Goal: Task Accomplishment & Management: Manage account settings

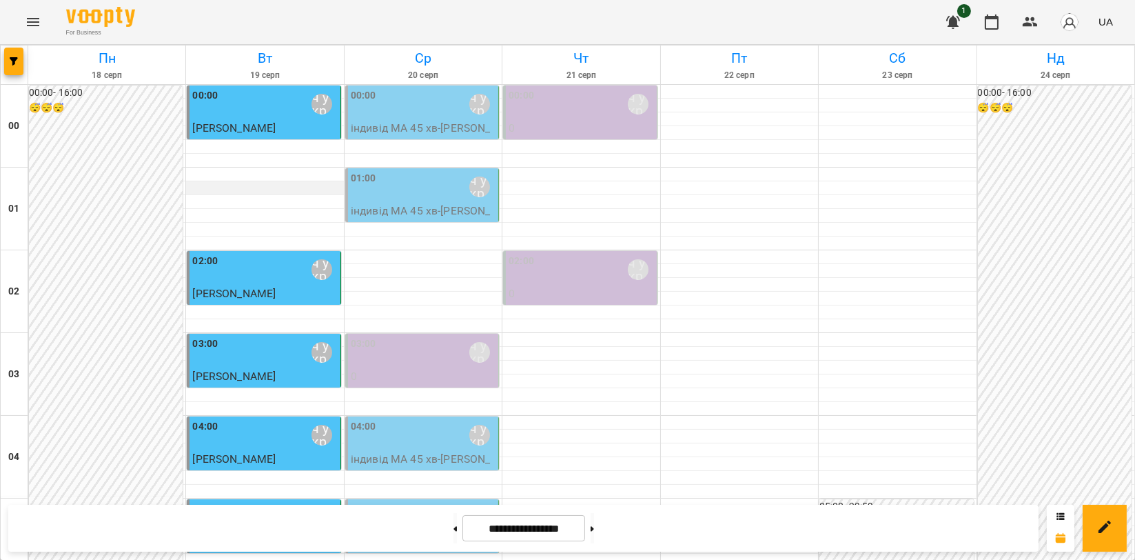
scroll to position [1225, 0]
click at [26, 24] on icon "Menu" at bounding box center [33, 22] width 17 height 17
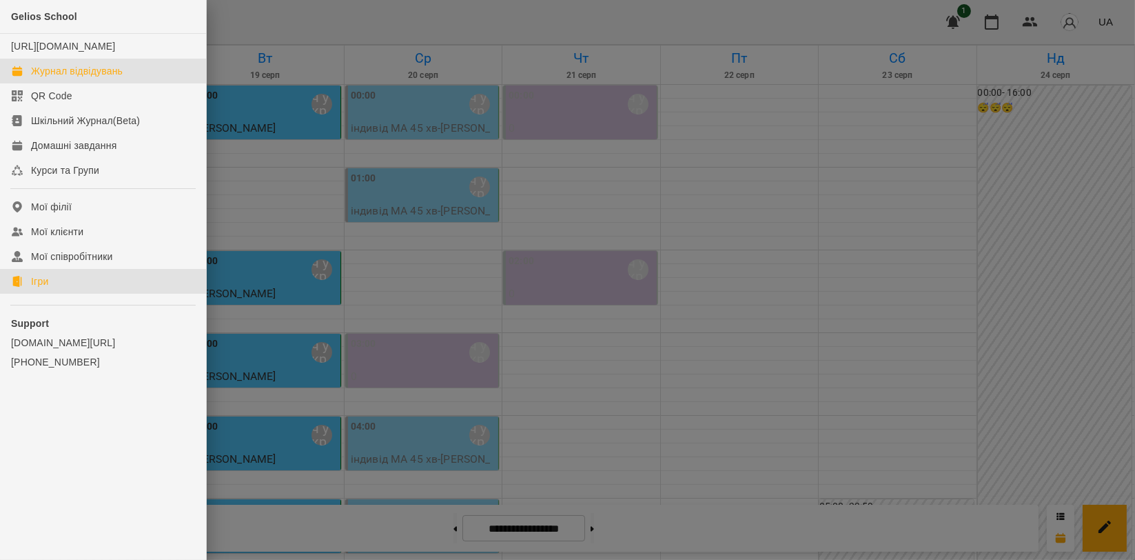
click at [60, 294] on link "Ігри" at bounding box center [103, 281] width 206 height 25
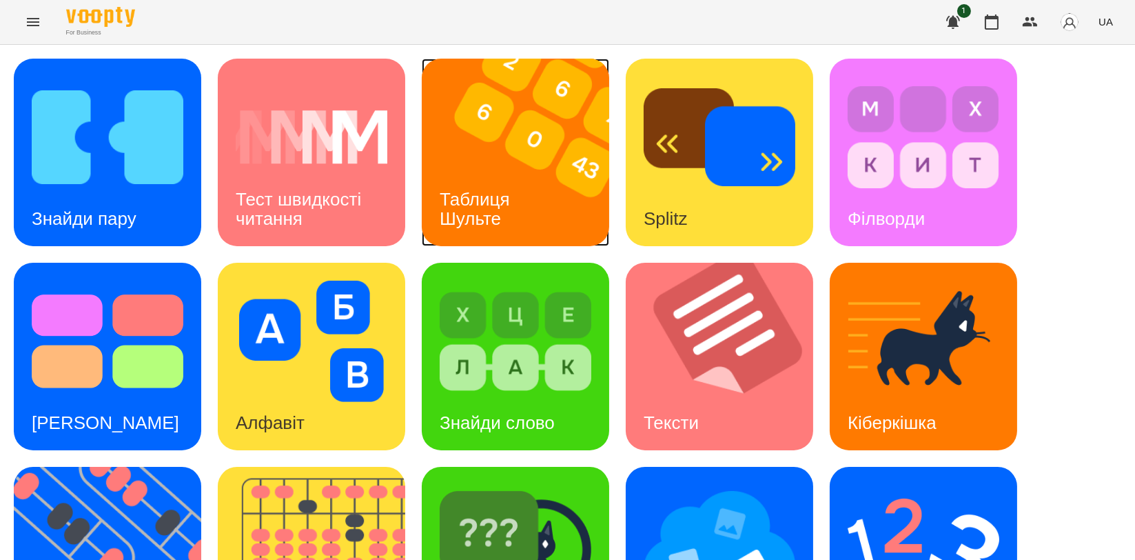
click at [516, 181] on div "Таблиця Шульте" at bounding box center [477, 209] width 111 height 74
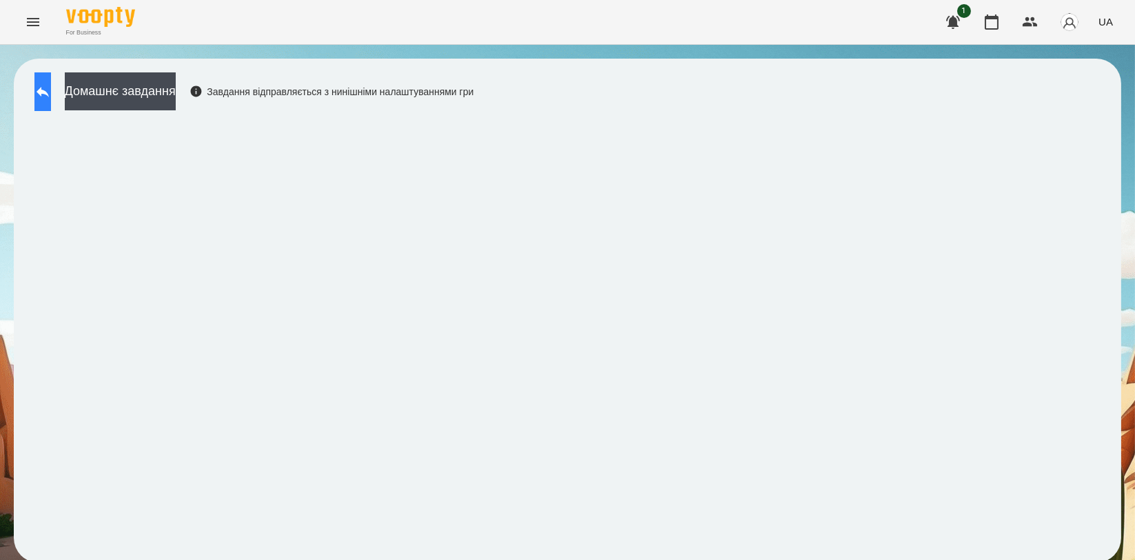
click at [51, 98] on icon at bounding box center [42, 91] width 17 height 17
click at [49, 94] on icon at bounding box center [43, 92] width 12 height 10
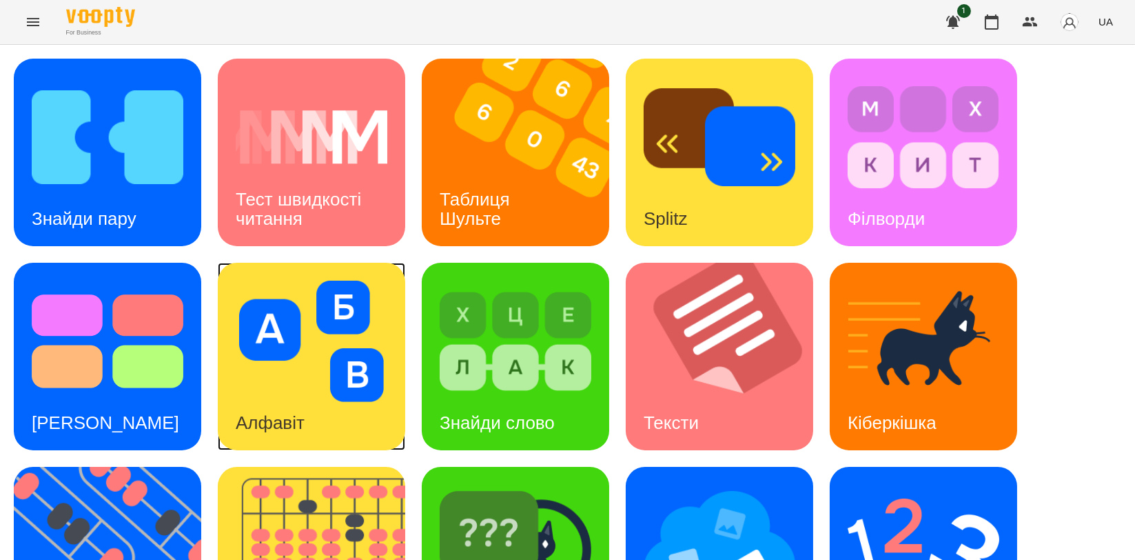
click at [334, 398] on img at bounding box center [312, 341] width 152 height 121
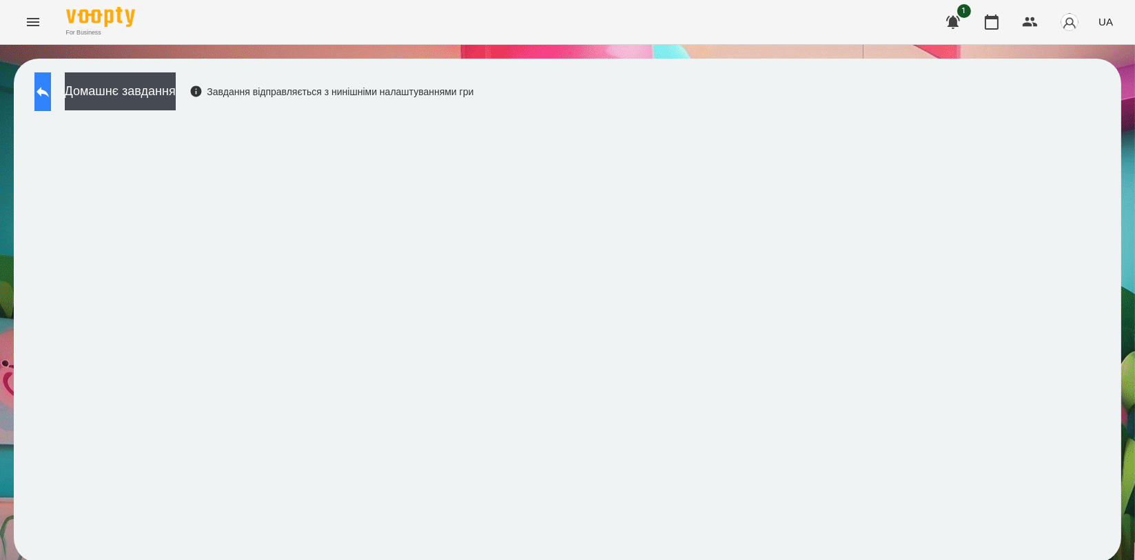
click at [43, 80] on button at bounding box center [42, 91] width 17 height 39
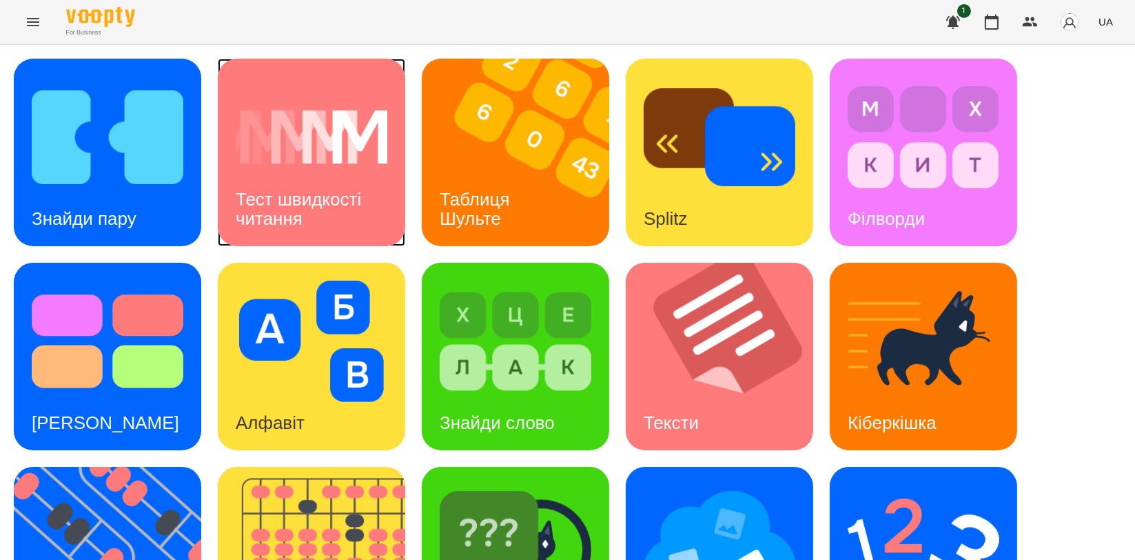
click at [305, 191] on h3 "Тест швидкості читання" at bounding box center [301, 208] width 130 height 39
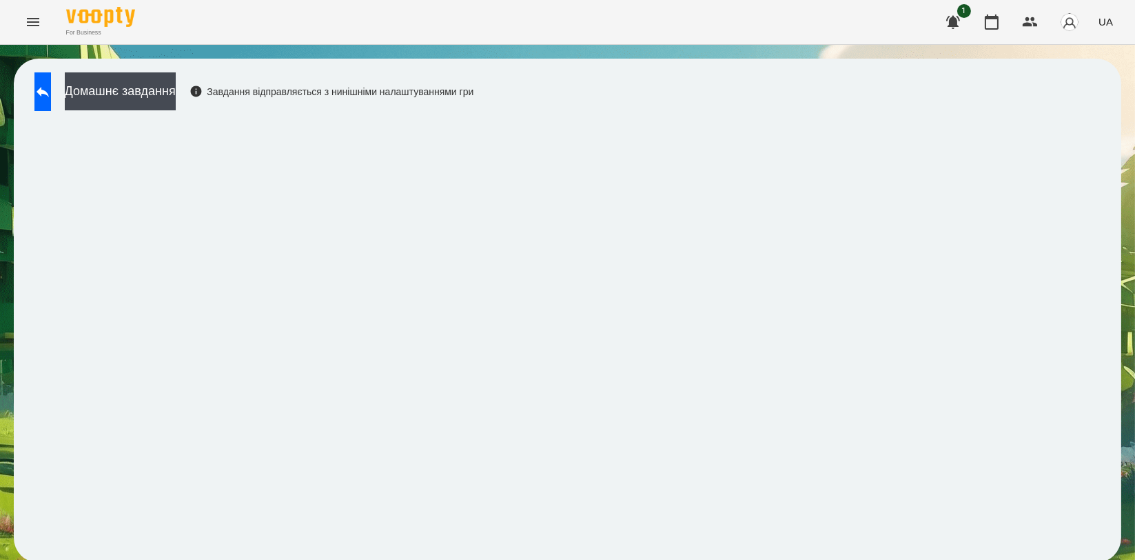
scroll to position [2, 0]
click at [51, 88] on button at bounding box center [42, 91] width 17 height 39
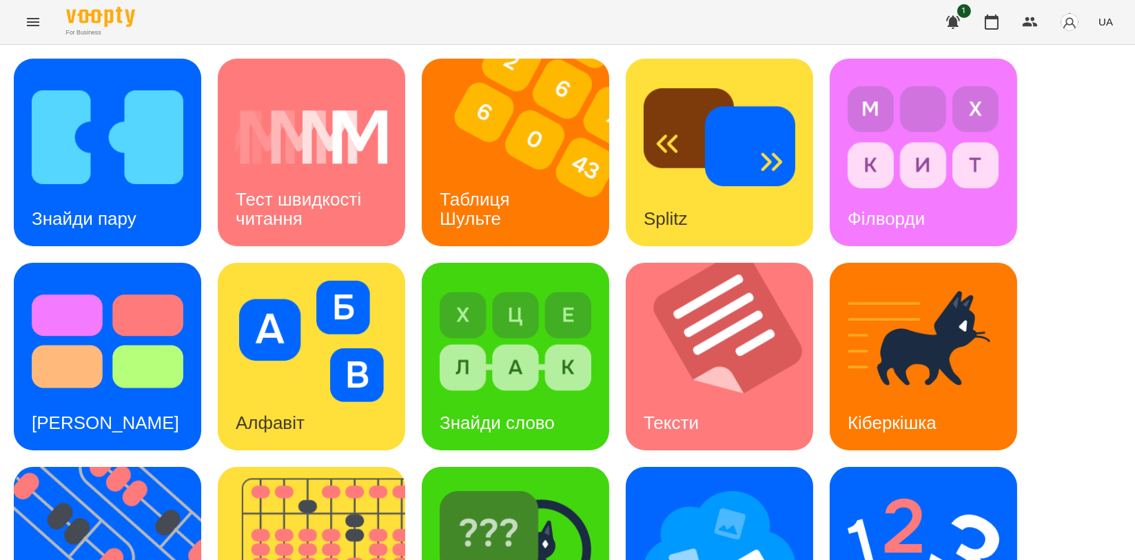
scroll to position [155, 0]
click at [670, 263] on img at bounding box center [728, 357] width 205 height 188
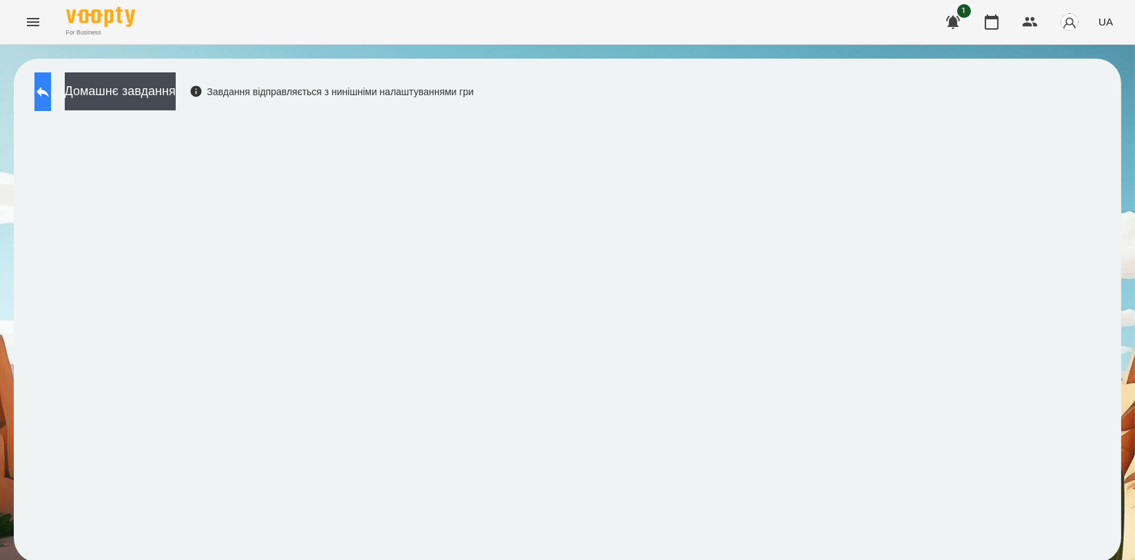
click at [43, 79] on button at bounding box center [42, 91] width 17 height 39
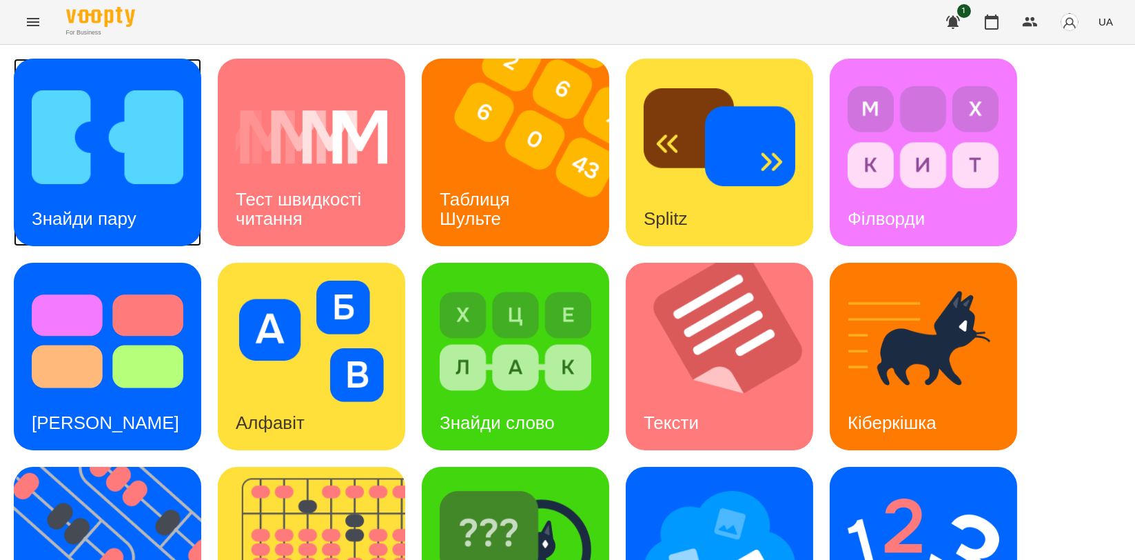
click at [87, 145] on img at bounding box center [108, 137] width 152 height 121
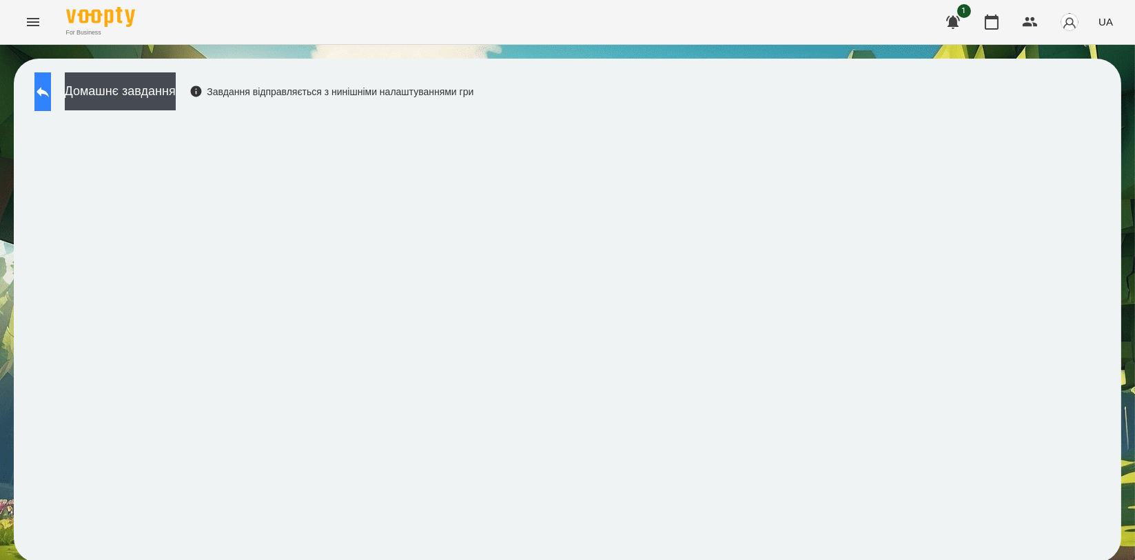
click at [51, 87] on button at bounding box center [42, 91] width 17 height 39
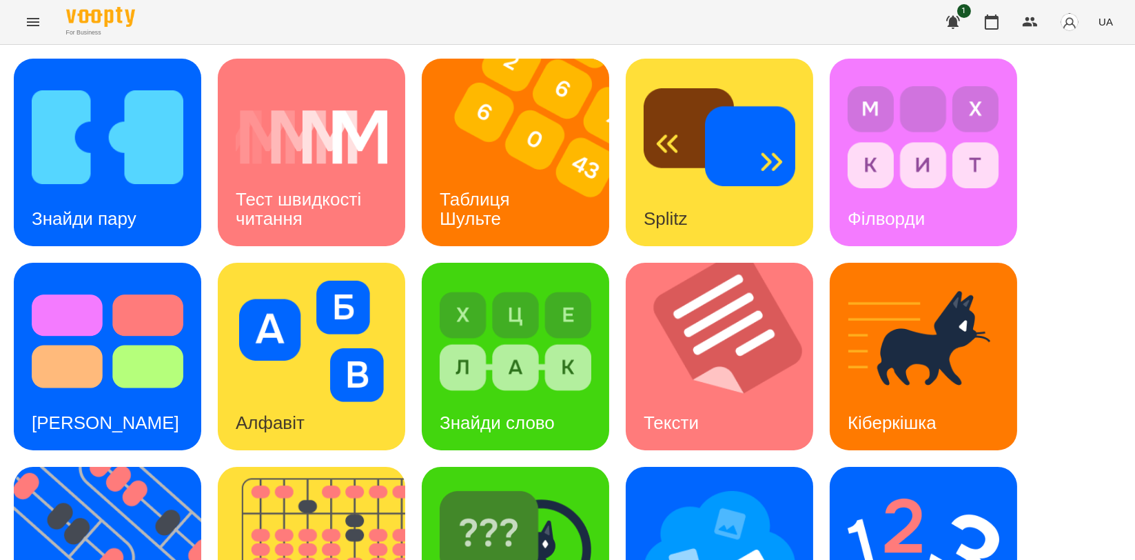
scroll to position [306, 0]
click at [530, 485] on img at bounding box center [516, 545] width 152 height 121
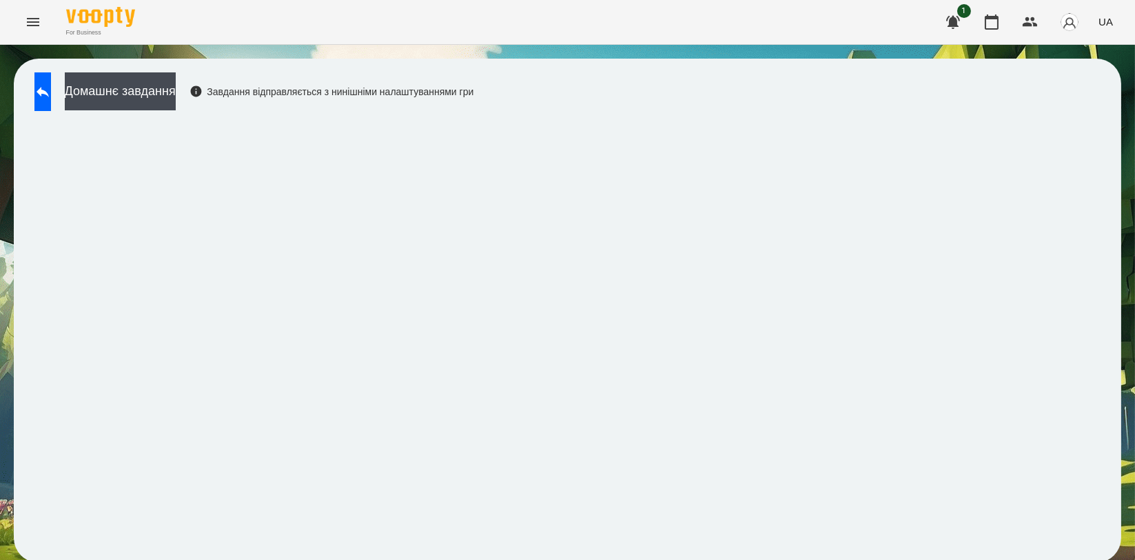
scroll to position [2, 0]
click at [51, 77] on button at bounding box center [42, 91] width 17 height 39
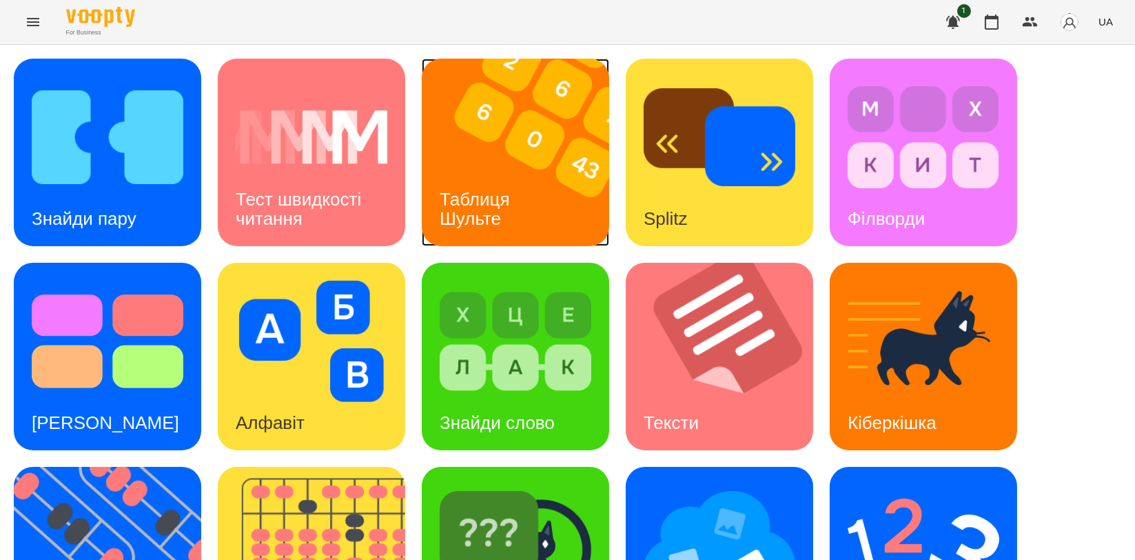
click at [467, 161] on img at bounding box center [524, 153] width 205 height 188
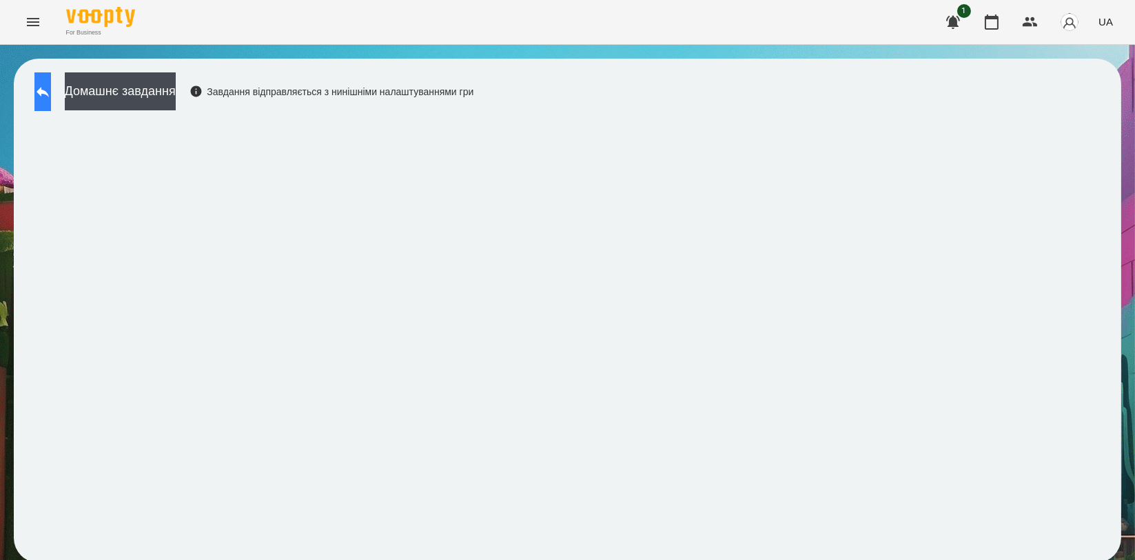
click at [51, 88] on button at bounding box center [42, 91] width 17 height 39
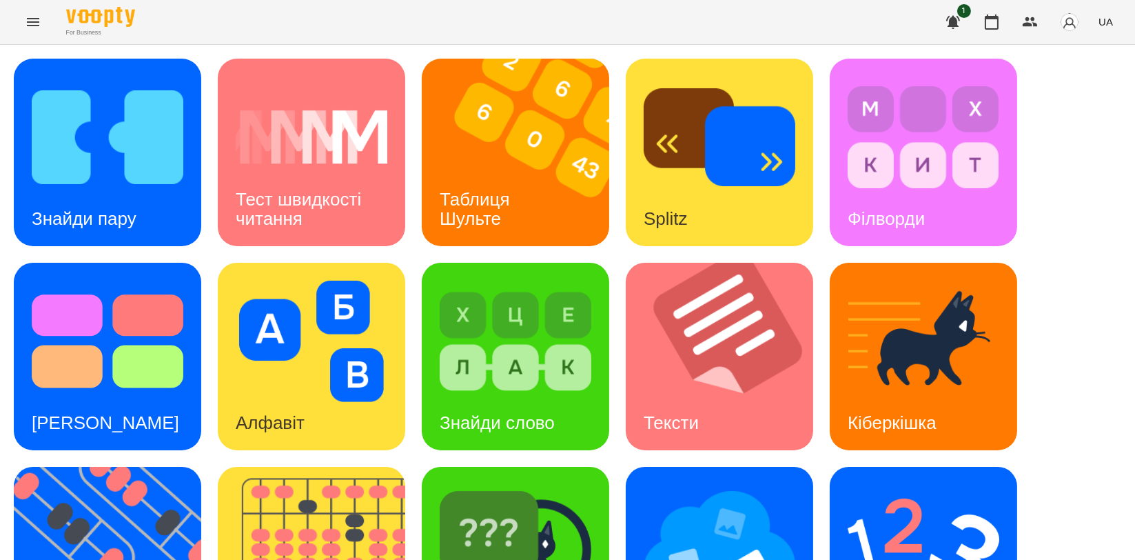
scroll to position [306, 0]
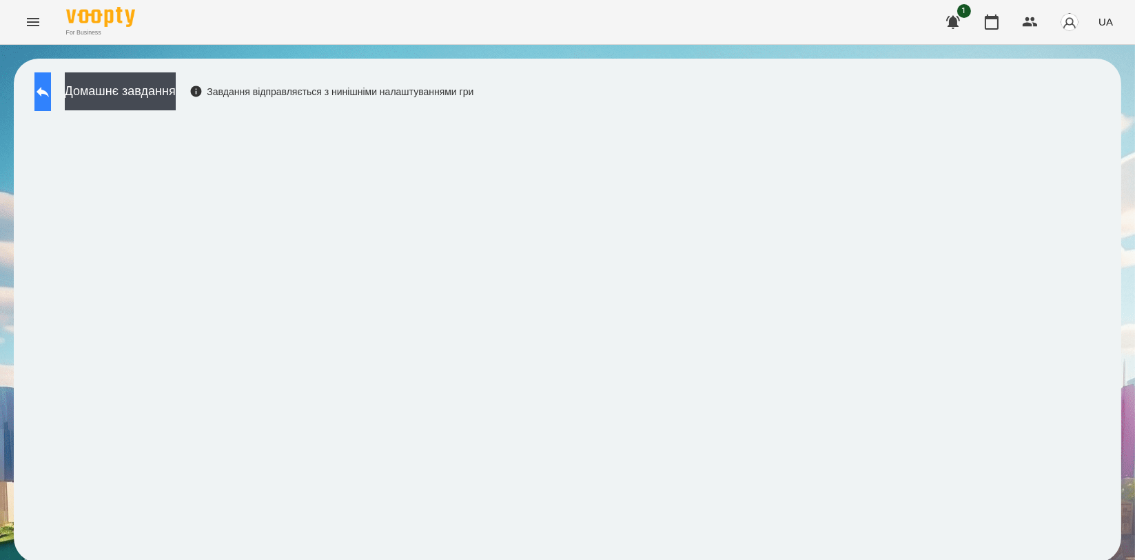
click at [51, 90] on icon at bounding box center [42, 91] width 17 height 17
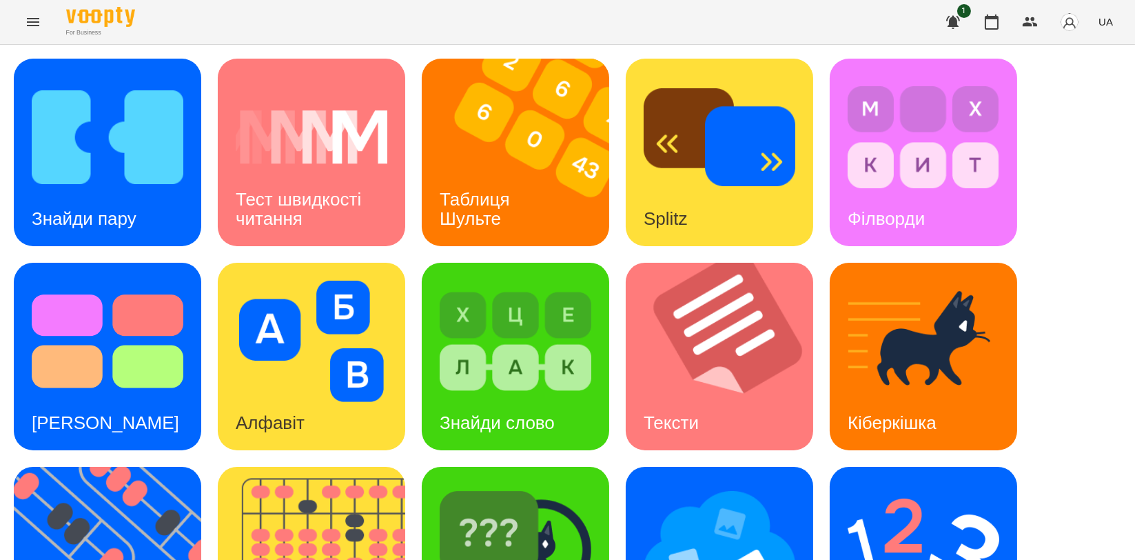
scroll to position [312, 0]
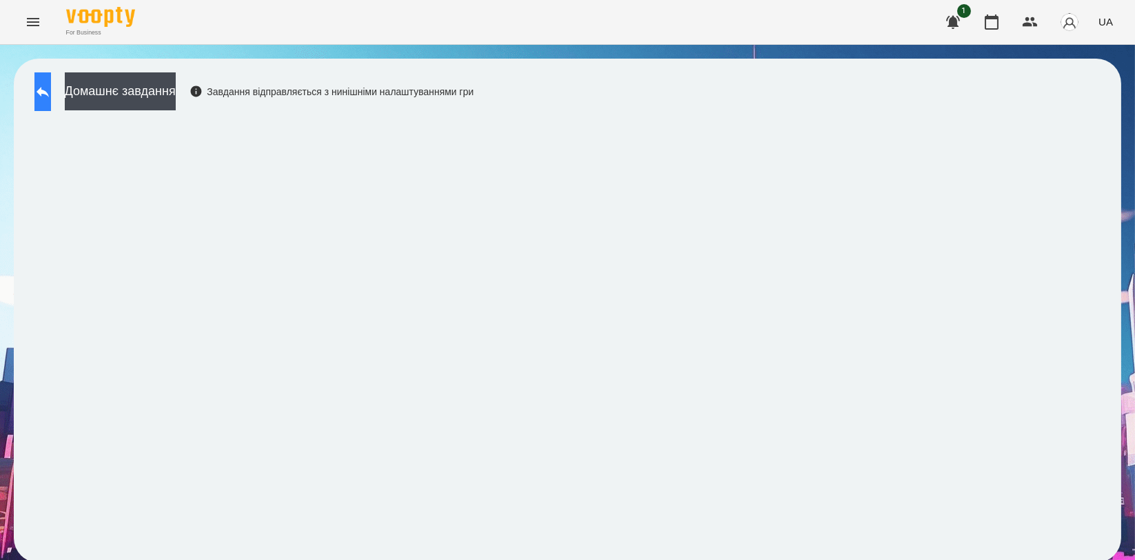
click at [51, 90] on icon at bounding box center [42, 91] width 17 height 17
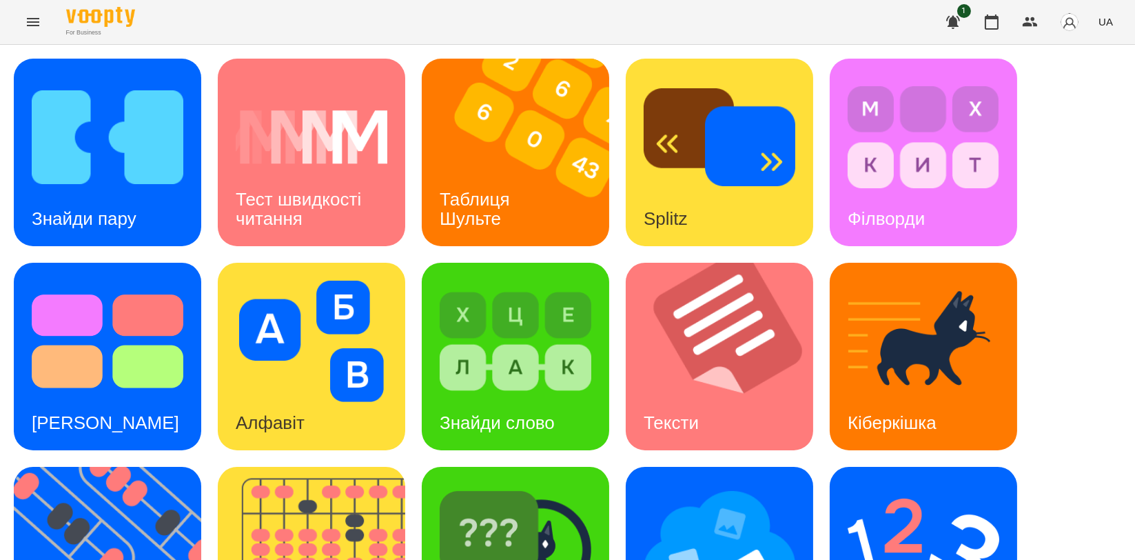
scroll to position [306, 0]
click at [936, 485] on img at bounding box center [924, 545] width 152 height 121
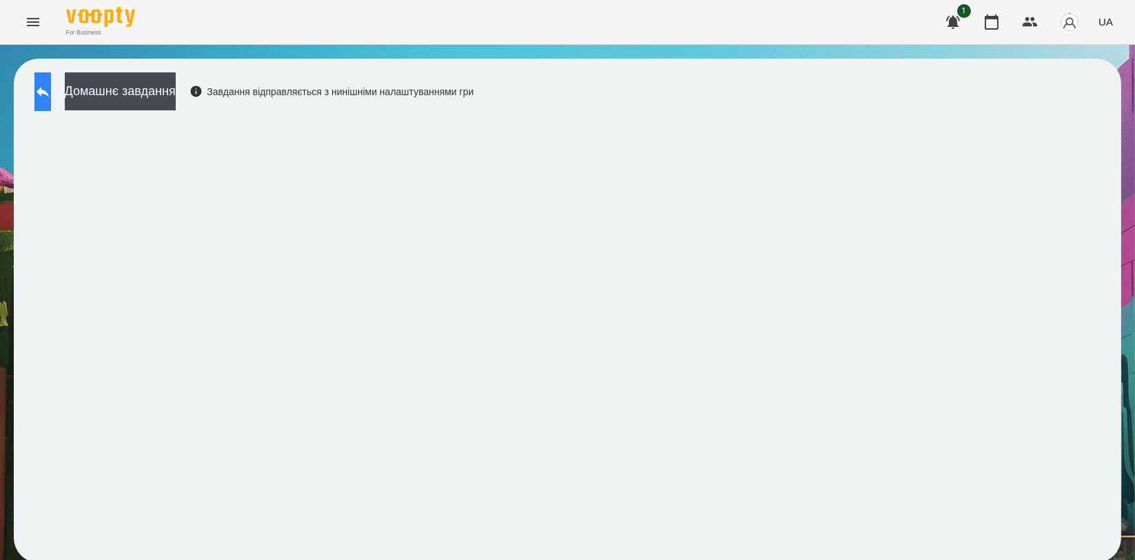
click at [51, 90] on icon at bounding box center [42, 91] width 17 height 17
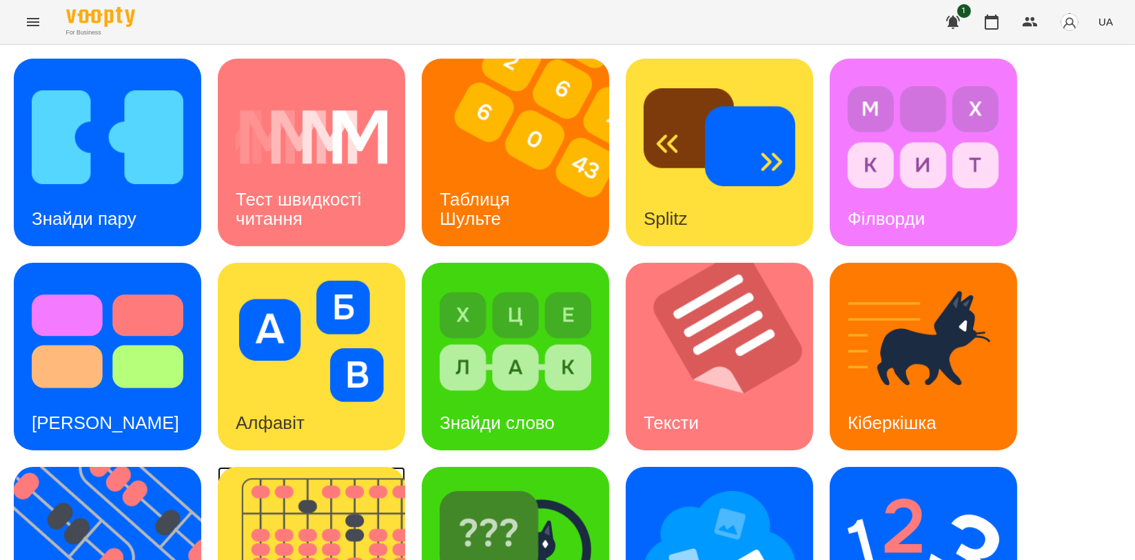
click at [329, 485] on img at bounding box center [320, 561] width 205 height 188
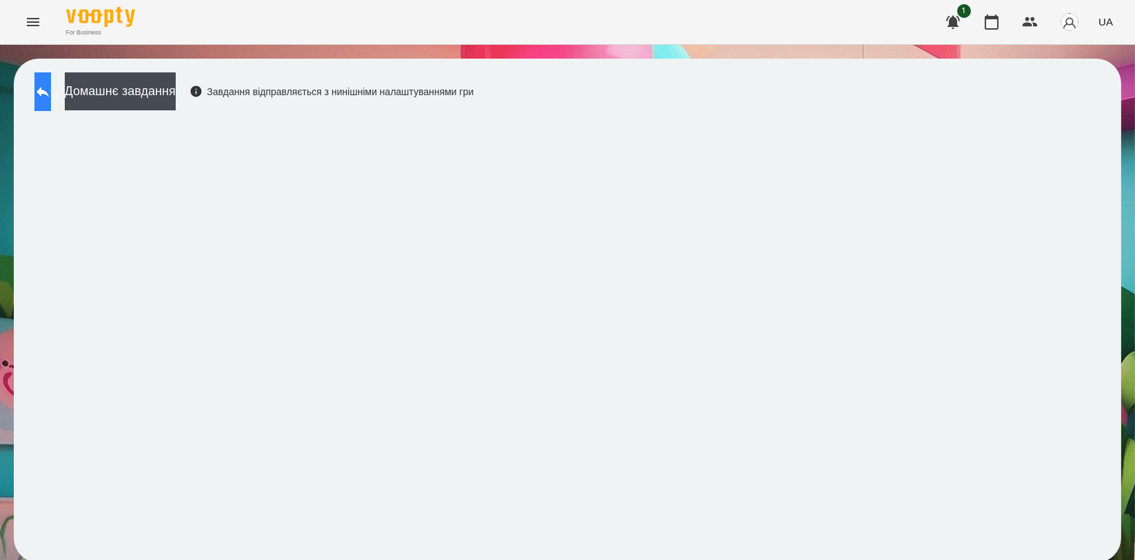
click at [46, 88] on button at bounding box center [42, 91] width 17 height 39
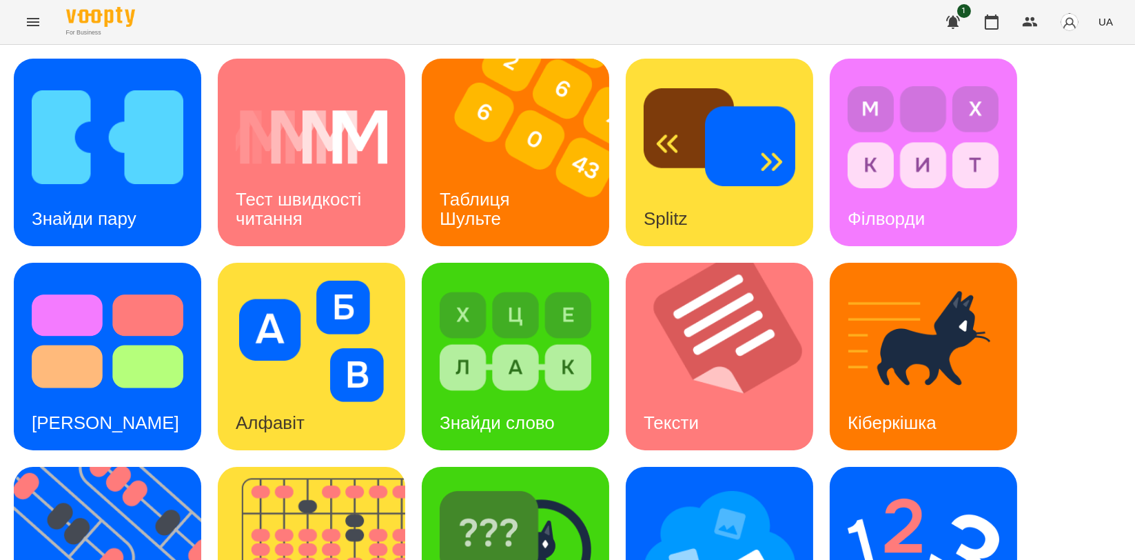
scroll to position [153, 0]
click at [108, 467] on img at bounding box center [116, 561] width 205 height 188
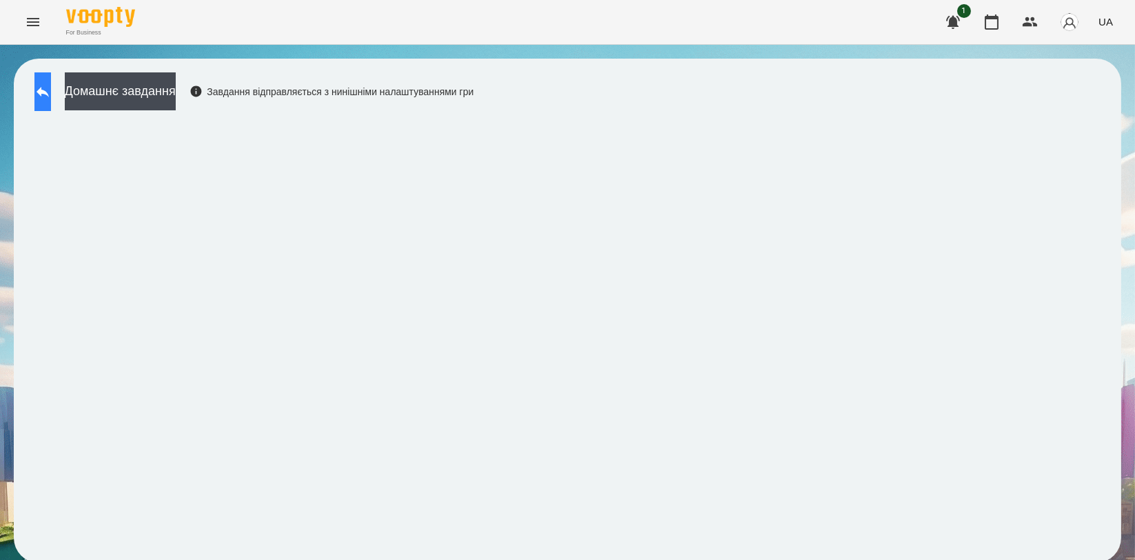
click at [51, 99] on icon at bounding box center [42, 91] width 17 height 17
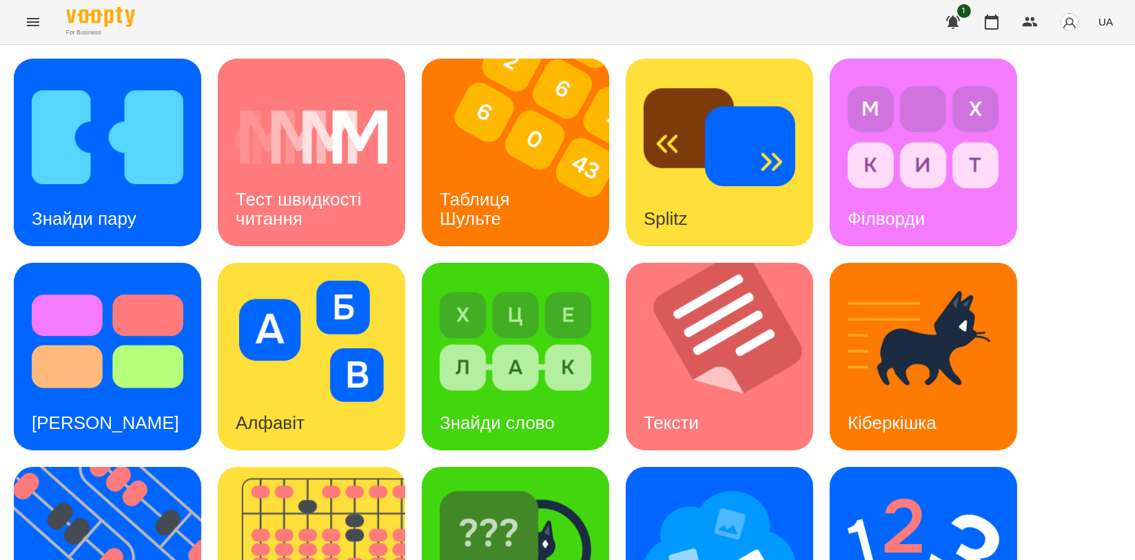
scroll to position [230, 0]
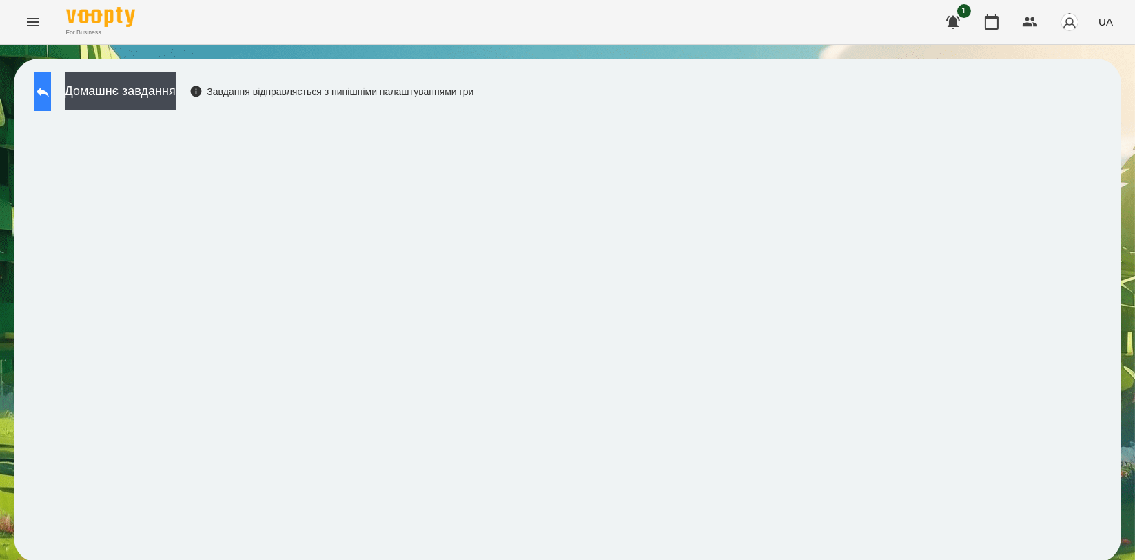
click at [49, 86] on icon at bounding box center [42, 91] width 17 height 17
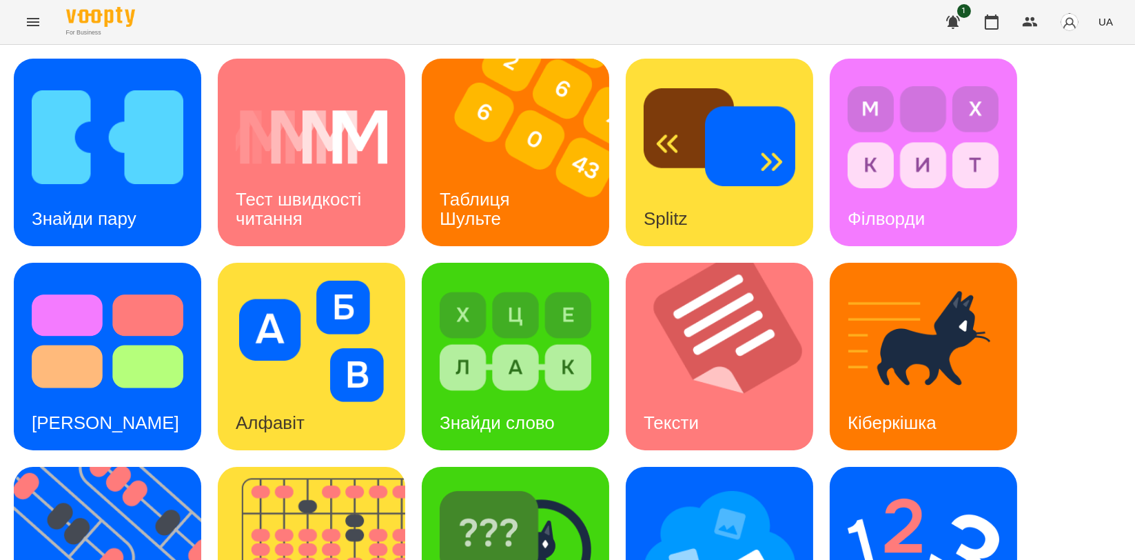
scroll to position [230, 0]
click at [727, 485] on img at bounding box center [720, 545] width 152 height 121
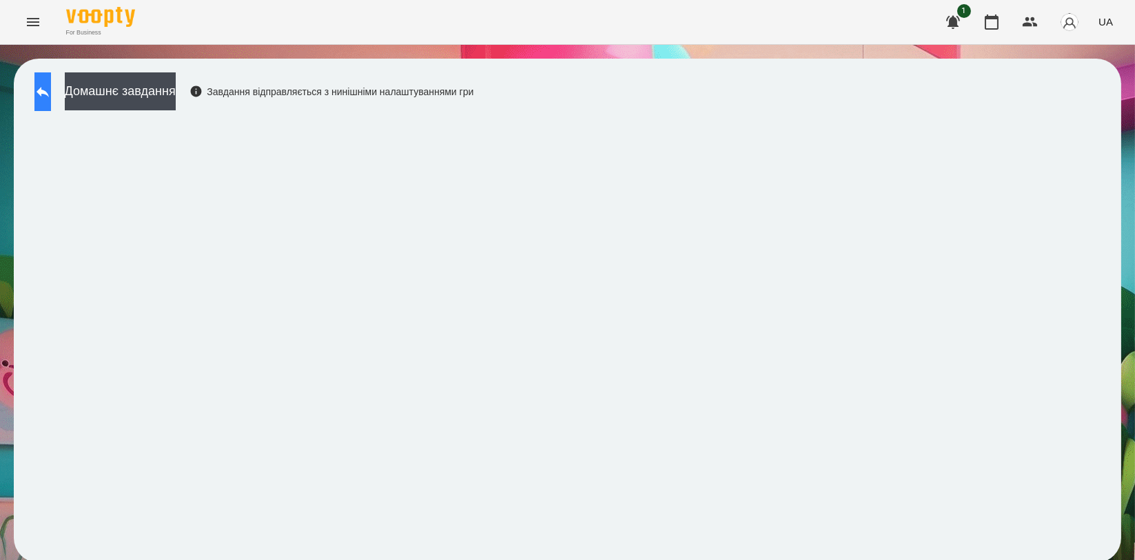
click at [51, 75] on button at bounding box center [42, 91] width 17 height 39
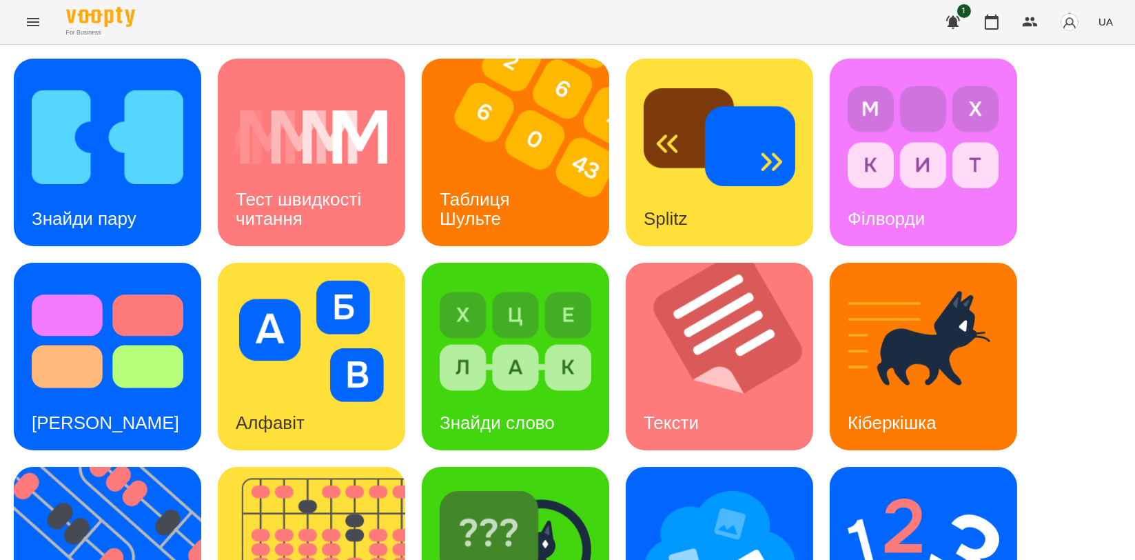
scroll to position [230, 0]
click at [495, 485] on img at bounding box center [516, 545] width 152 height 121
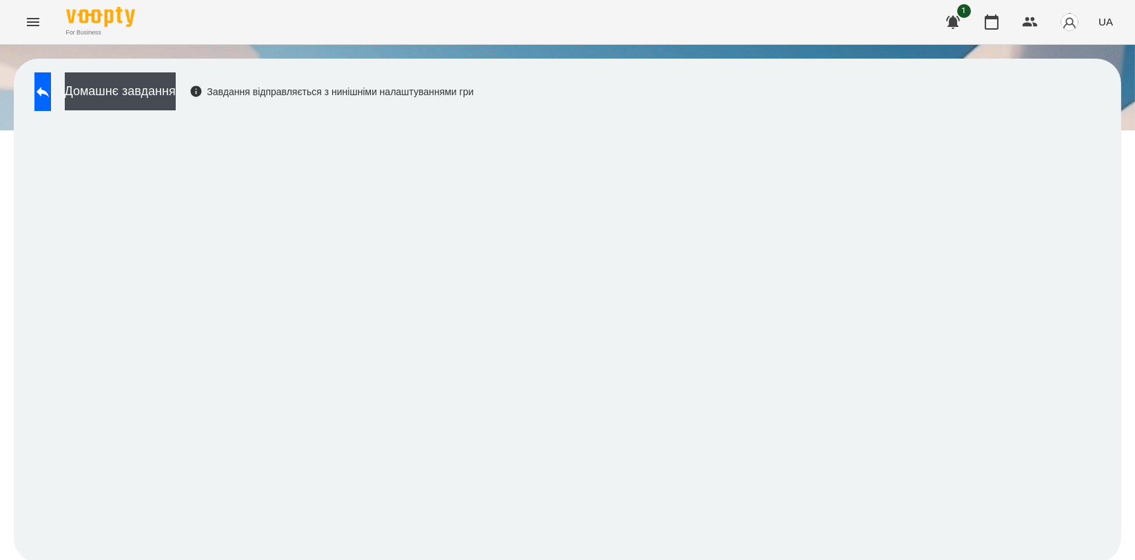
scroll to position [2, 0]
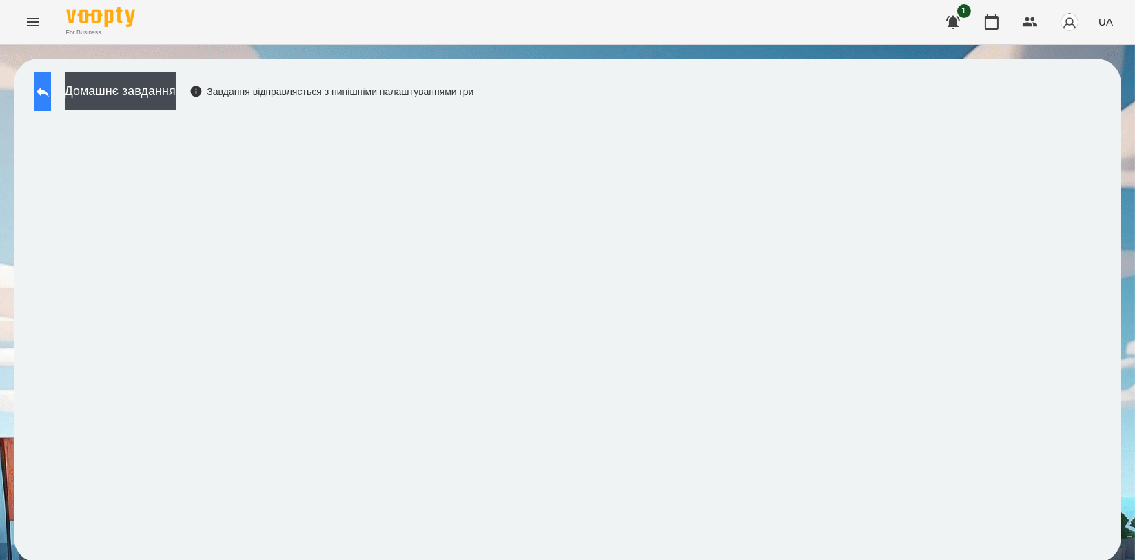
click at [51, 85] on icon at bounding box center [42, 91] width 17 height 17
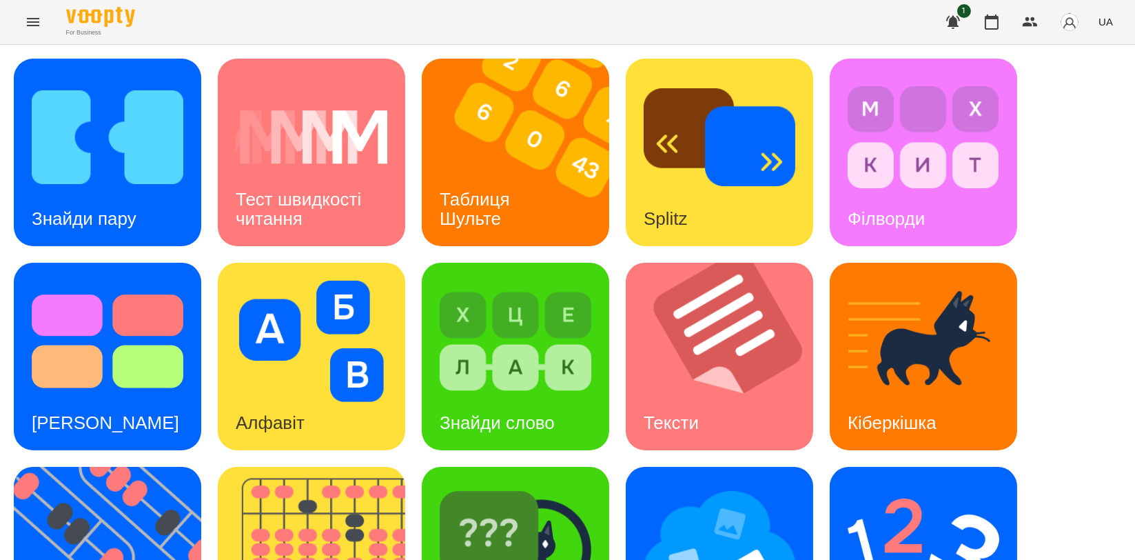
scroll to position [232, 0]
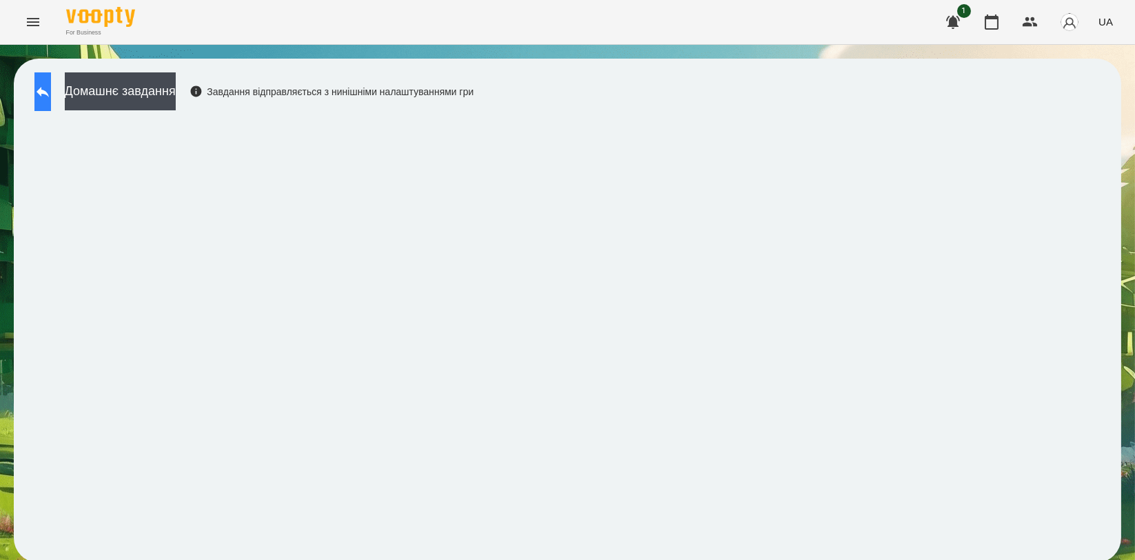
click at [43, 94] on button at bounding box center [42, 91] width 17 height 39
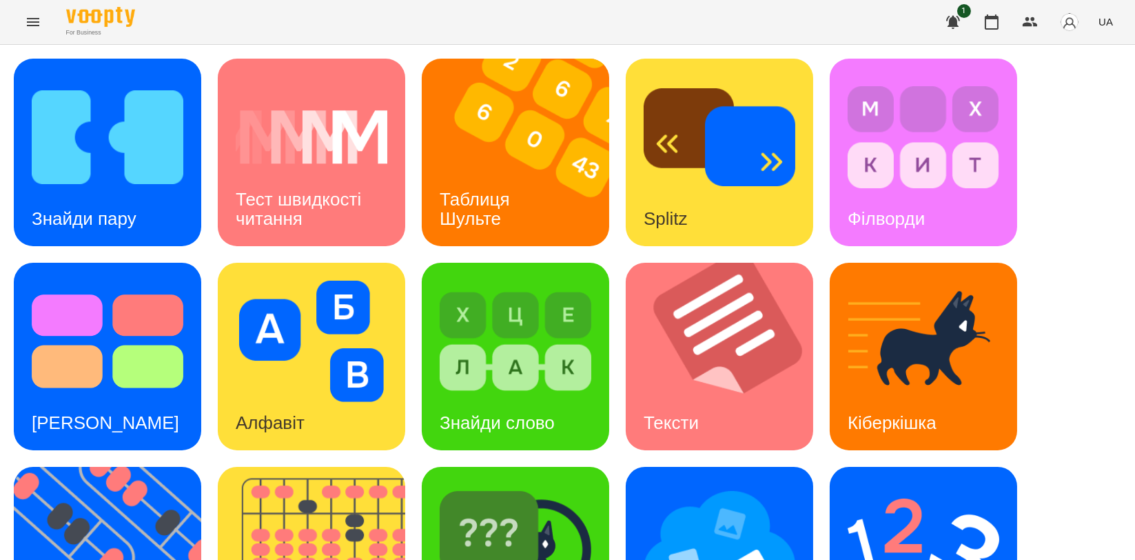
scroll to position [306, 0]
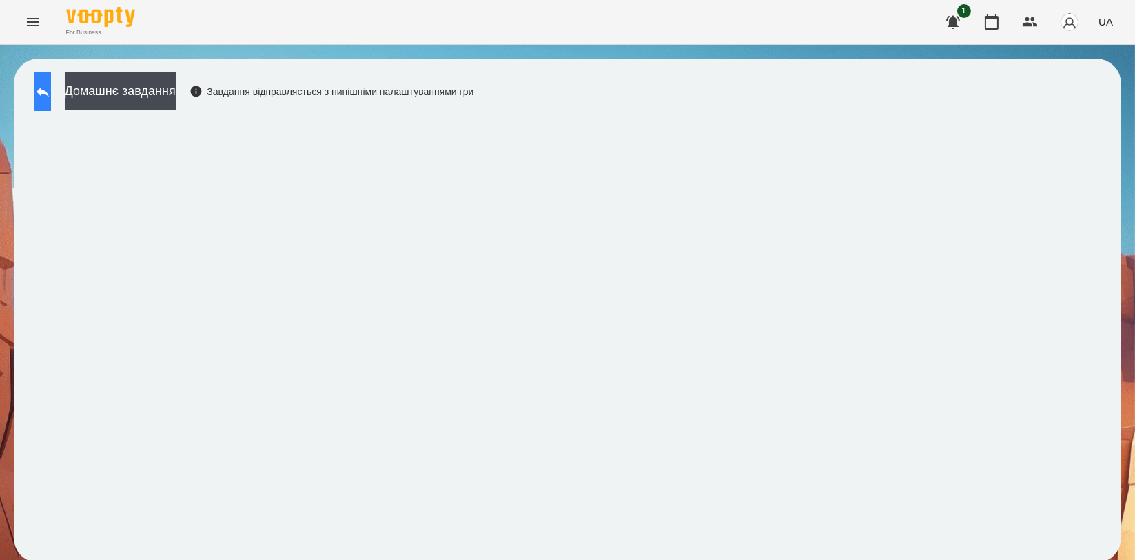
click at [49, 92] on icon at bounding box center [43, 92] width 12 height 10
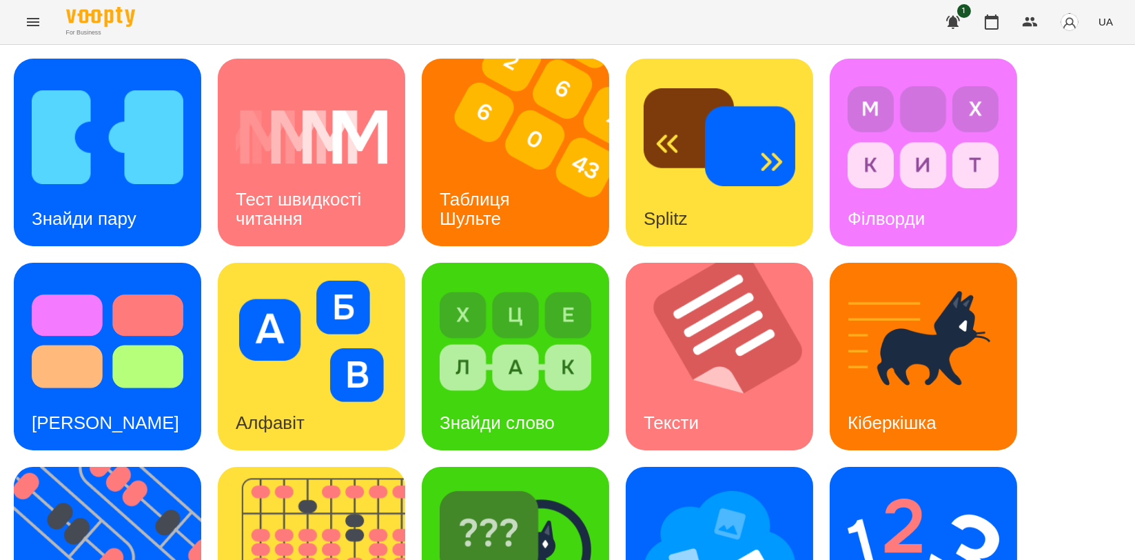
scroll to position [306, 0]
click at [327, 467] on img at bounding box center [320, 561] width 205 height 188
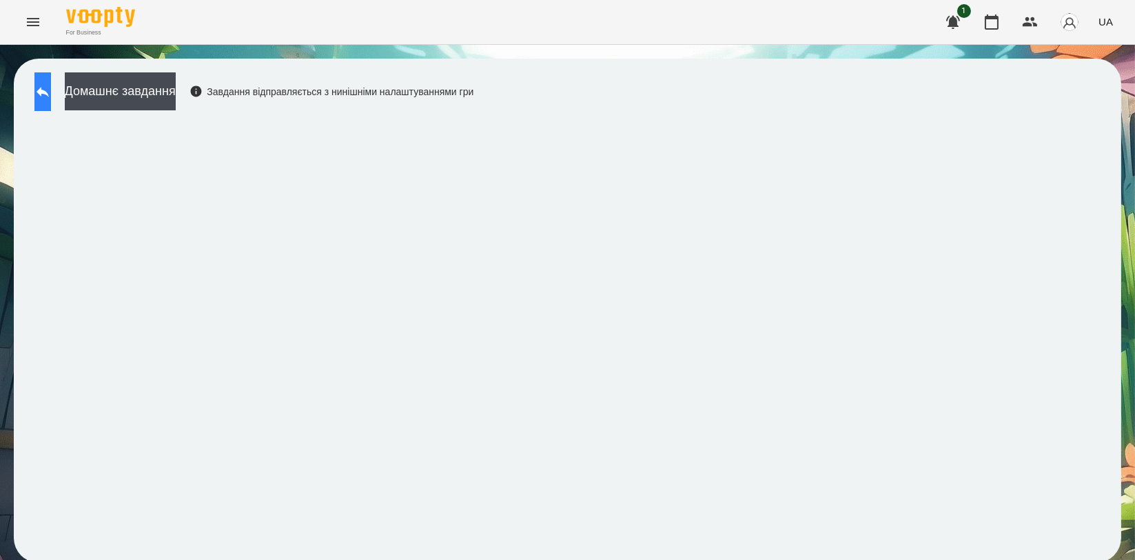
click at [51, 97] on icon at bounding box center [42, 91] width 17 height 17
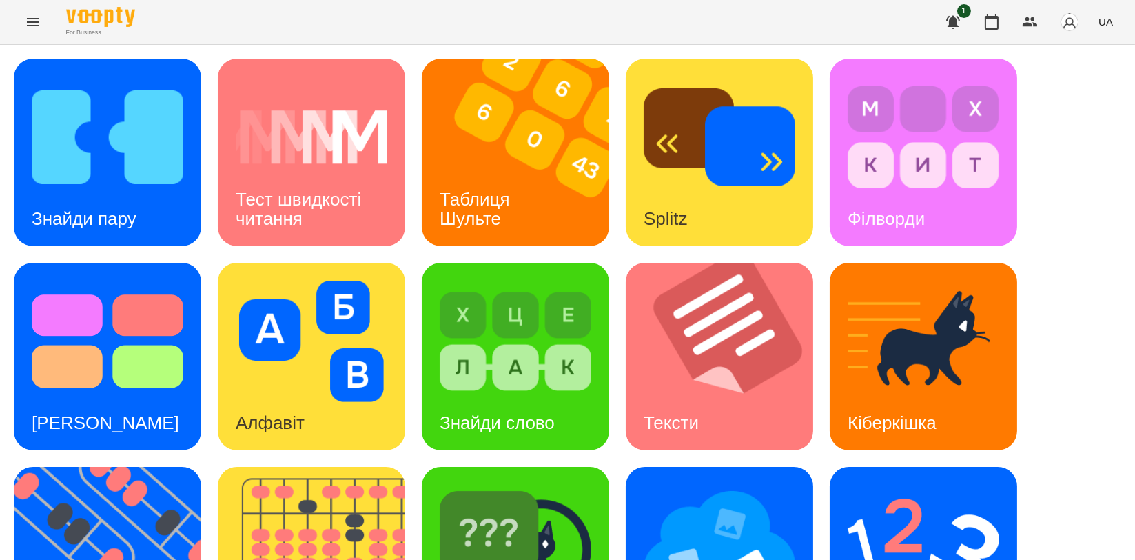
click at [201, 533] on div "Знайди пару Тест швидкості читання Таблиця [PERSON_NAME] Splitz Філворди Тест С…" at bounding box center [568, 459] width 1108 height 800
click at [509, 214] on div "Таблиця Шульте" at bounding box center [477, 209] width 111 height 74
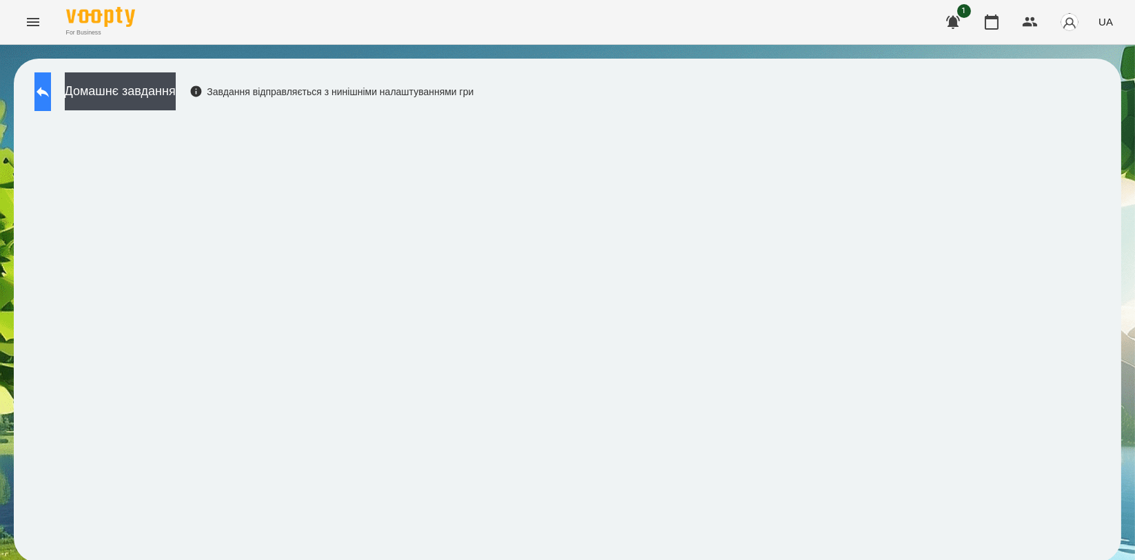
click at [51, 98] on icon at bounding box center [42, 91] width 17 height 17
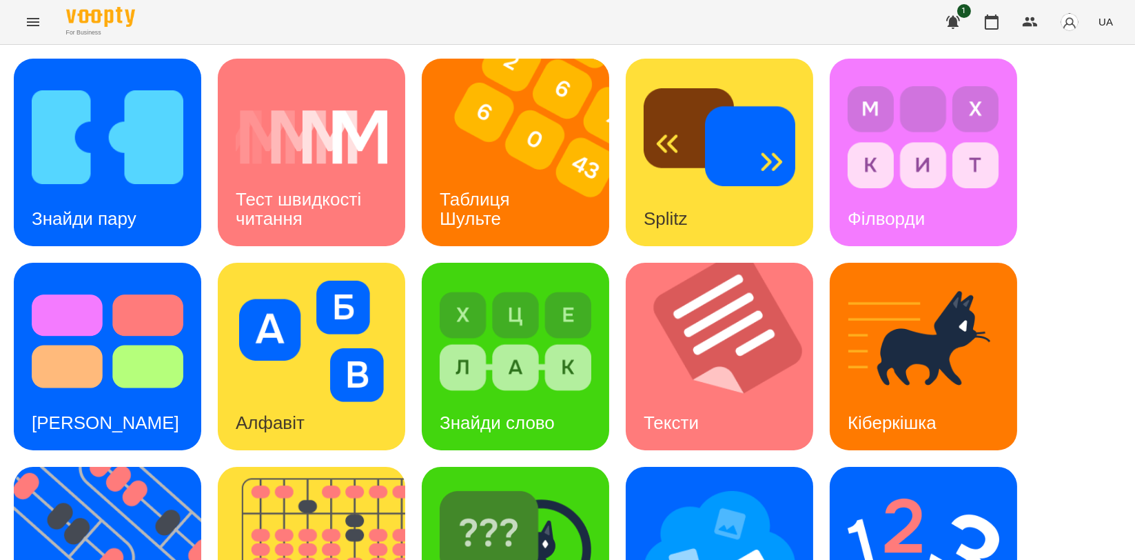
scroll to position [153, 0]
click at [76, 467] on img at bounding box center [116, 561] width 205 height 188
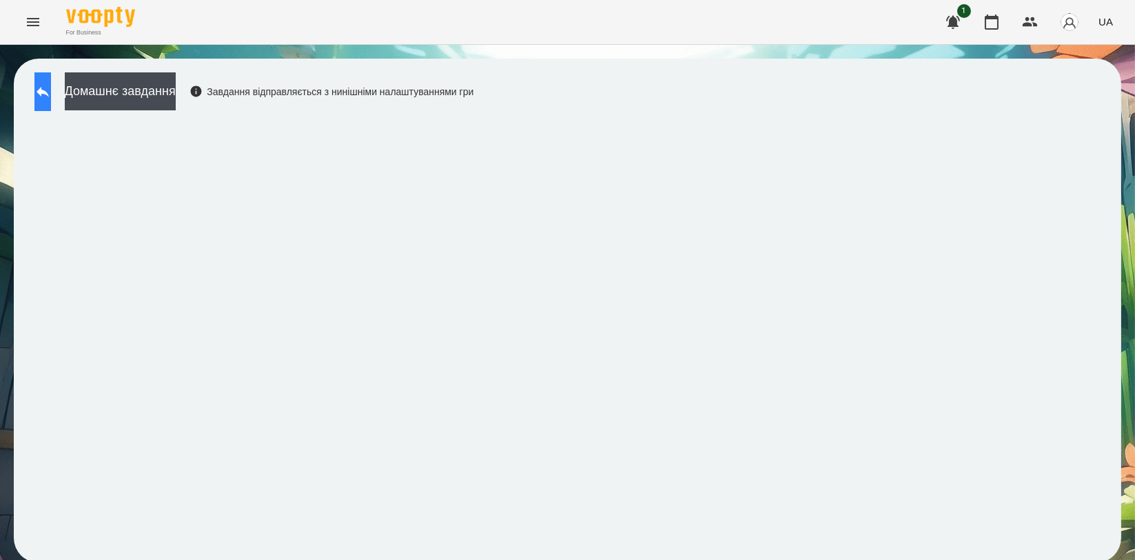
click at [46, 88] on button at bounding box center [42, 91] width 17 height 39
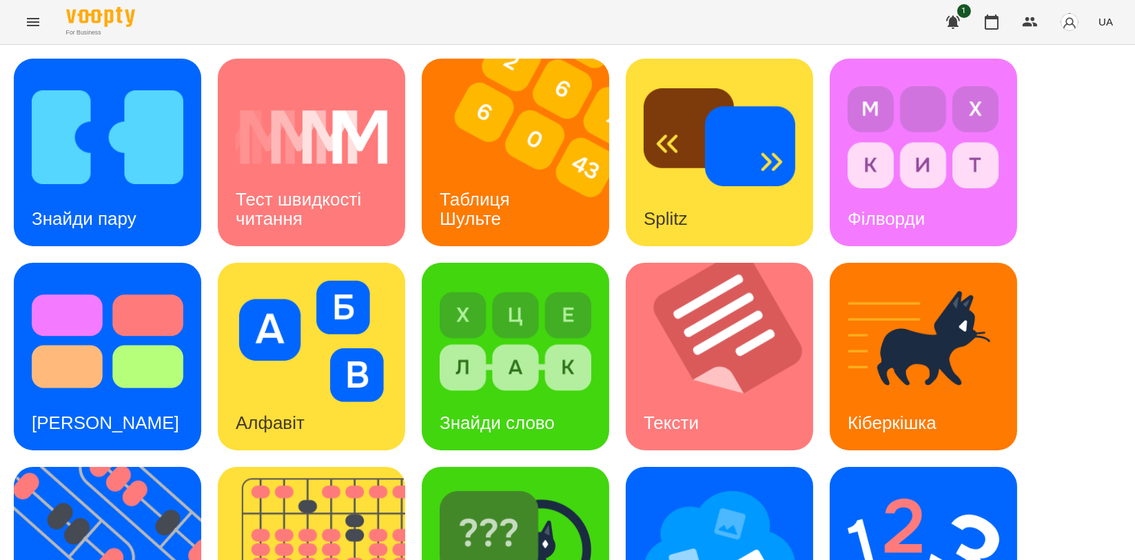
scroll to position [306, 0]
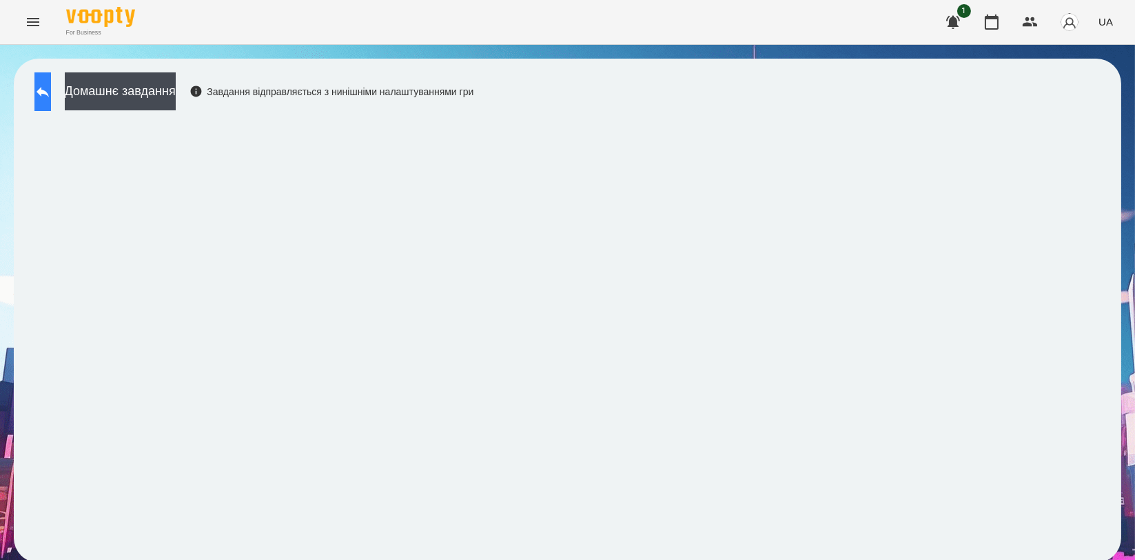
click at [51, 91] on button at bounding box center [42, 91] width 17 height 39
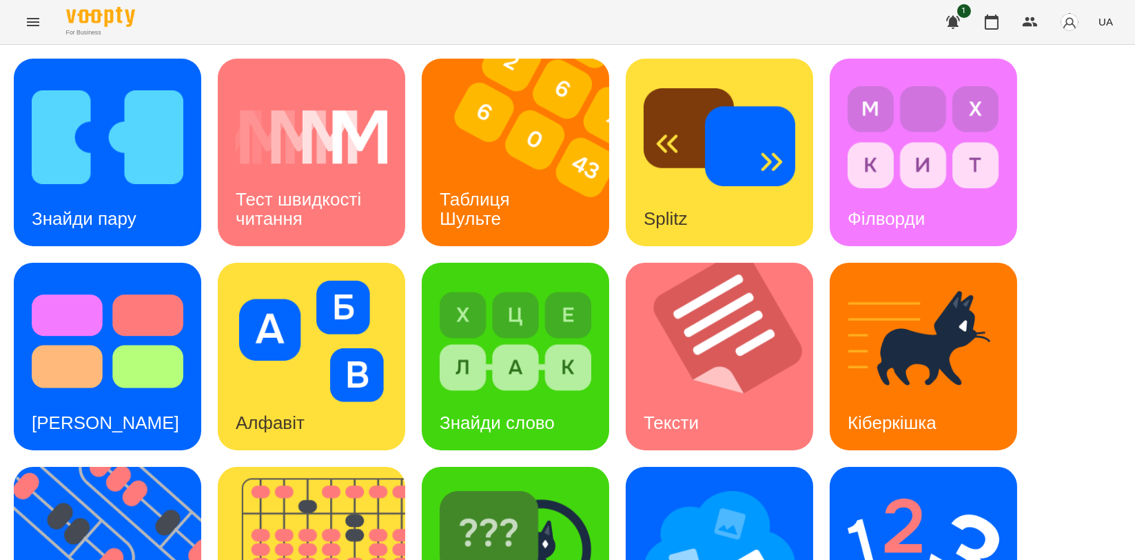
scroll to position [230, 0]
click at [867, 485] on img at bounding box center [924, 545] width 152 height 121
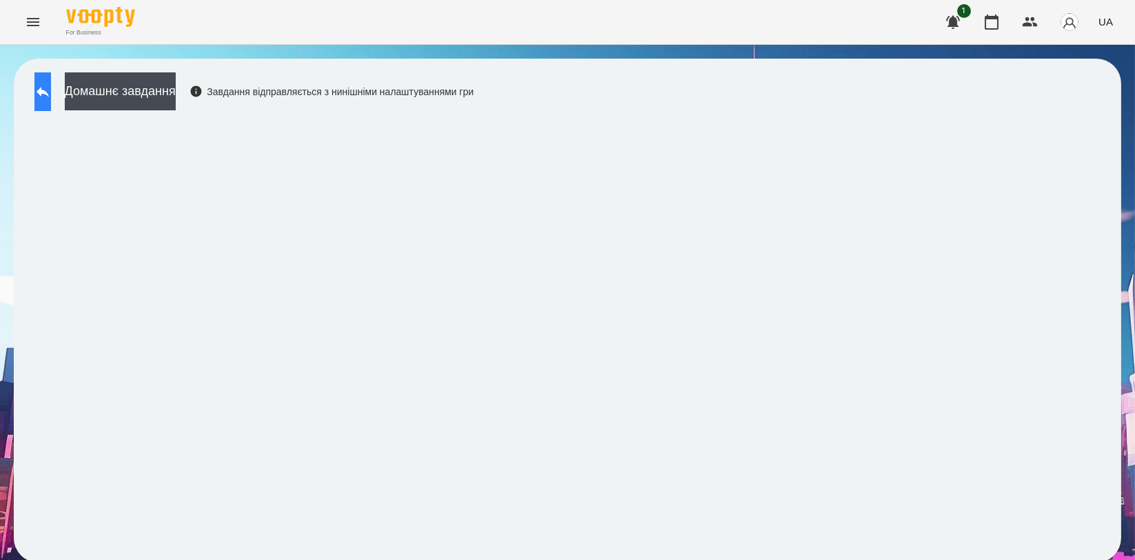
click at [49, 92] on icon at bounding box center [43, 92] width 12 height 10
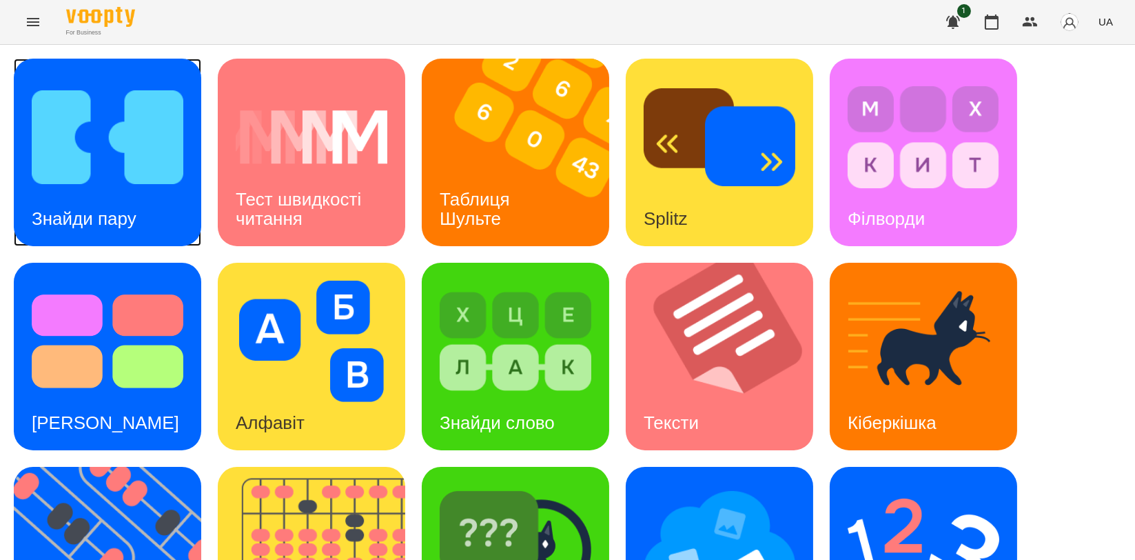
click at [170, 181] on img at bounding box center [108, 137] width 152 height 121
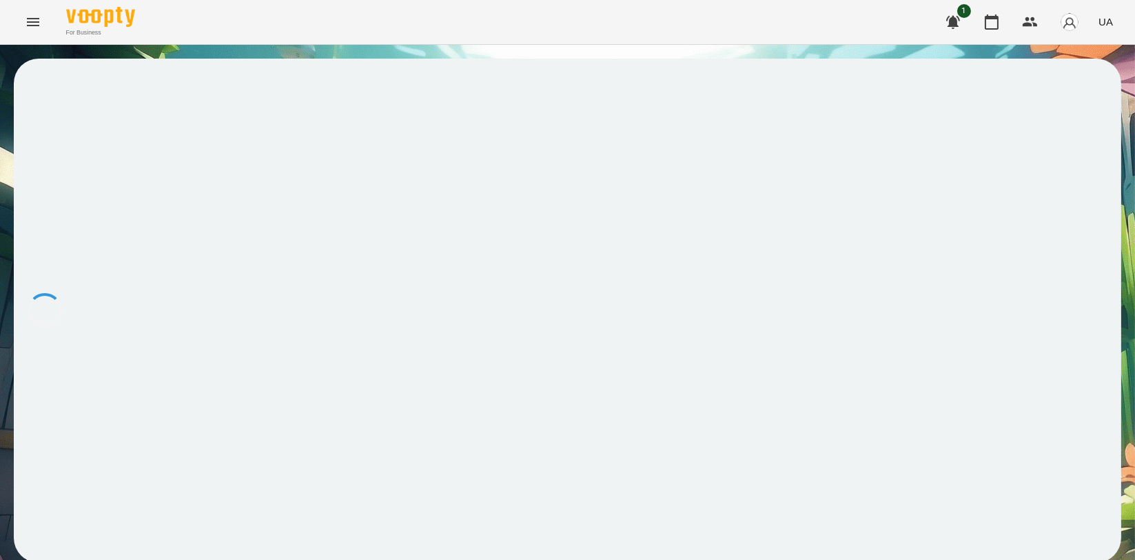
click at [154, 181] on div at bounding box center [568, 311] width 1108 height 504
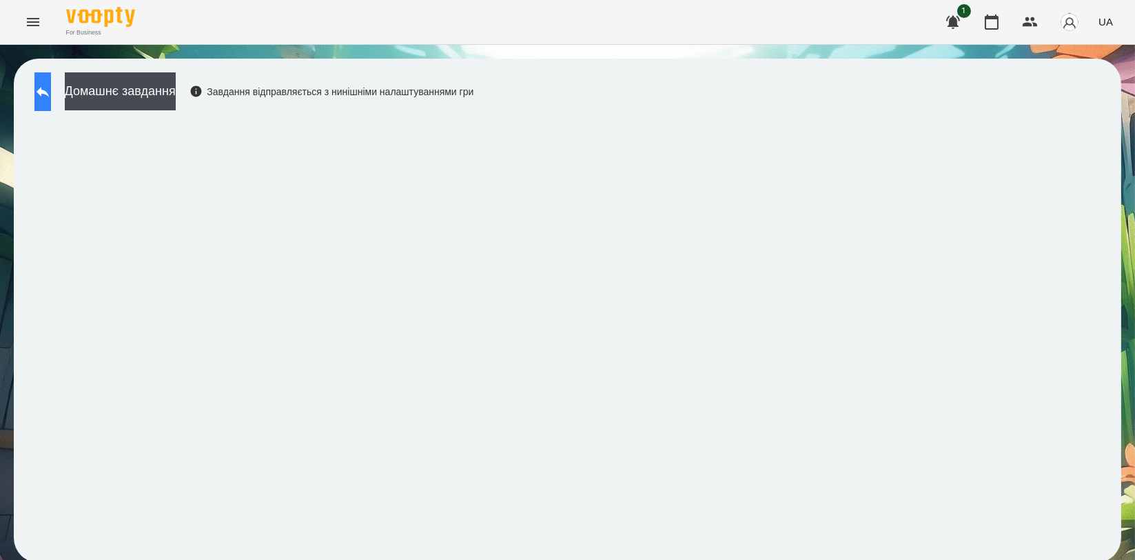
click at [51, 102] on button at bounding box center [42, 91] width 17 height 39
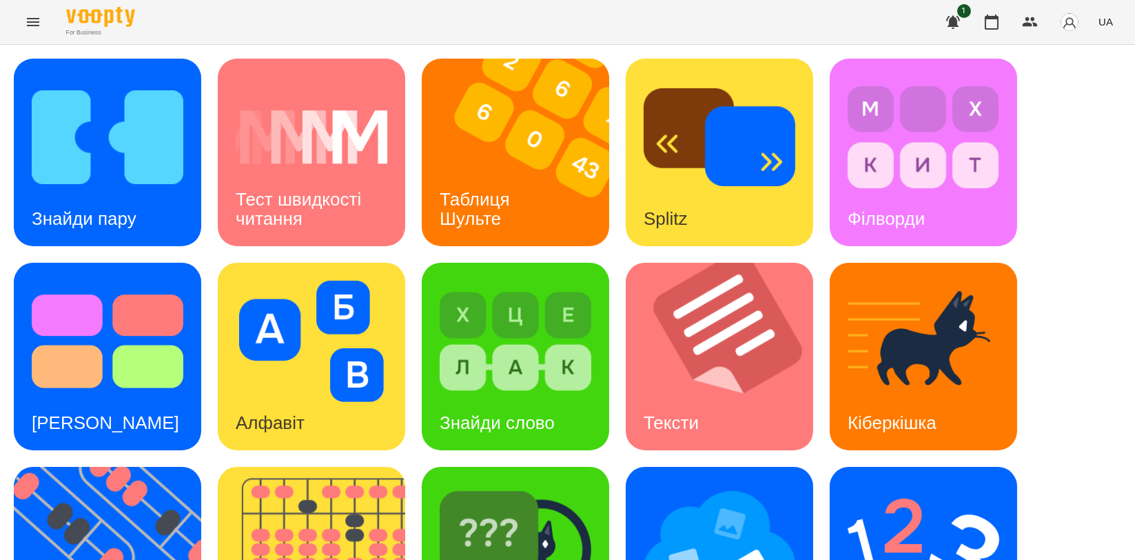
scroll to position [306, 0]
click at [567, 467] on div "[PERSON_NAME]" at bounding box center [516, 561] width 188 height 188
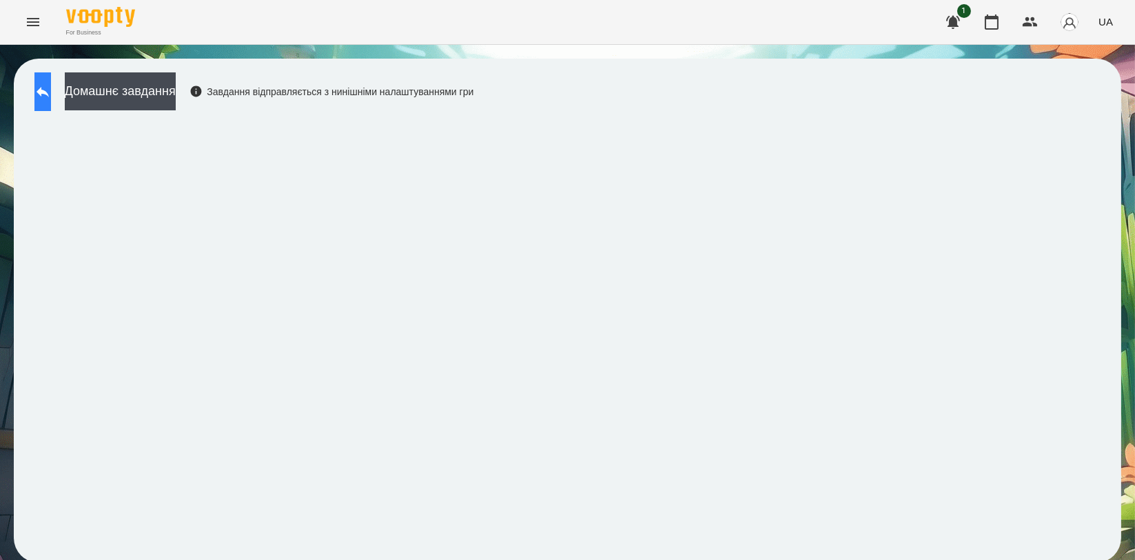
click at [47, 87] on button at bounding box center [42, 91] width 17 height 39
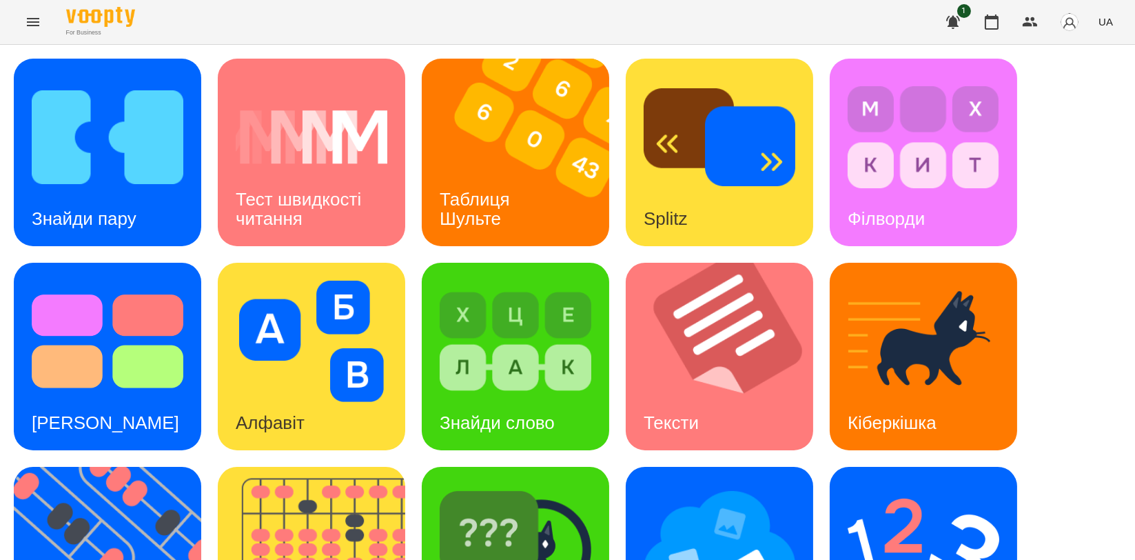
scroll to position [306, 0]
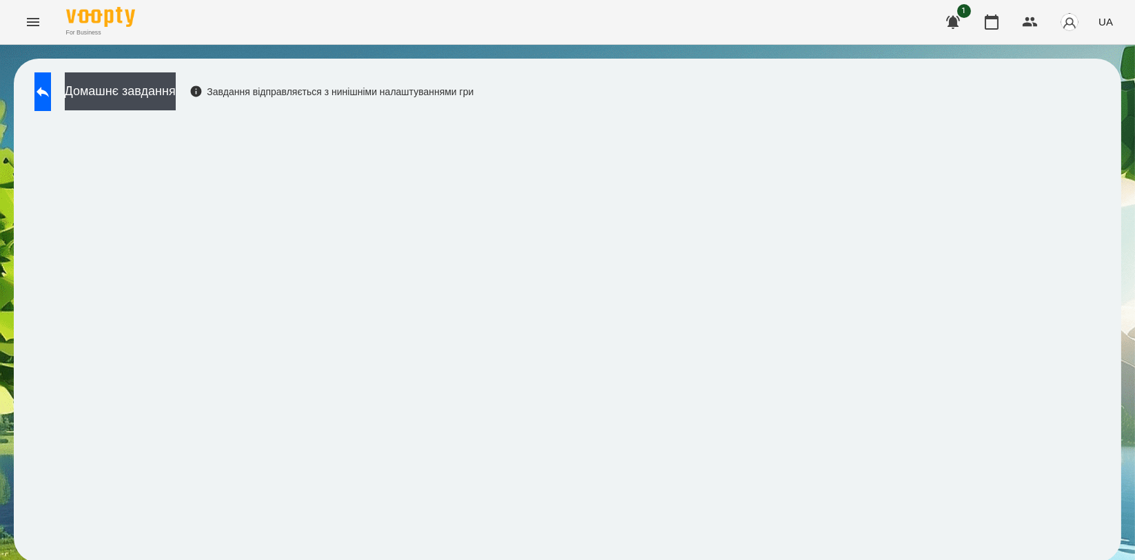
scroll to position [2, 0]
click at [43, 92] on button at bounding box center [42, 91] width 17 height 39
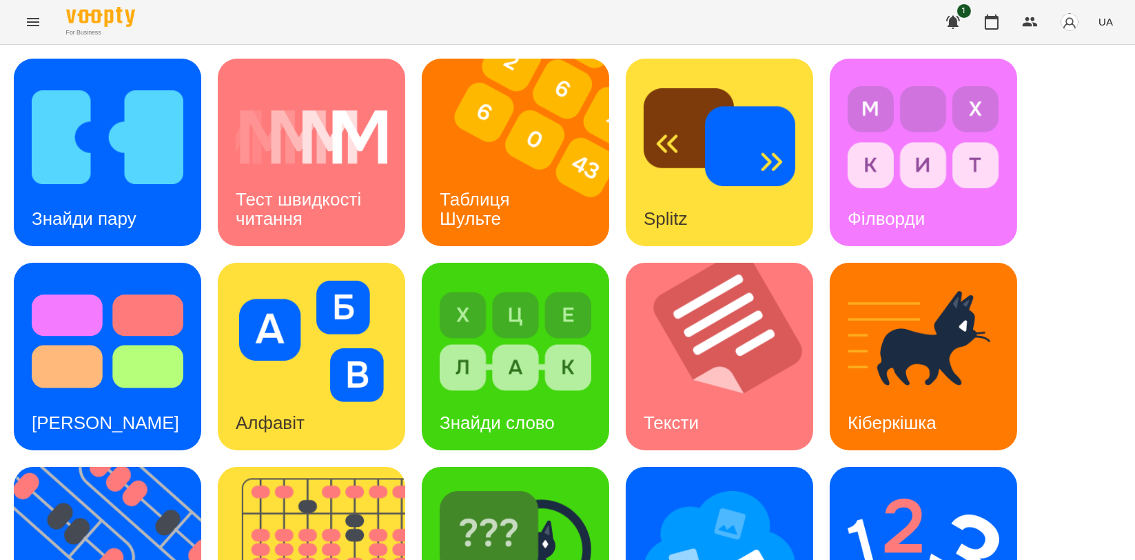
scroll to position [312, 0]
click at [540, 485] on img at bounding box center [516, 545] width 152 height 121
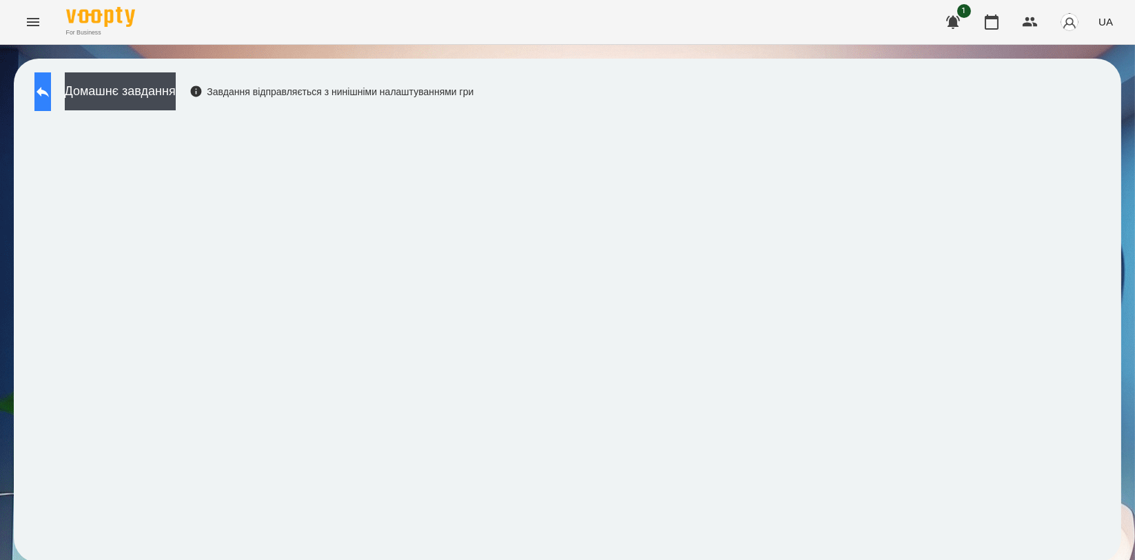
click at [49, 93] on icon at bounding box center [43, 92] width 12 height 10
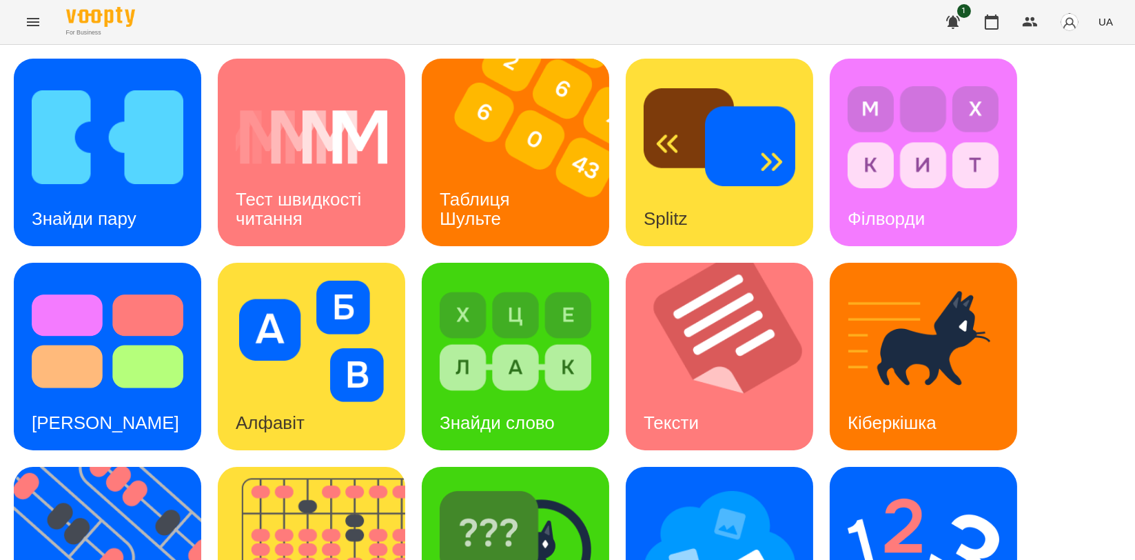
click at [1024, 321] on div "Знайди пару Тест швидкості читання Таблиця [PERSON_NAME] Splitz Філворди Тест С…" at bounding box center [568, 459] width 1108 height 800
click at [140, 467] on img at bounding box center [116, 561] width 205 height 188
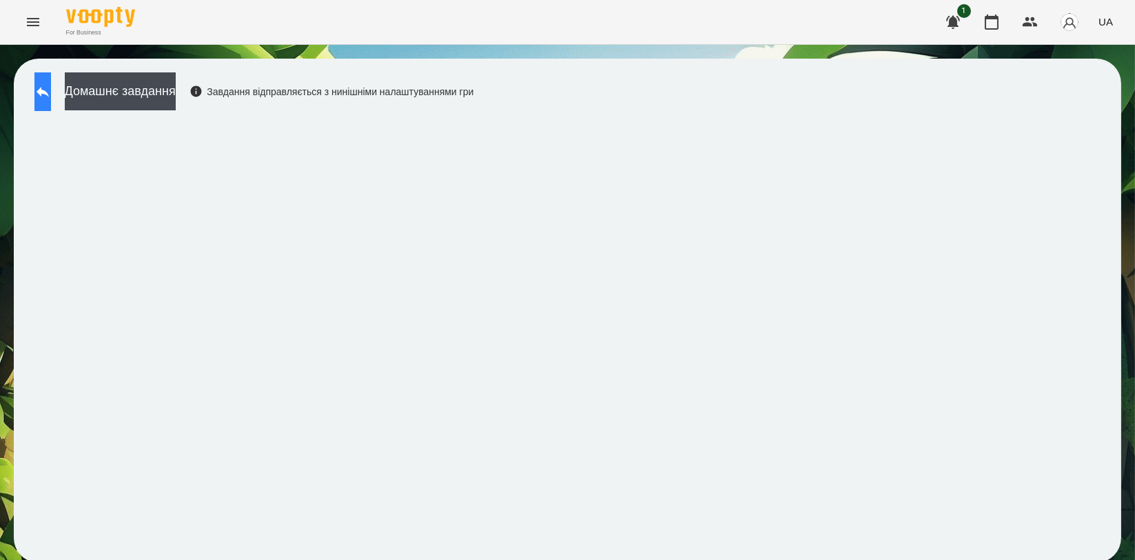
click at [49, 90] on icon at bounding box center [43, 92] width 12 height 10
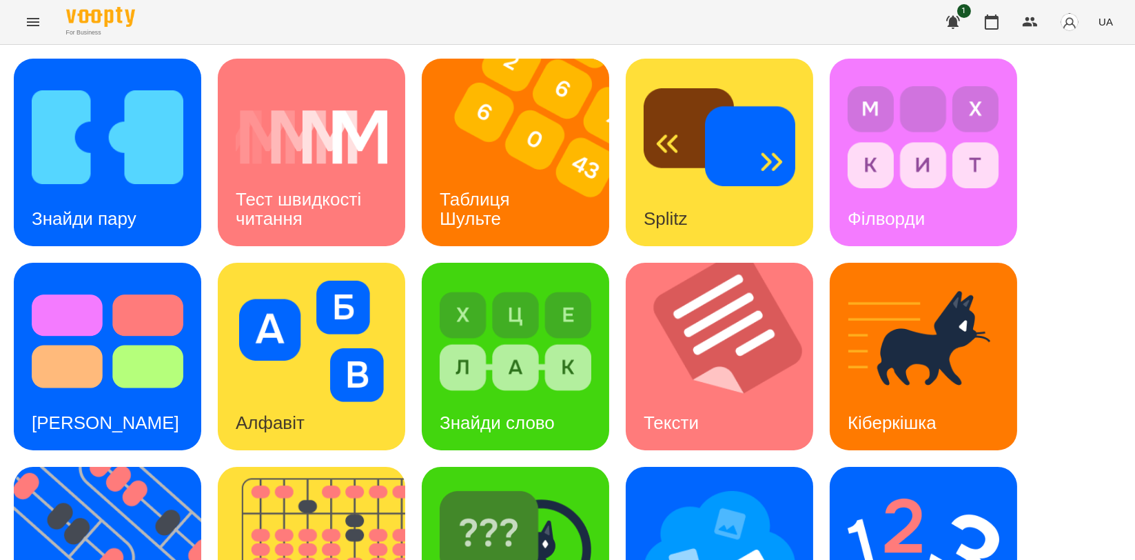
scroll to position [306, 0]
click at [722, 485] on img at bounding box center [720, 545] width 152 height 121
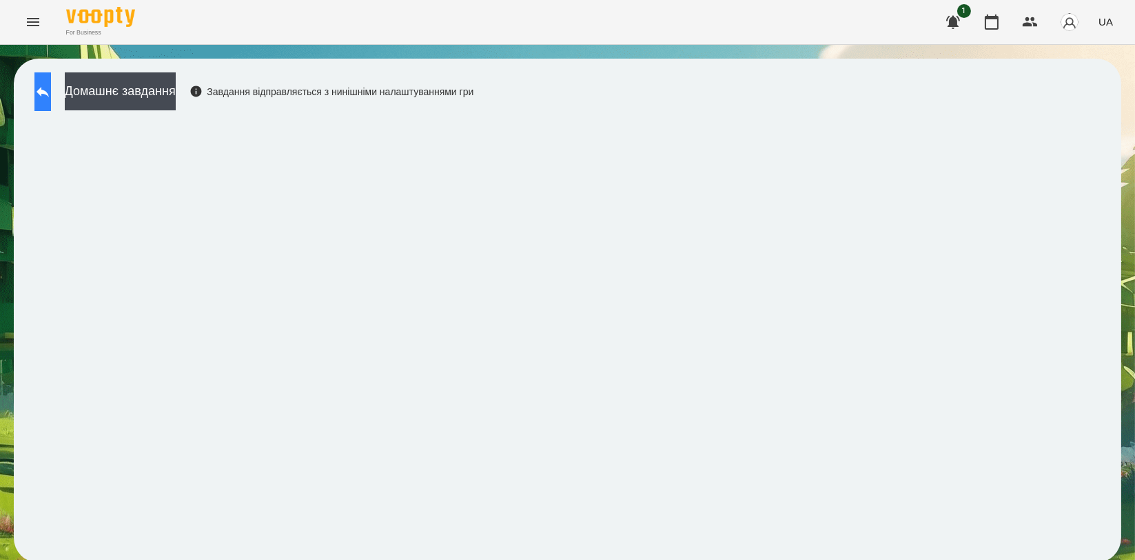
click at [48, 85] on icon at bounding box center [42, 91] width 17 height 17
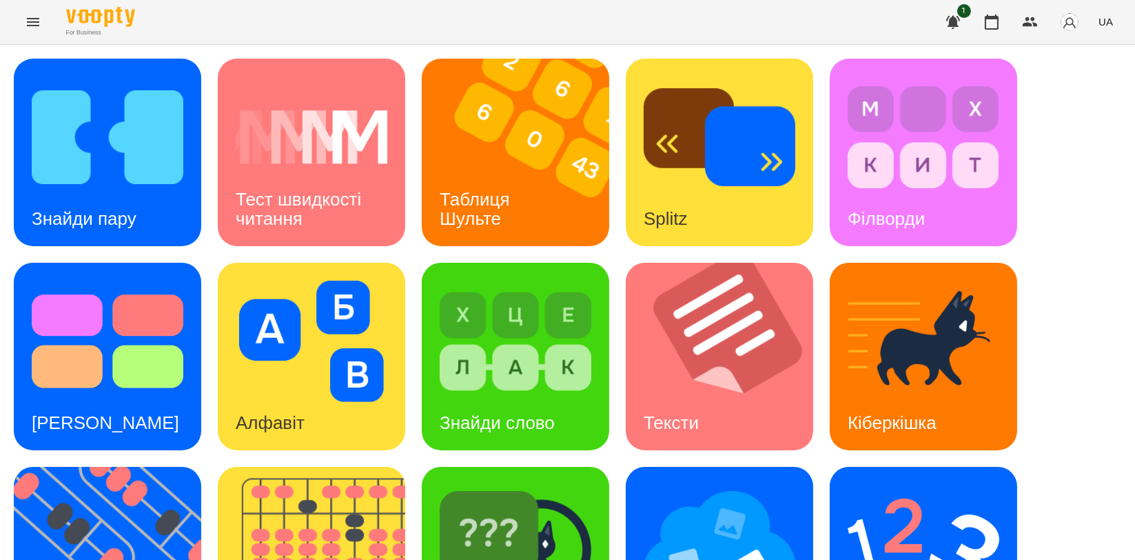
scroll to position [230, 0]
click at [307, 467] on img at bounding box center [320, 561] width 205 height 188
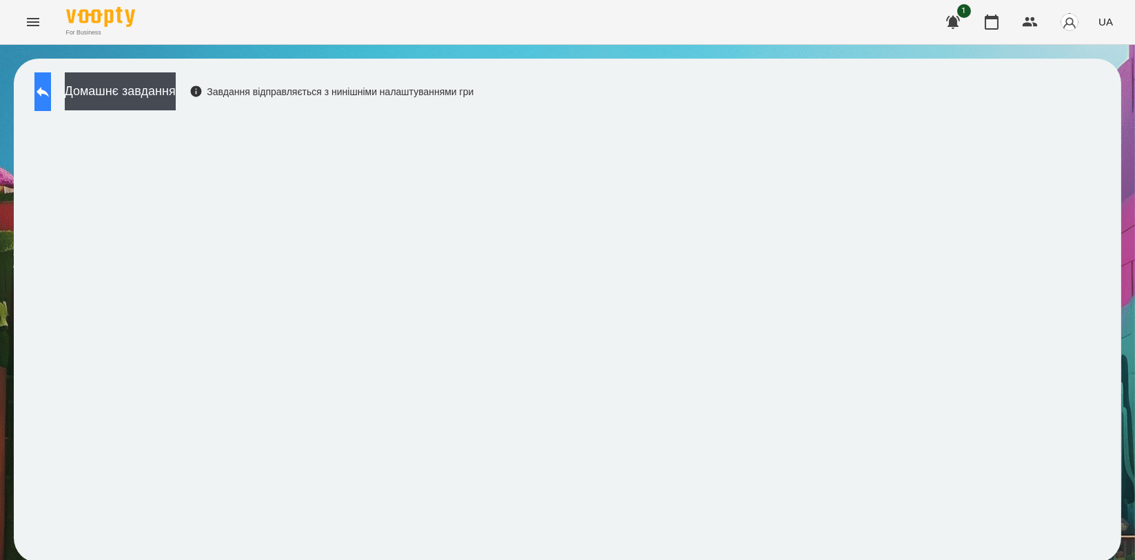
click at [51, 89] on icon at bounding box center [42, 91] width 17 height 17
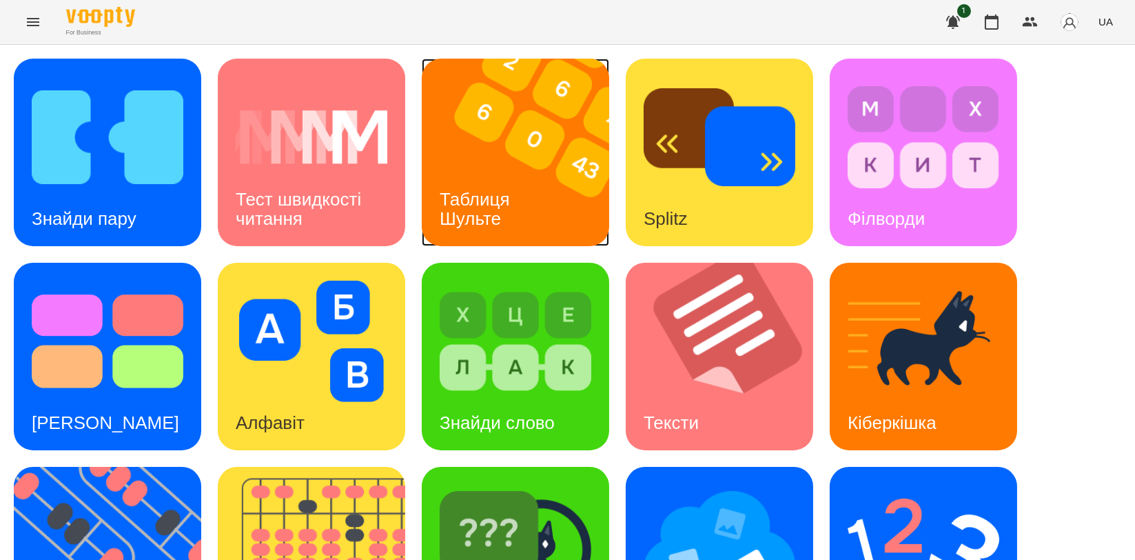
click at [544, 201] on img at bounding box center [524, 153] width 205 height 188
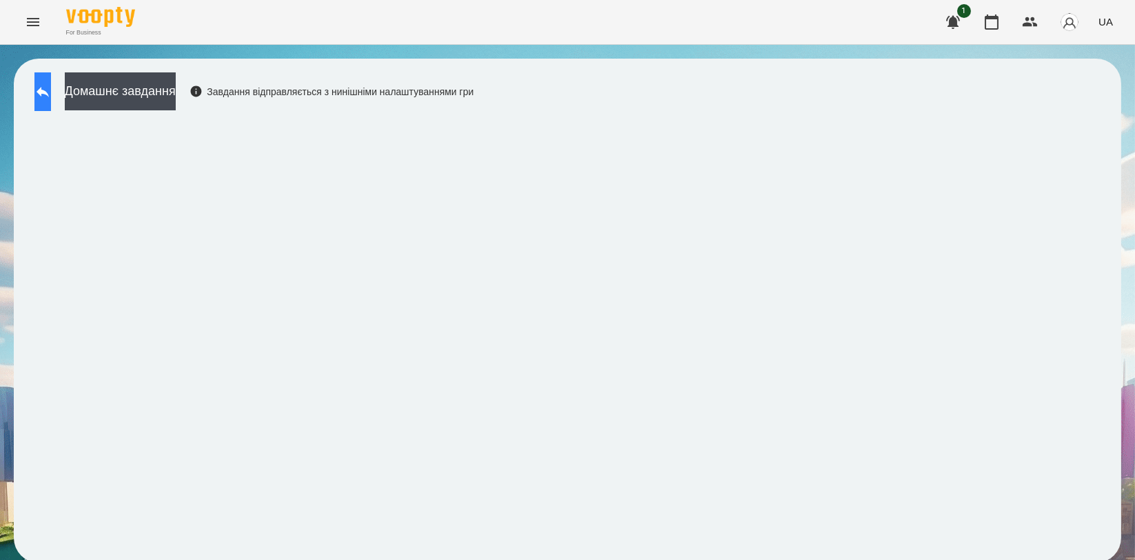
click at [51, 79] on button at bounding box center [42, 91] width 17 height 39
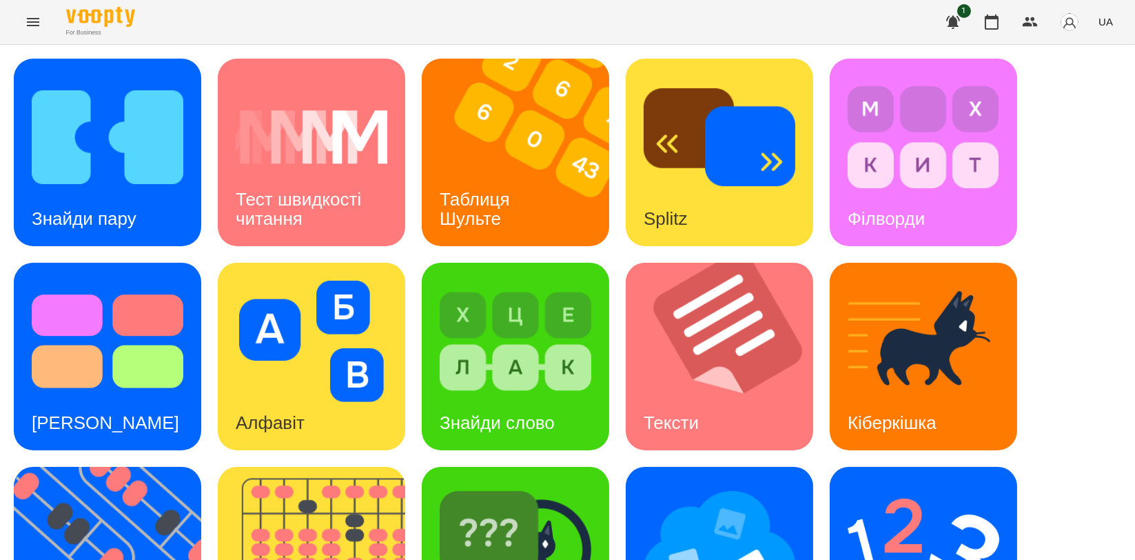
scroll to position [306, 0]
click at [148, 467] on img at bounding box center [116, 561] width 205 height 188
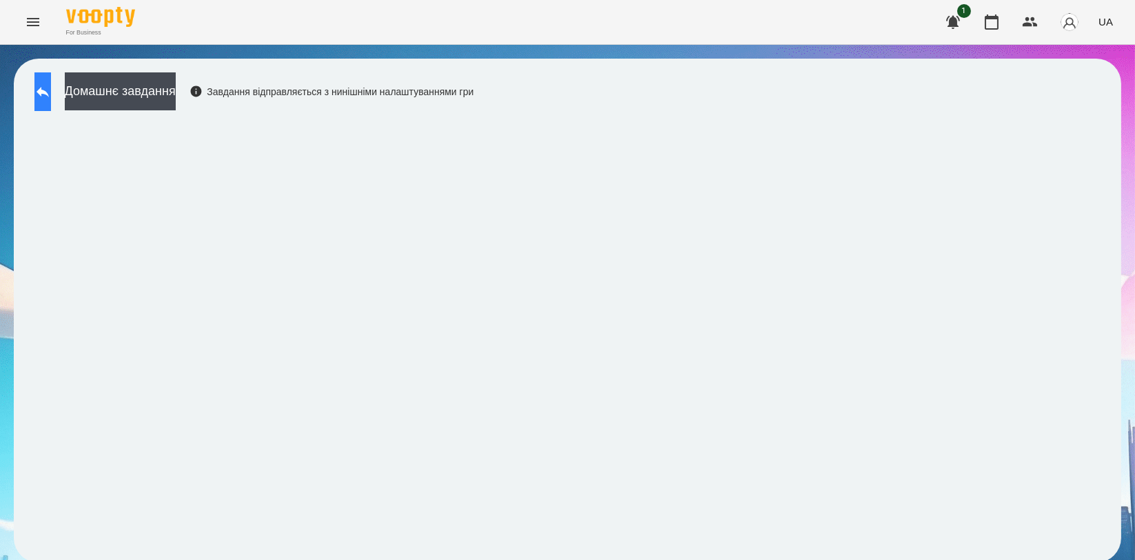
click at [51, 101] on button at bounding box center [42, 91] width 17 height 39
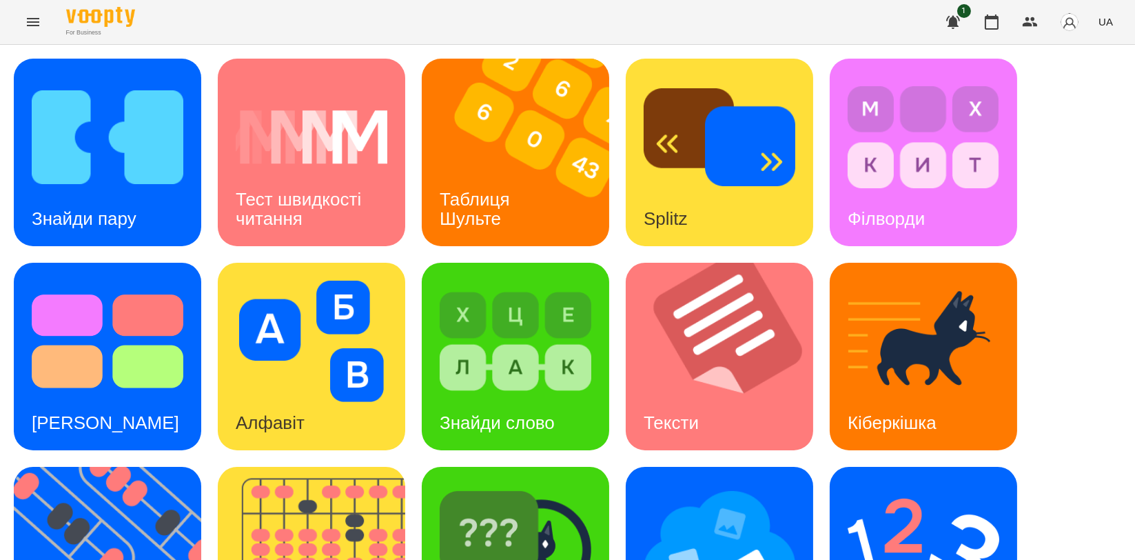
scroll to position [306, 0]
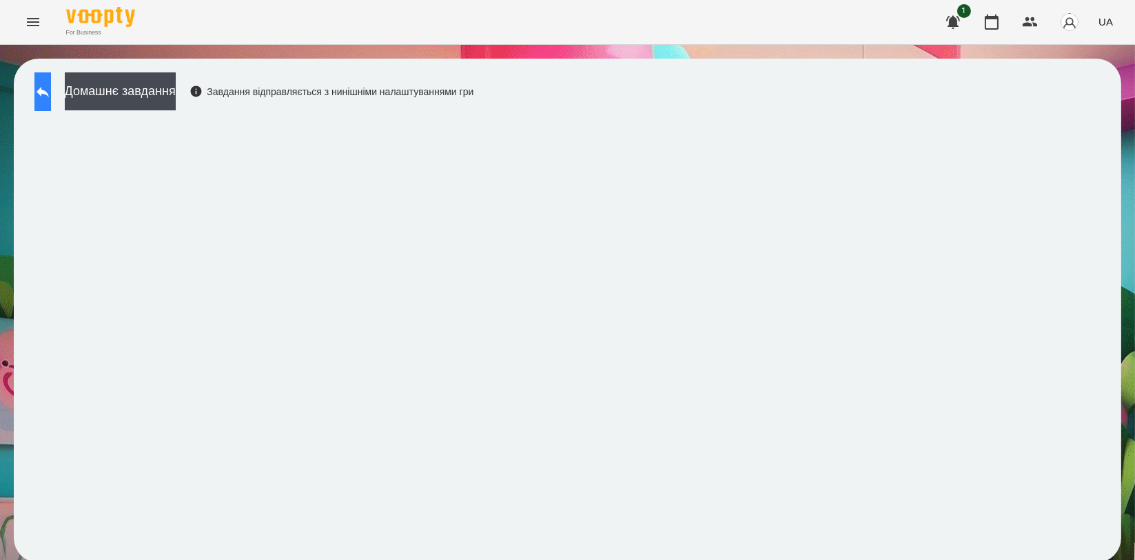
click at [51, 87] on icon at bounding box center [42, 91] width 17 height 17
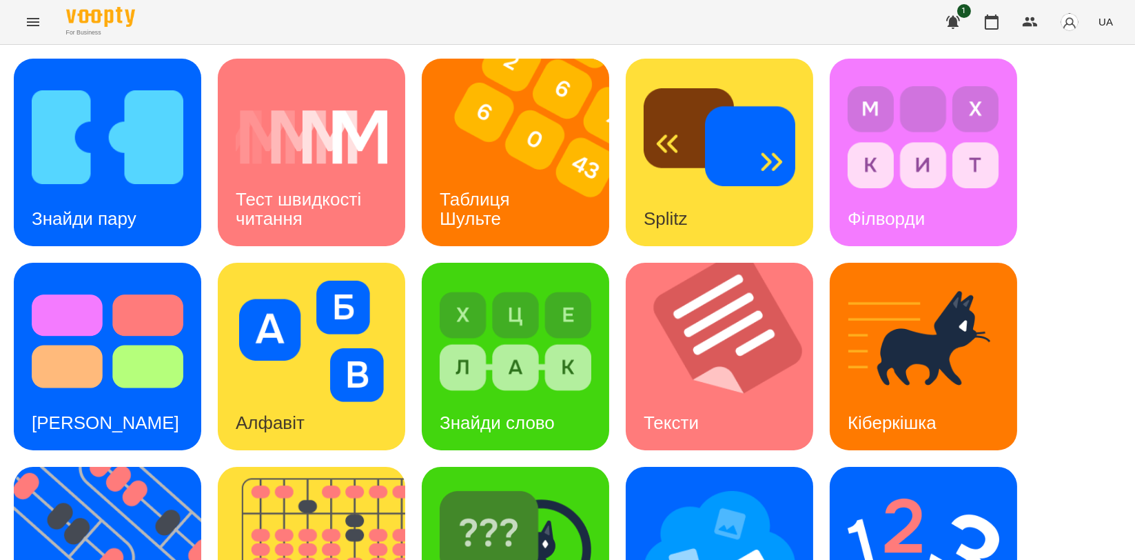
scroll to position [153, 0]
click at [914, 485] on img at bounding box center [924, 545] width 152 height 121
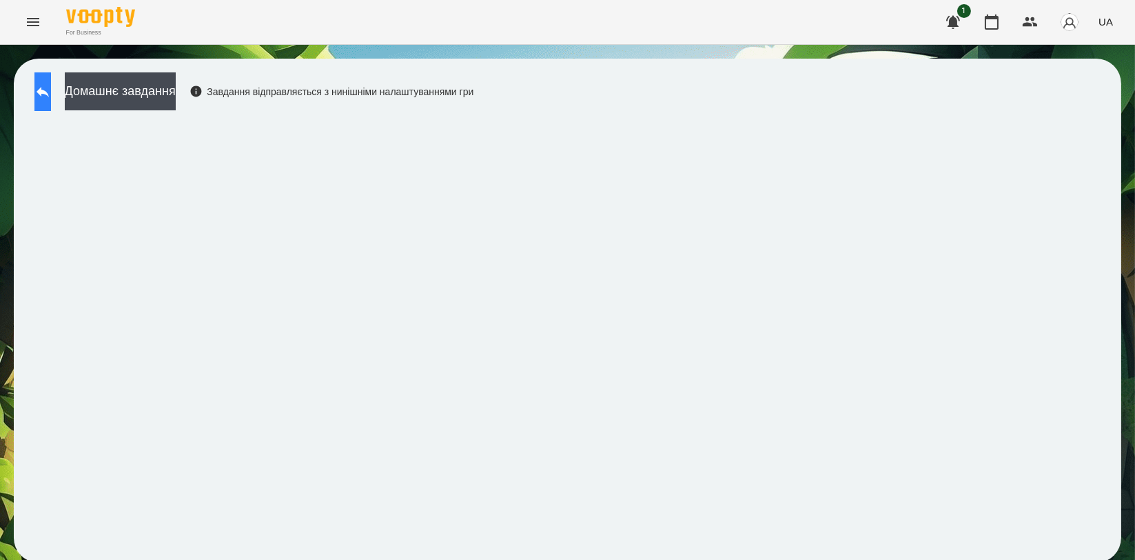
click at [48, 88] on icon at bounding box center [42, 91] width 17 height 17
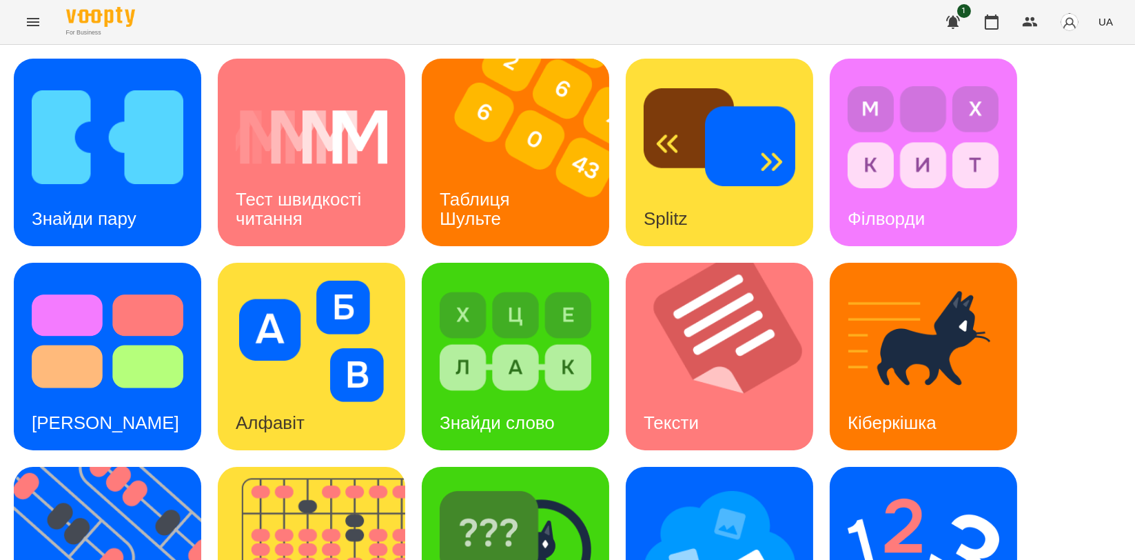
scroll to position [230, 0]
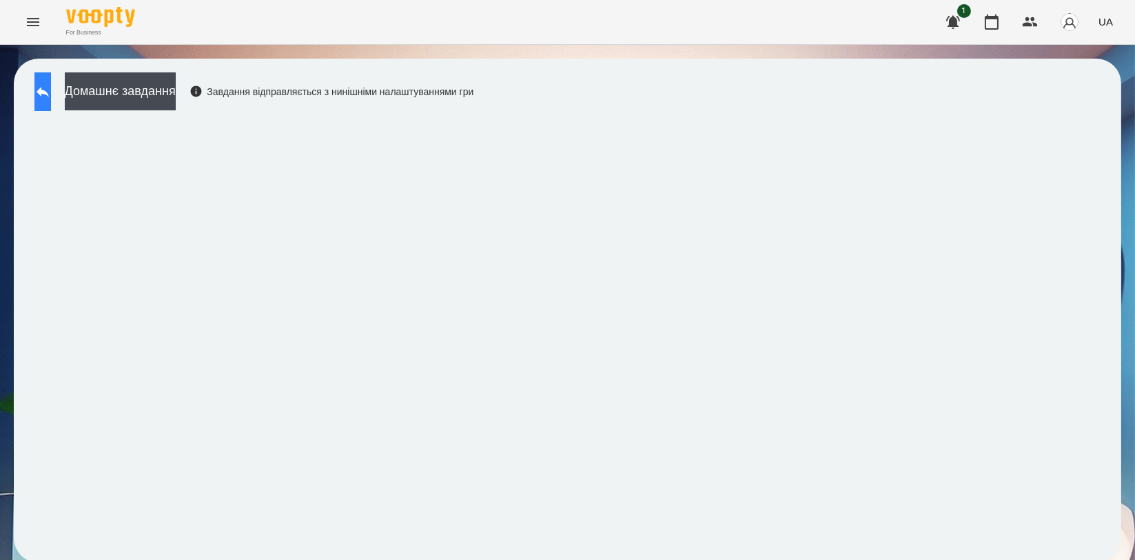
click at [49, 84] on icon at bounding box center [42, 91] width 17 height 17
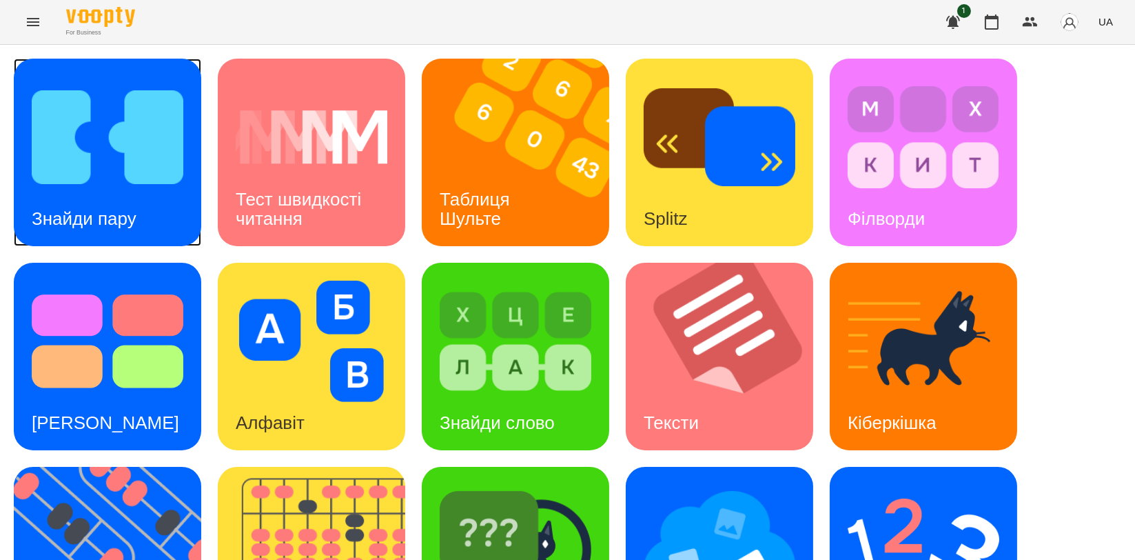
click at [81, 139] on img at bounding box center [108, 137] width 152 height 121
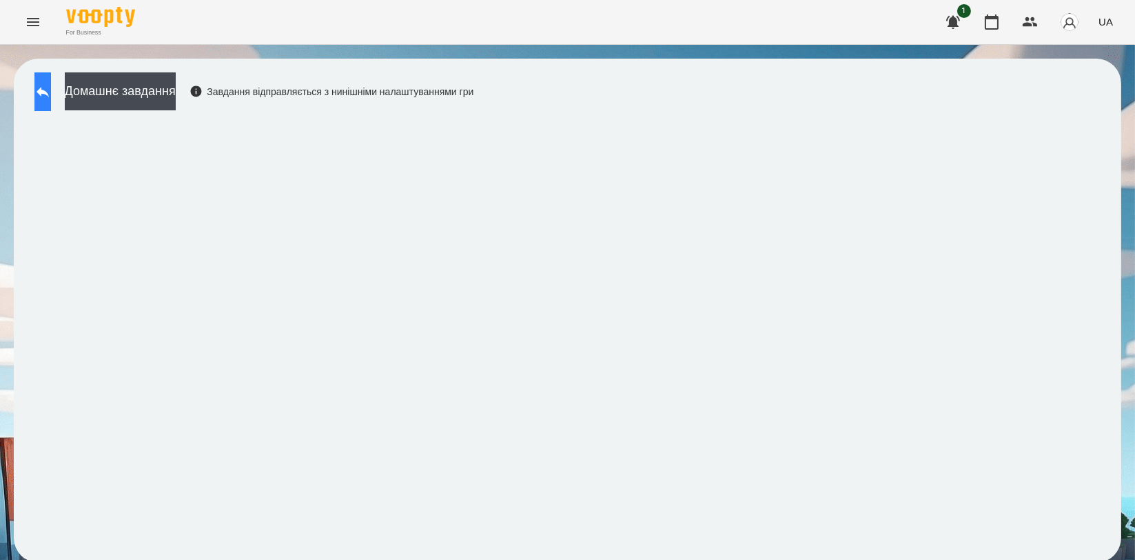
click at [51, 94] on icon at bounding box center [42, 91] width 17 height 17
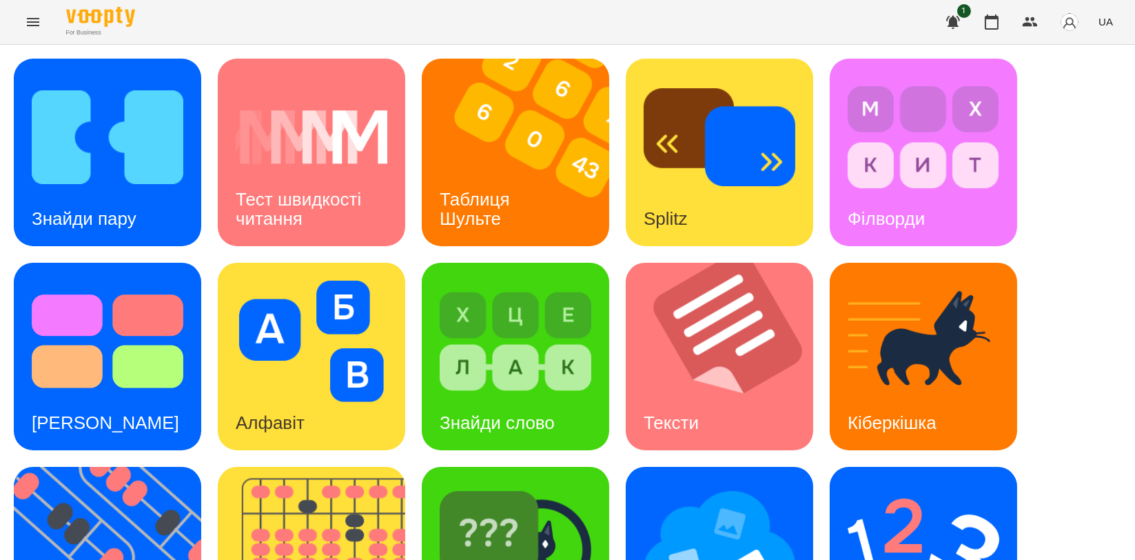
scroll to position [230, 0]
click at [536, 485] on img at bounding box center [516, 545] width 152 height 121
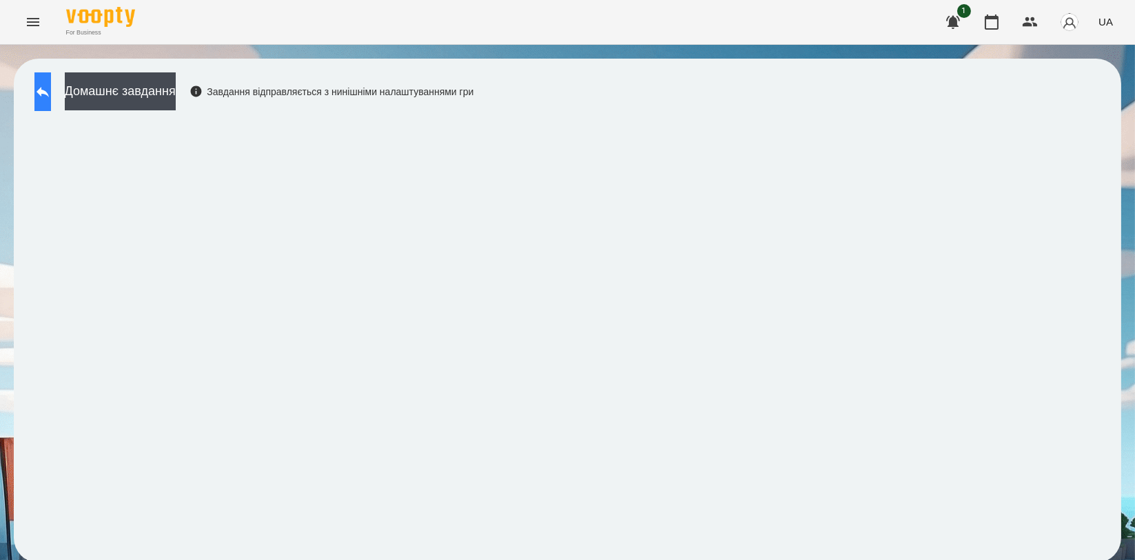
click at [51, 78] on button at bounding box center [42, 91] width 17 height 39
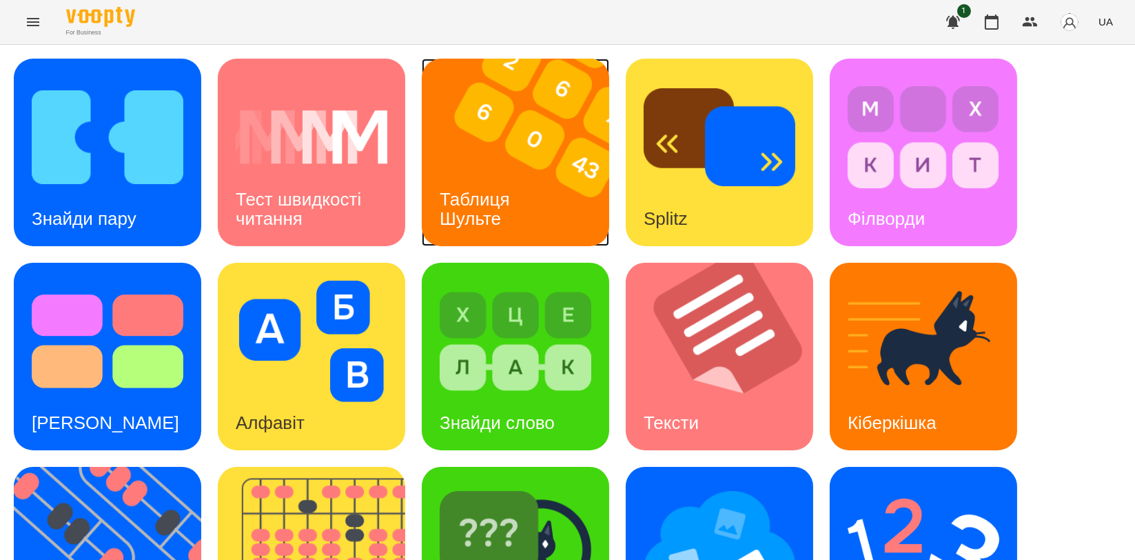
click at [434, 190] on div "Таблиця Шульте" at bounding box center [477, 209] width 111 height 74
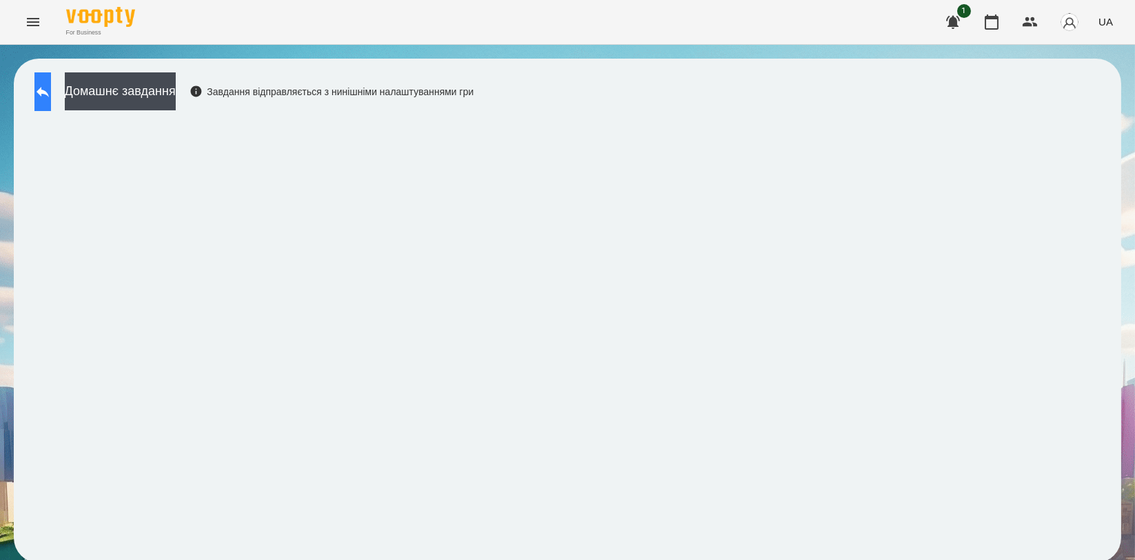
click at [51, 110] on button at bounding box center [42, 91] width 17 height 39
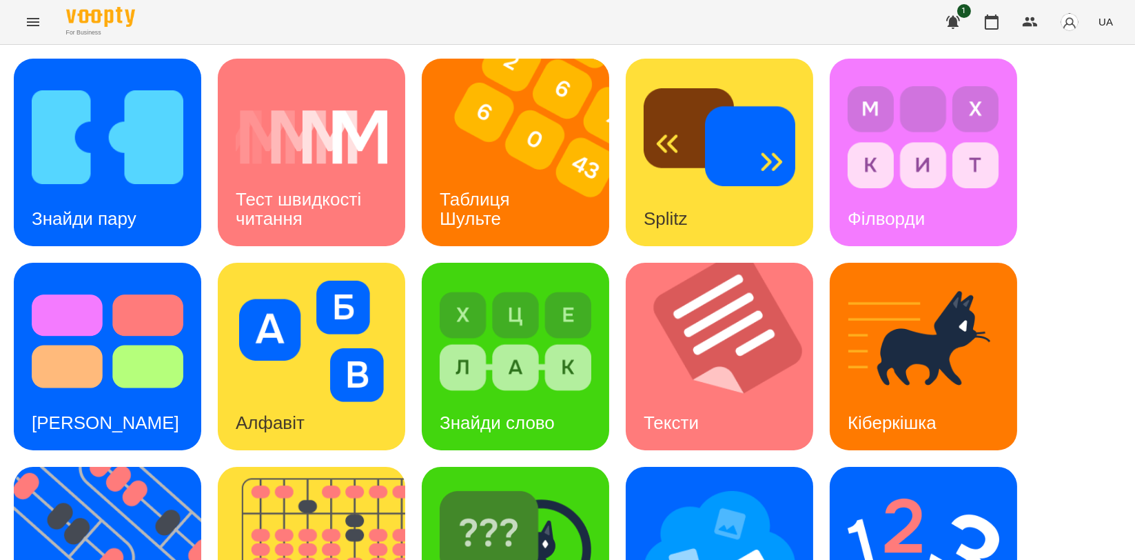
scroll to position [312, 0]
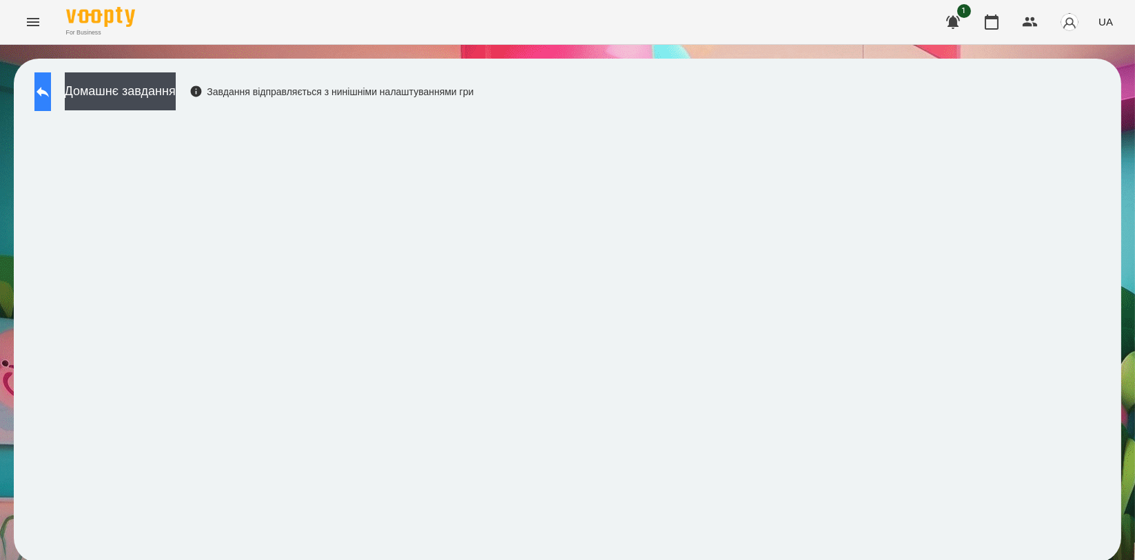
click at [51, 94] on icon at bounding box center [42, 91] width 17 height 17
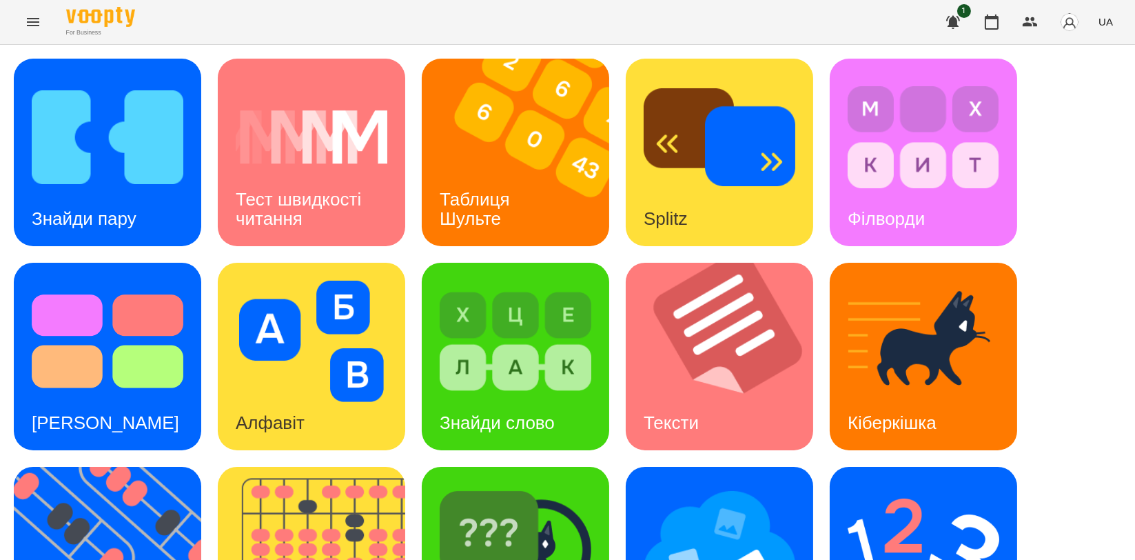
scroll to position [230, 0]
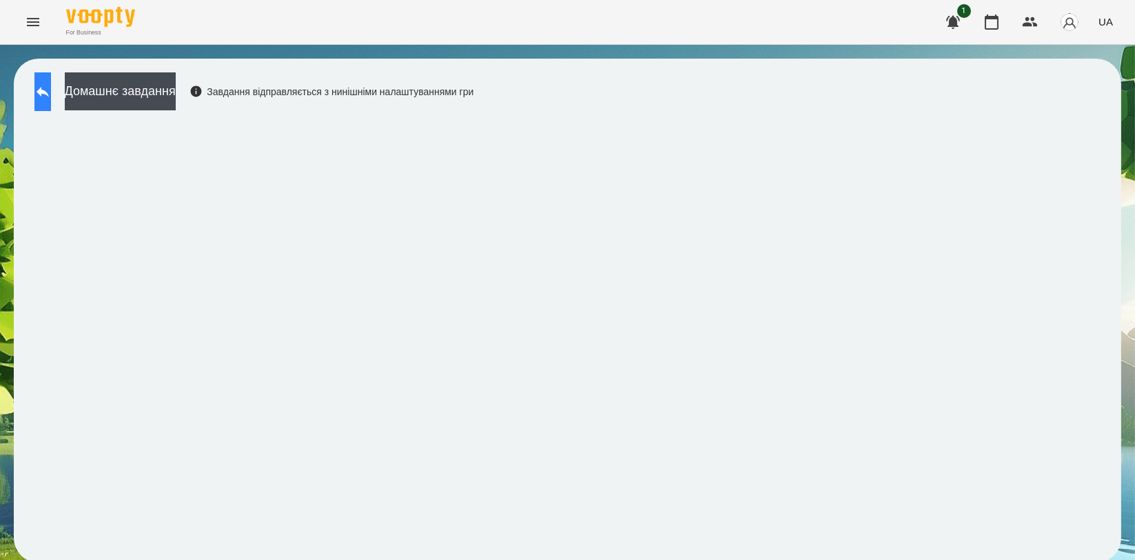
click at [51, 96] on icon at bounding box center [42, 91] width 17 height 17
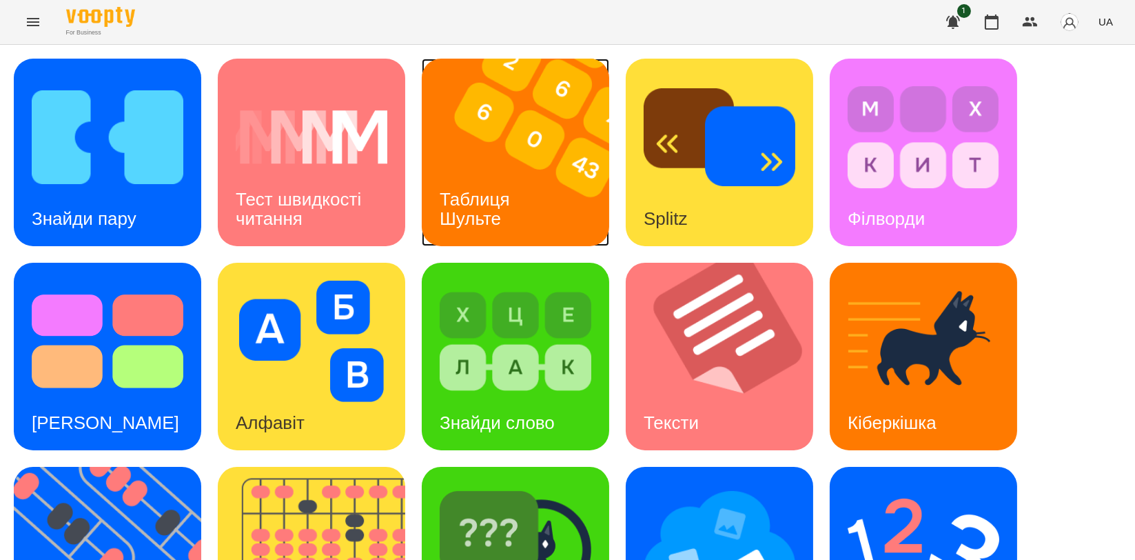
click at [519, 206] on div "Таблиця Шульте" at bounding box center [477, 209] width 111 height 74
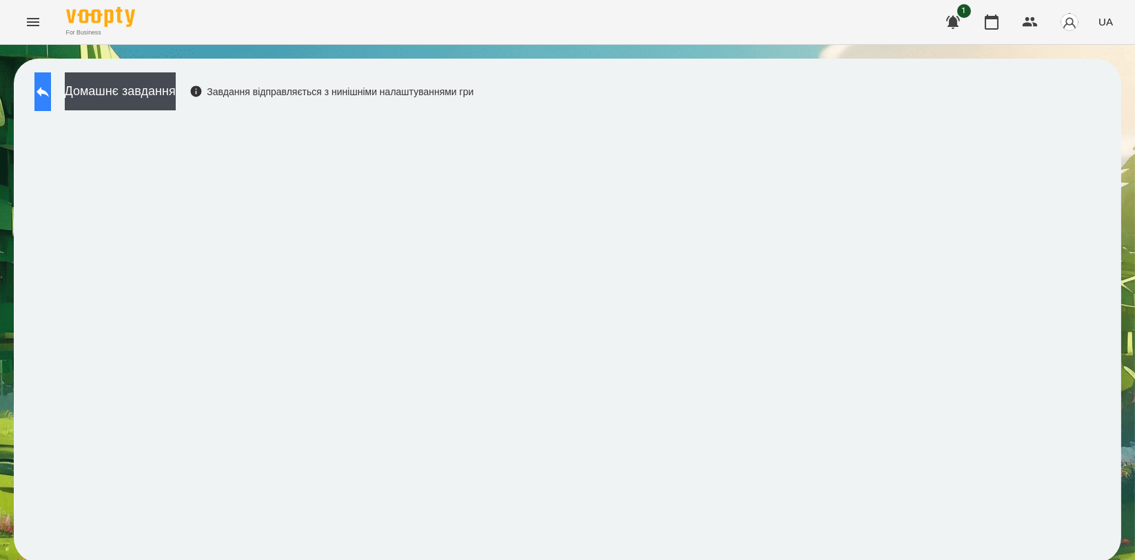
drag, startPoint x: 65, startPoint y: 85, endPoint x: 64, endPoint y: 104, distance: 19.3
click at [51, 94] on icon at bounding box center [42, 91] width 17 height 17
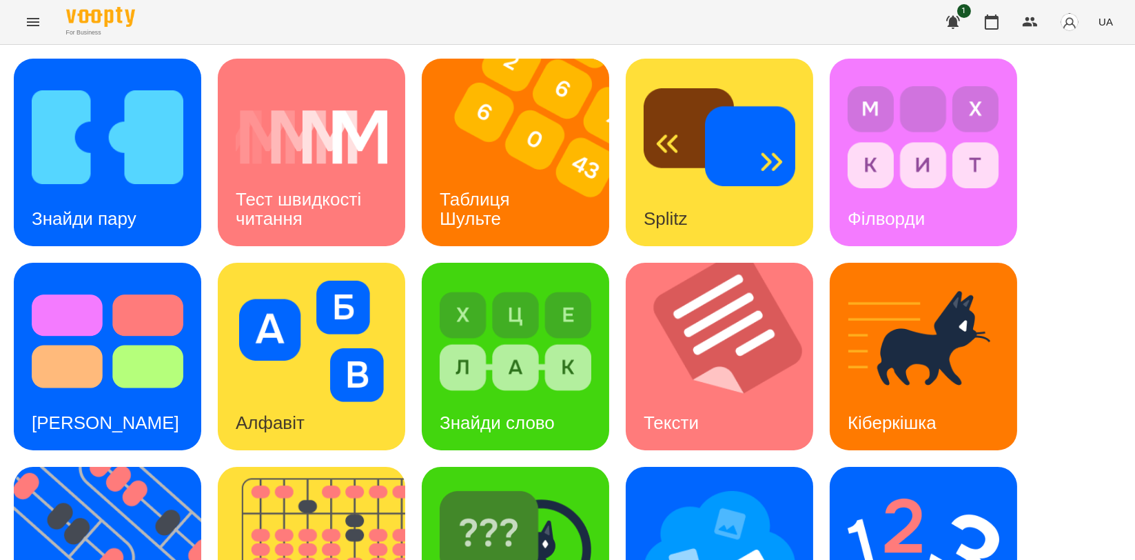
scroll to position [230, 0]
click at [71, 467] on img at bounding box center [116, 561] width 205 height 188
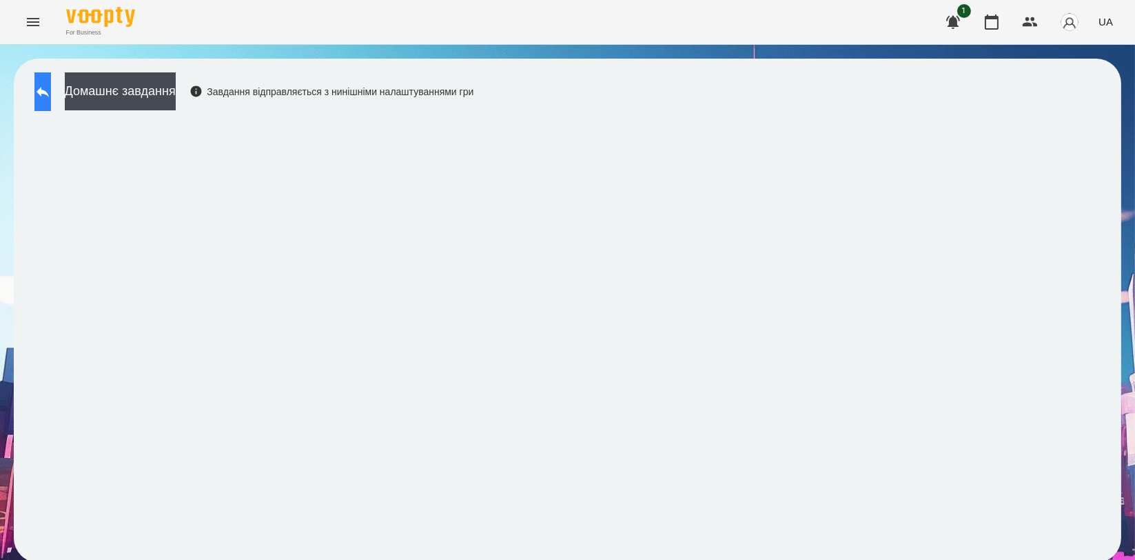
click at [51, 103] on button at bounding box center [42, 91] width 17 height 39
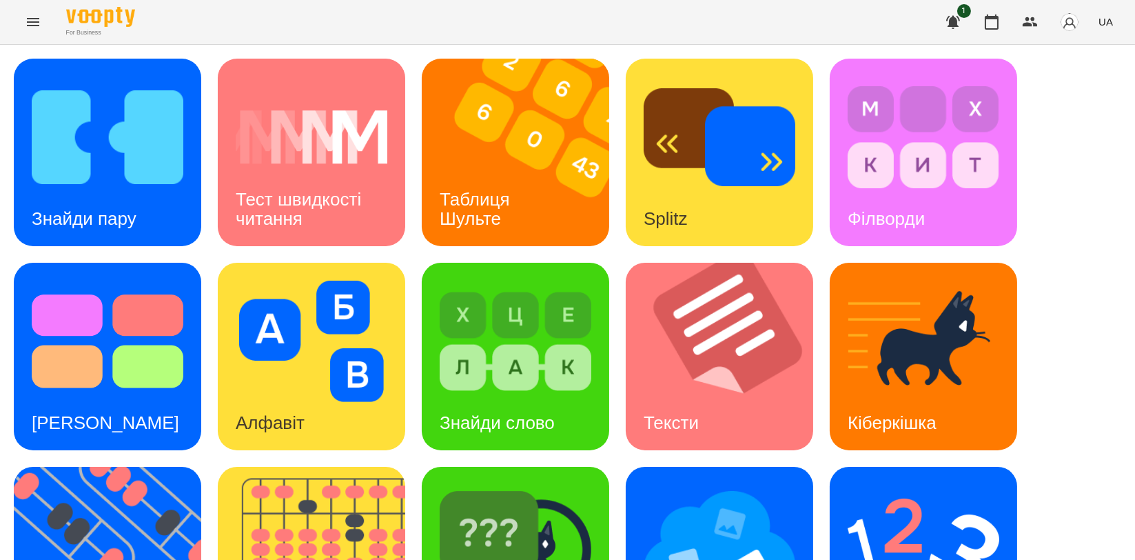
scroll to position [306, 0]
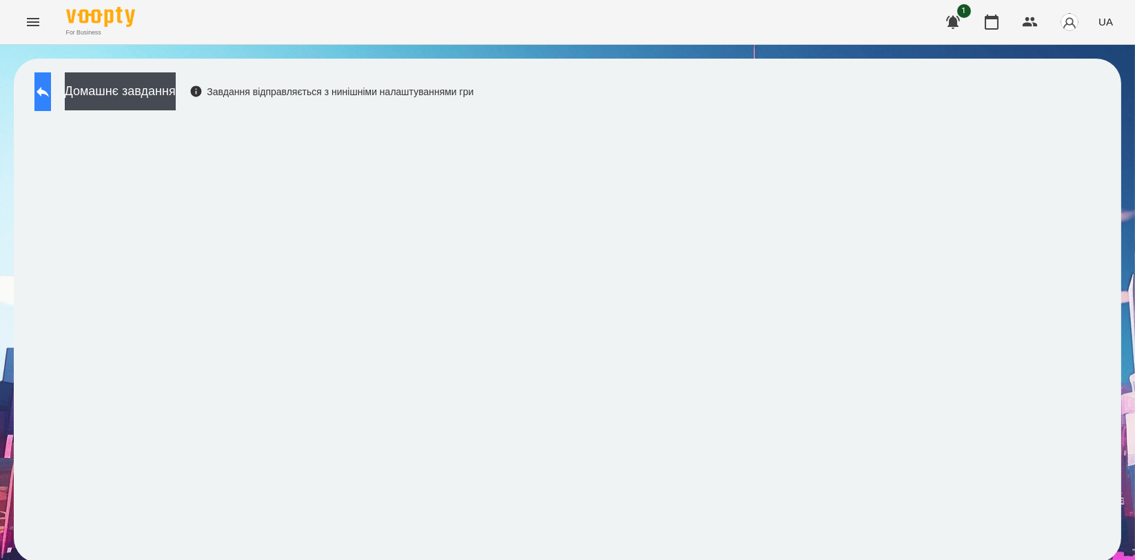
click at [51, 82] on button at bounding box center [42, 91] width 17 height 39
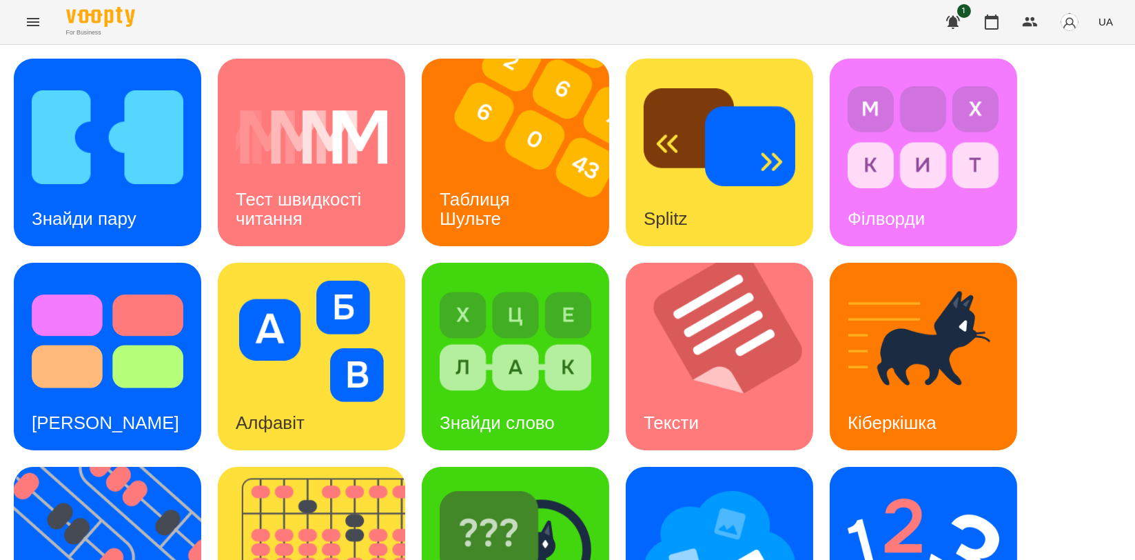
scroll to position [230, 0]
click at [939, 485] on img at bounding box center [924, 545] width 152 height 121
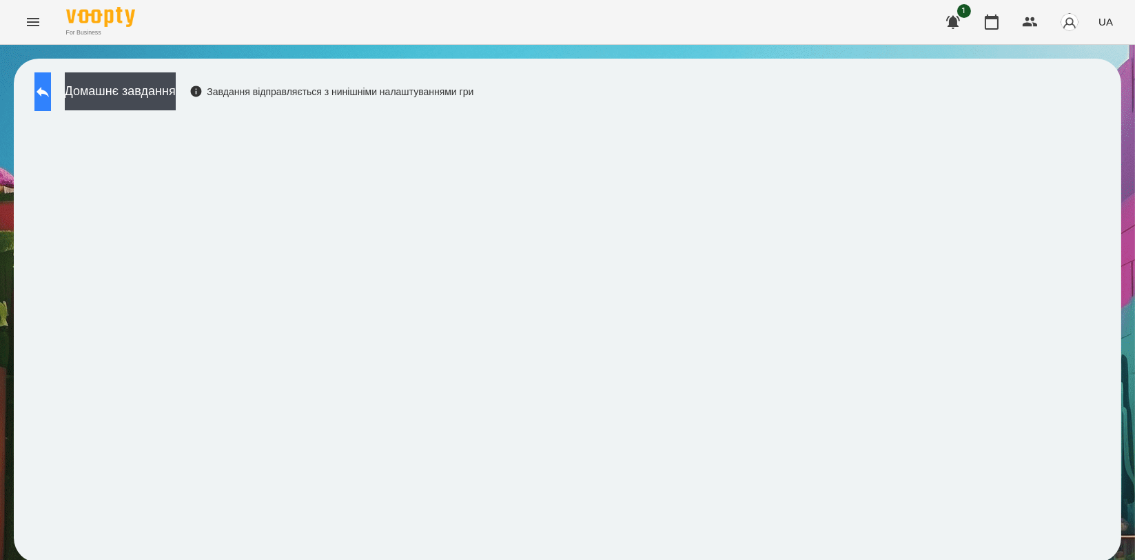
click at [42, 92] on button at bounding box center [42, 91] width 17 height 39
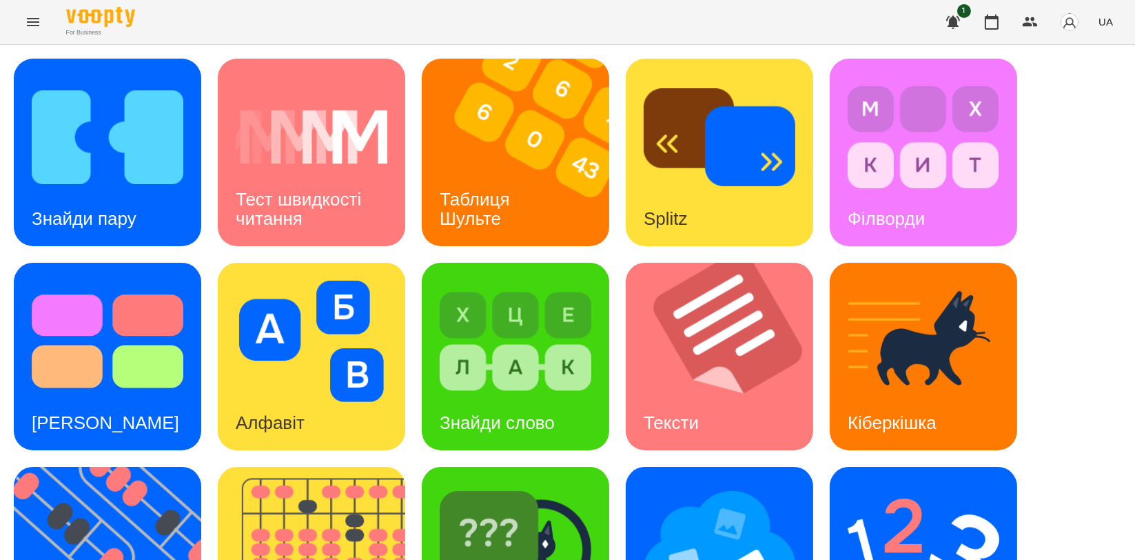
scroll to position [230, 0]
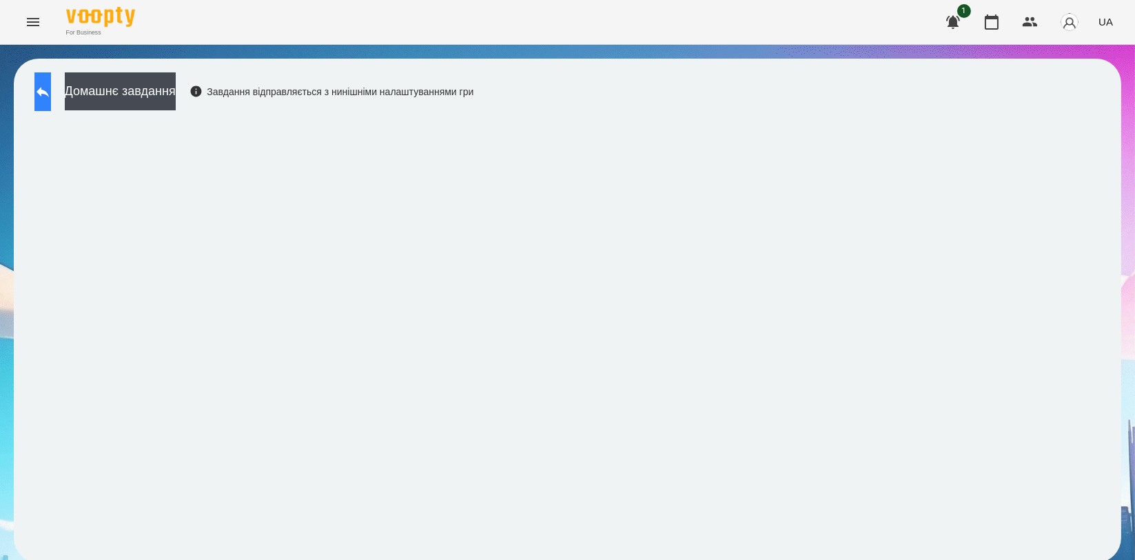
click at [43, 88] on button at bounding box center [42, 91] width 17 height 39
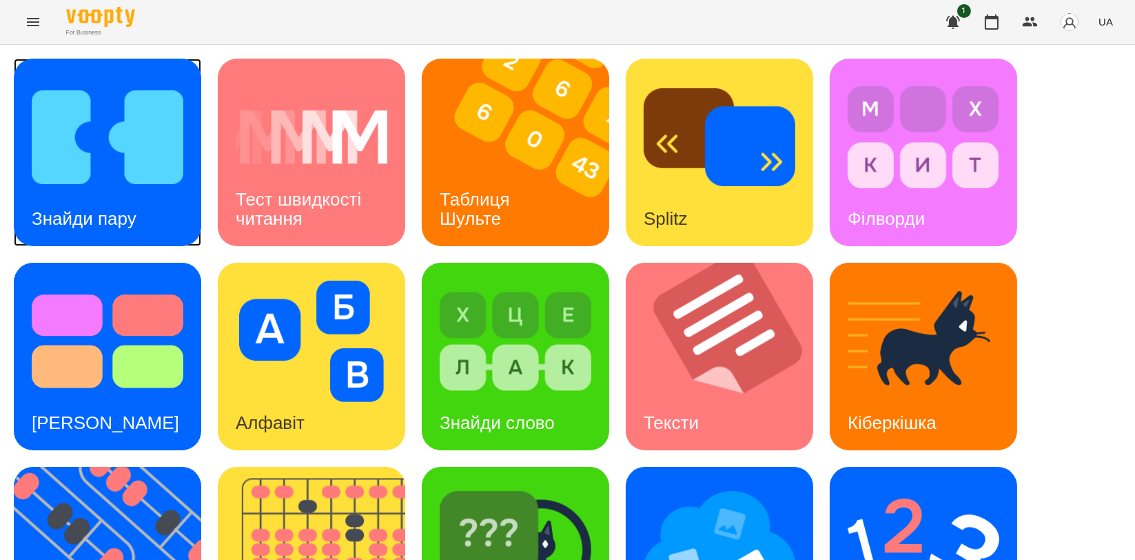
click at [76, 129] on img at bounding box center [108, 137] width 152 height 121
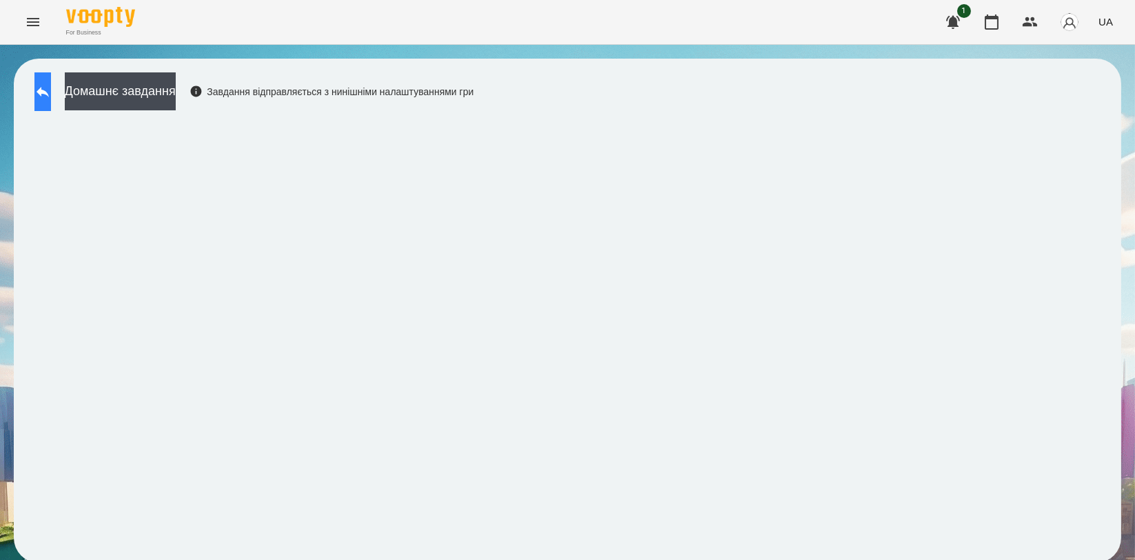
click at [51, 108] on button at bounding box center [42, 91] width 17 height 39
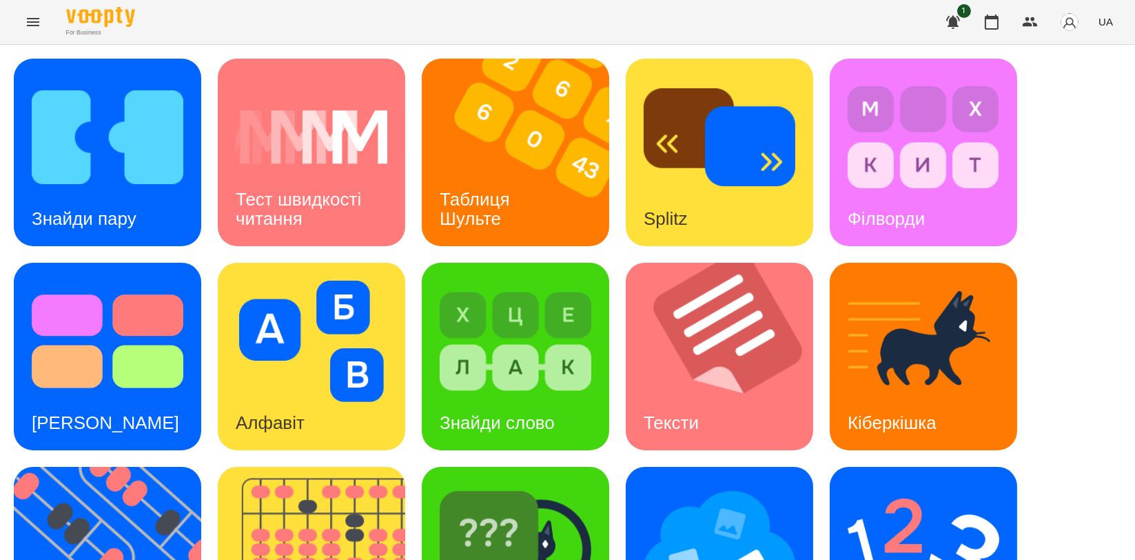
scroll to position [230, 0]
click at [501, 485] on img at bounding box center [516, 545] width 152 height 121
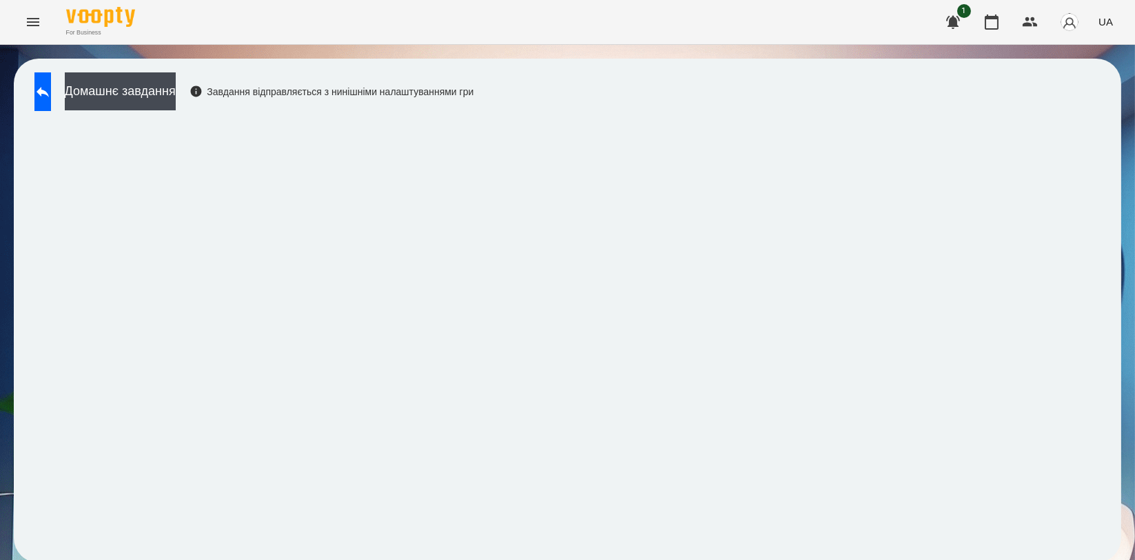
scroll to position [2, 0]
click at [49, 87] on icon at bounding box center [43, 92] width 12 height 10
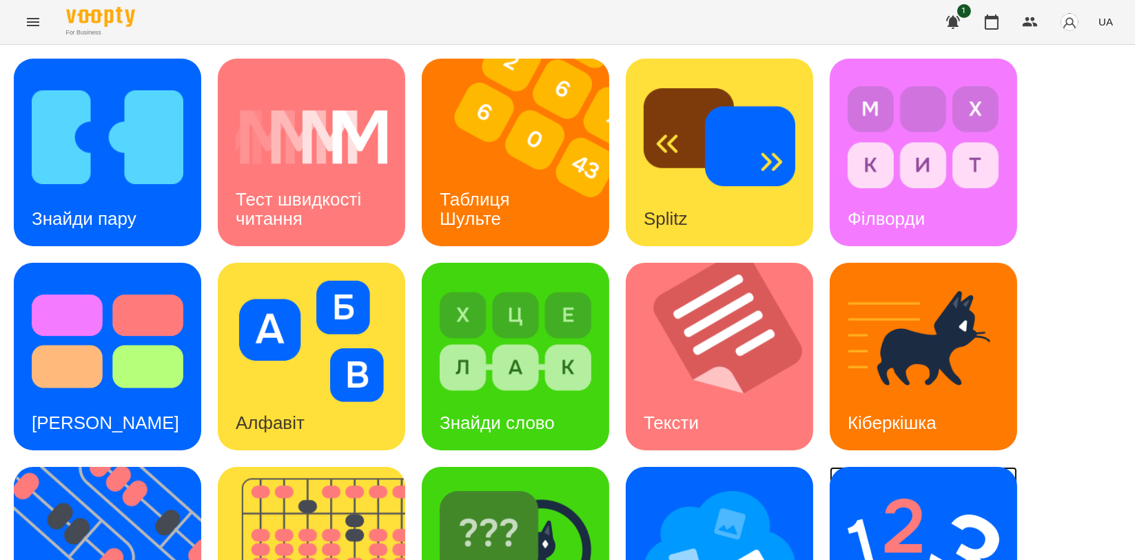
click at [898, 496] on img at bounding box center [924, 545] width 152 height 121
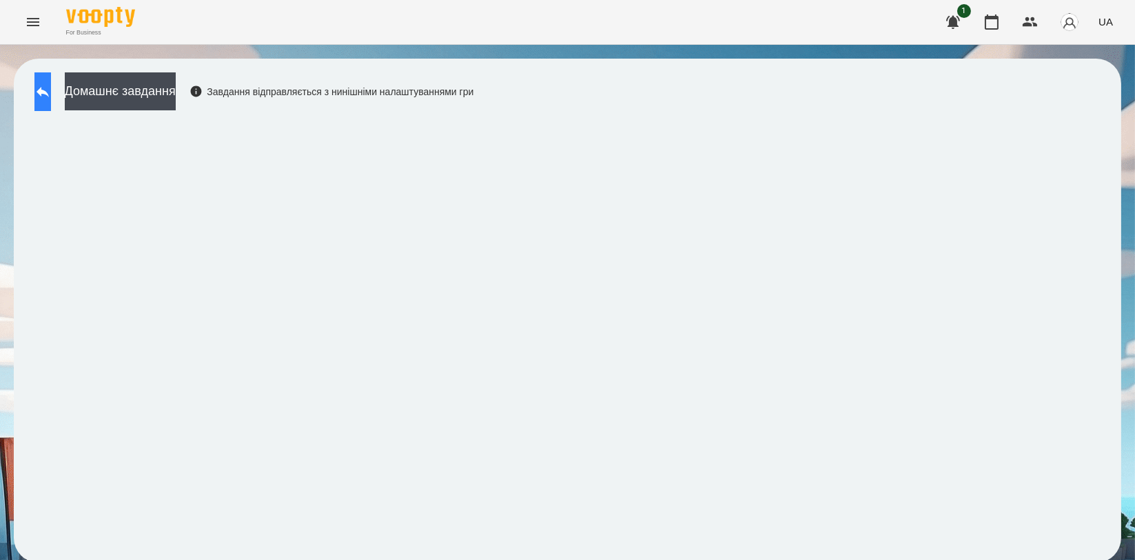
click at [51, 97] on icon at bounding box center [42, 91] width 17 height 17
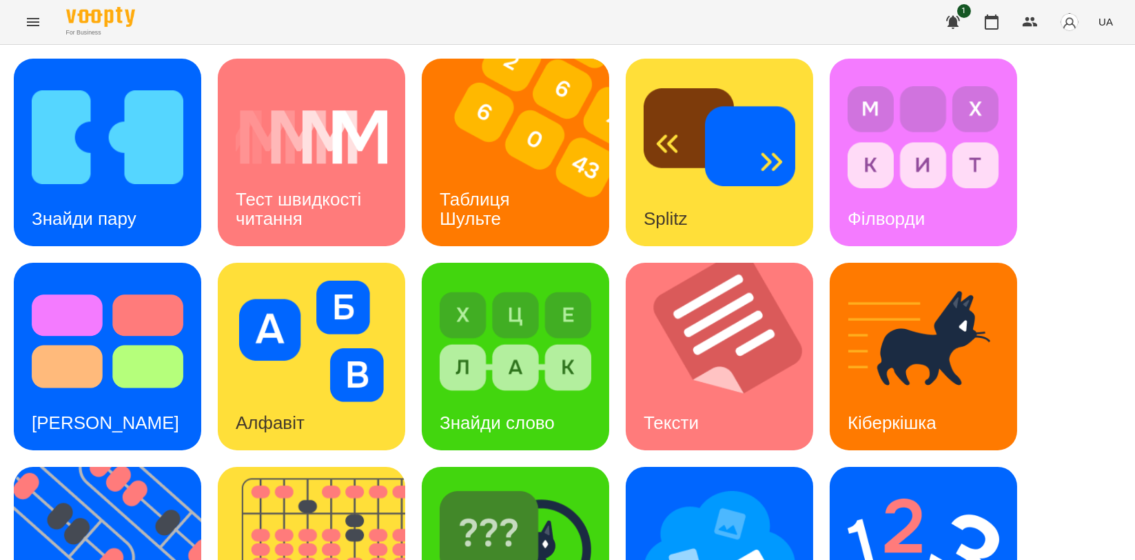
scroll to position [312, 0]
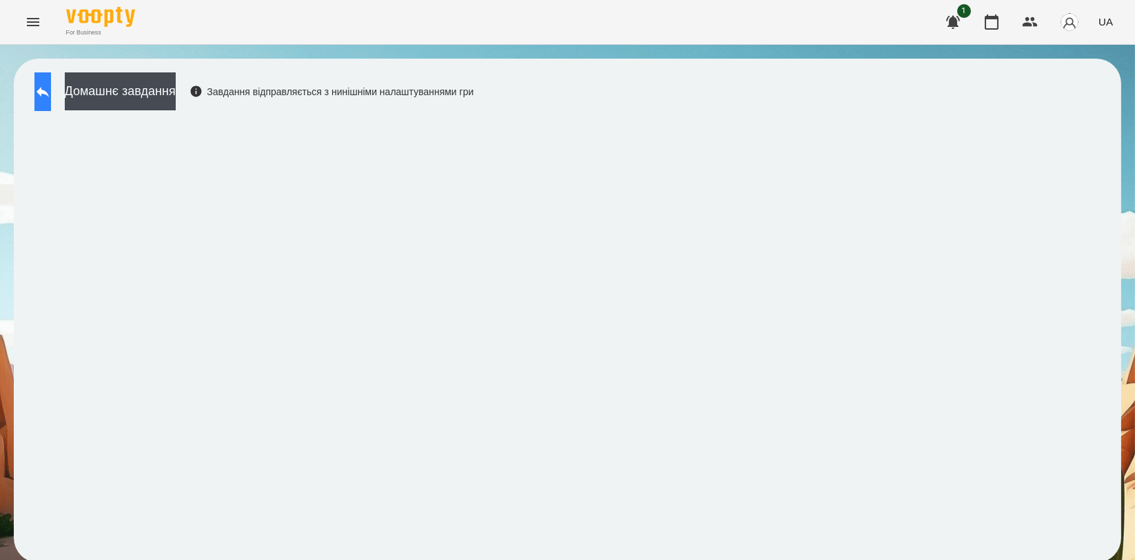
click at [51, 96] on button at bounding box center [42, 91] width 17 height 39
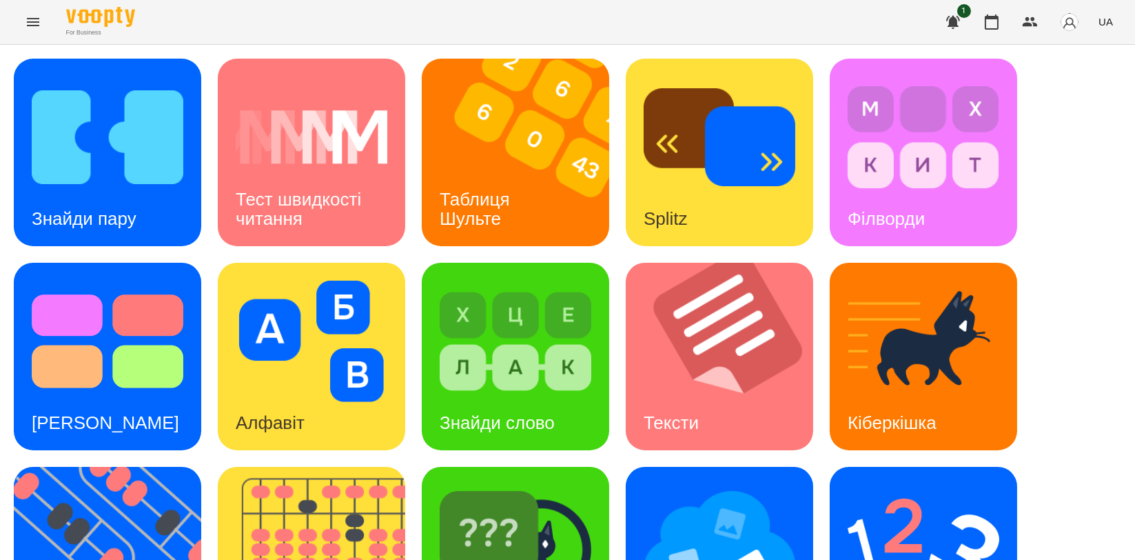
scroll to position [230, 0]
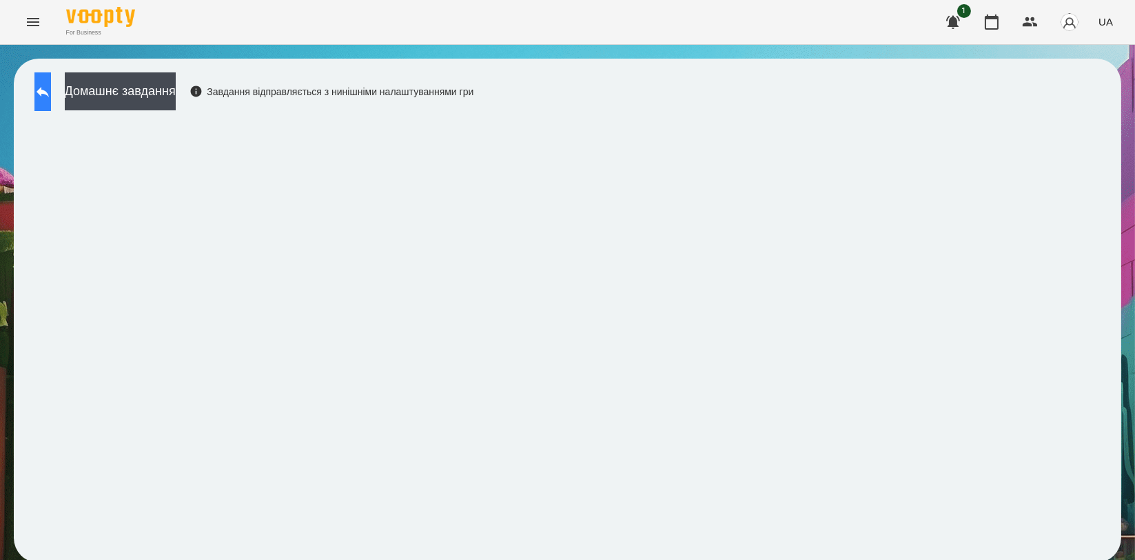
click at [51, 97] on icon at bounding box center [42, 91] width 17 height 17
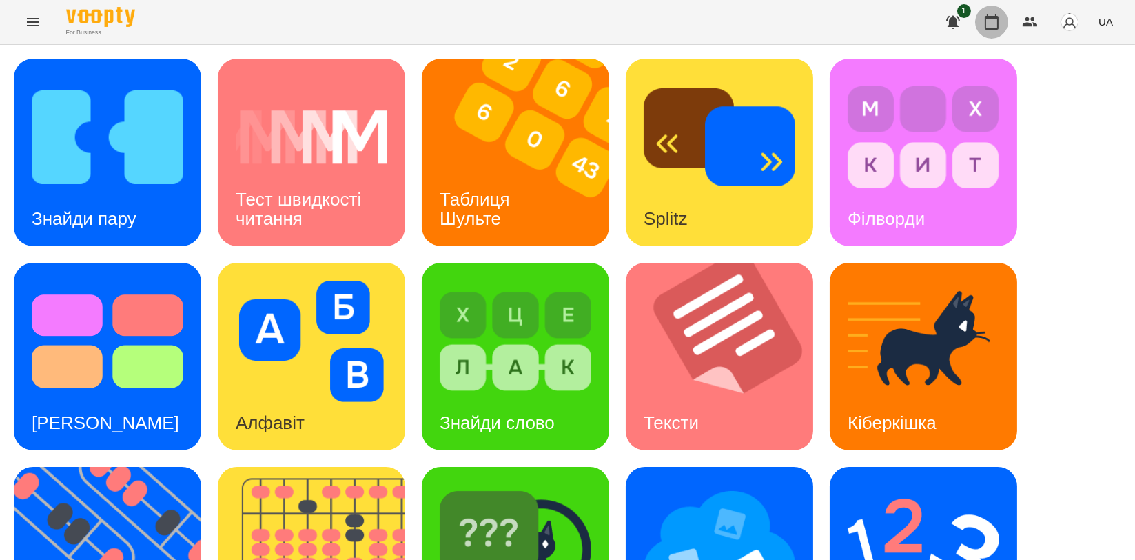
click at [996, 26] on icon "button" at bounding box center [992, 22] width 17 height 17
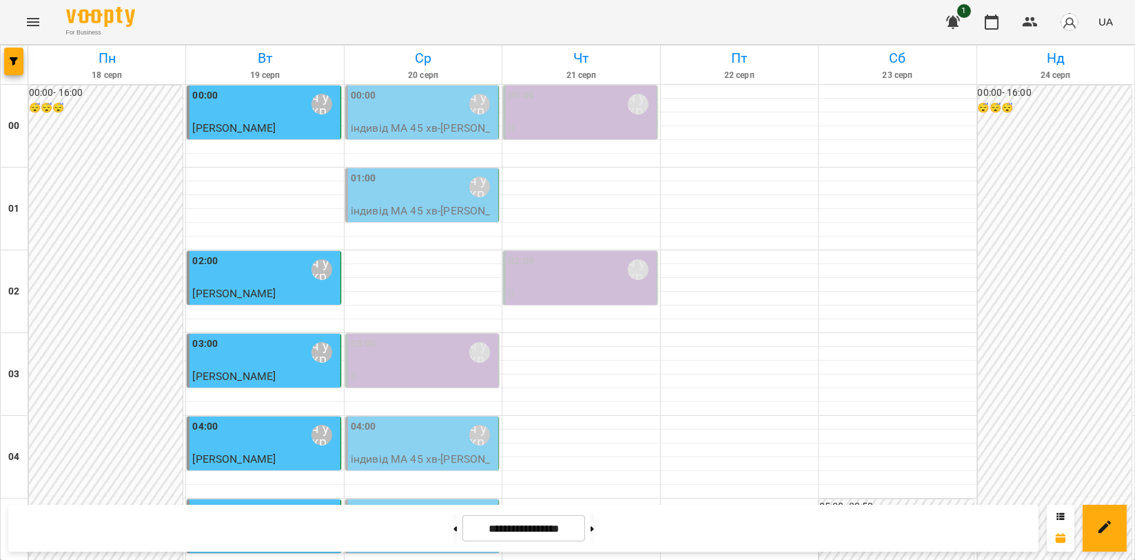
scroll to position [1379, 0]
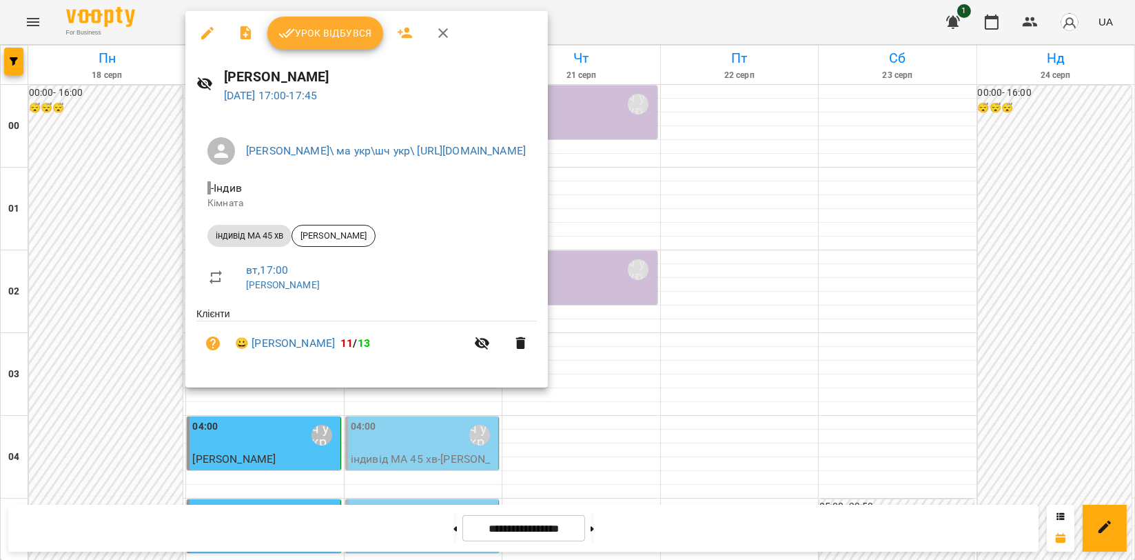
click at [336, 32] on span "Урок відбувся" at bounding box center [326, 33] width 94 height 17
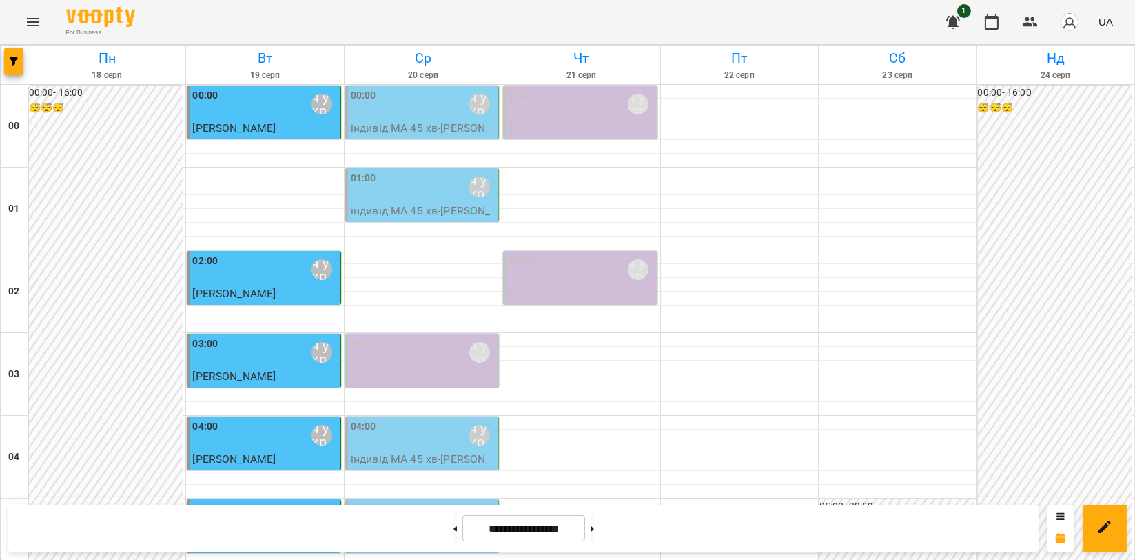
scroll to position [1302, 0]
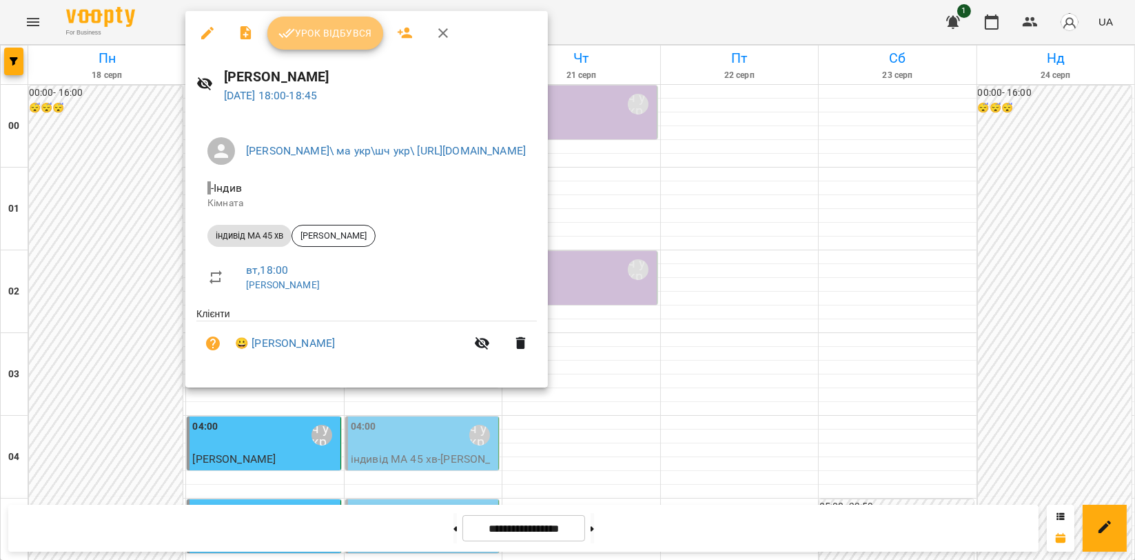
click at [323, 37] on span "Урок відбувся" at bounding box center [326, 33] width 94 height 17
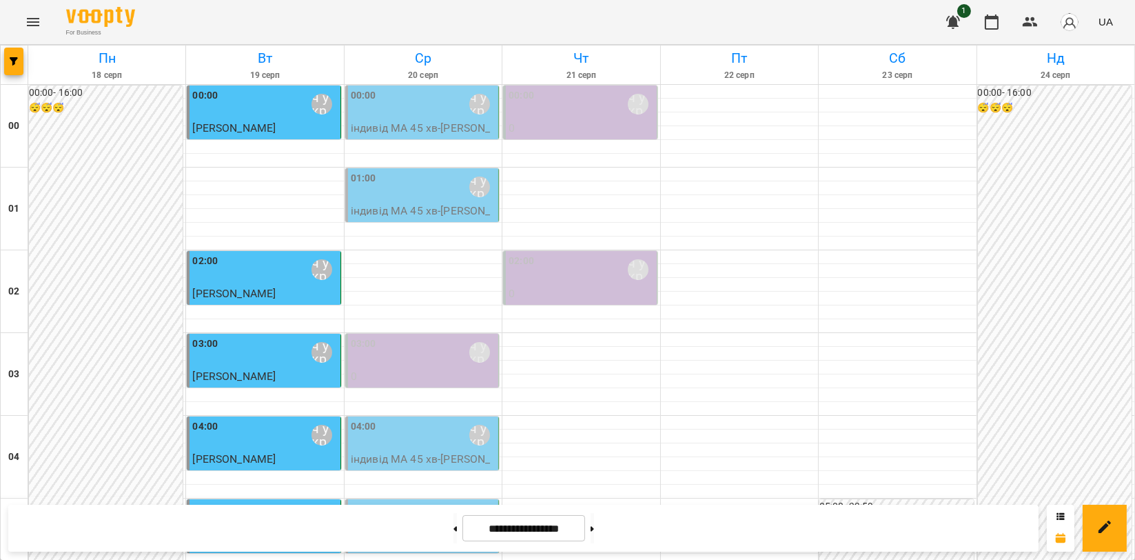
scroll to position [1225, 0]
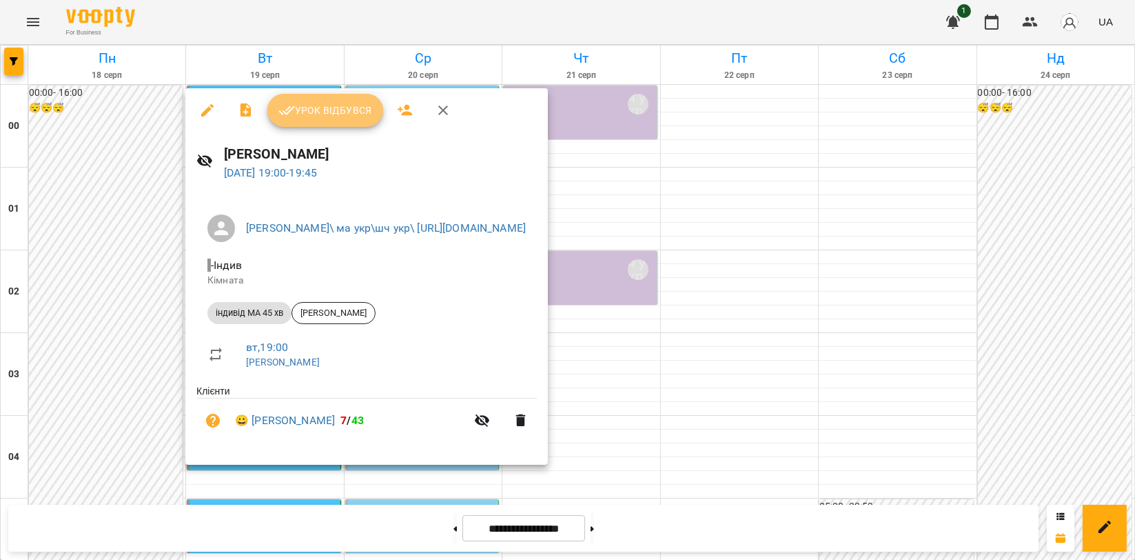
click at [322, 120] on button "Урок відбувся" at bounding box center [325, 110] width 116 height 33
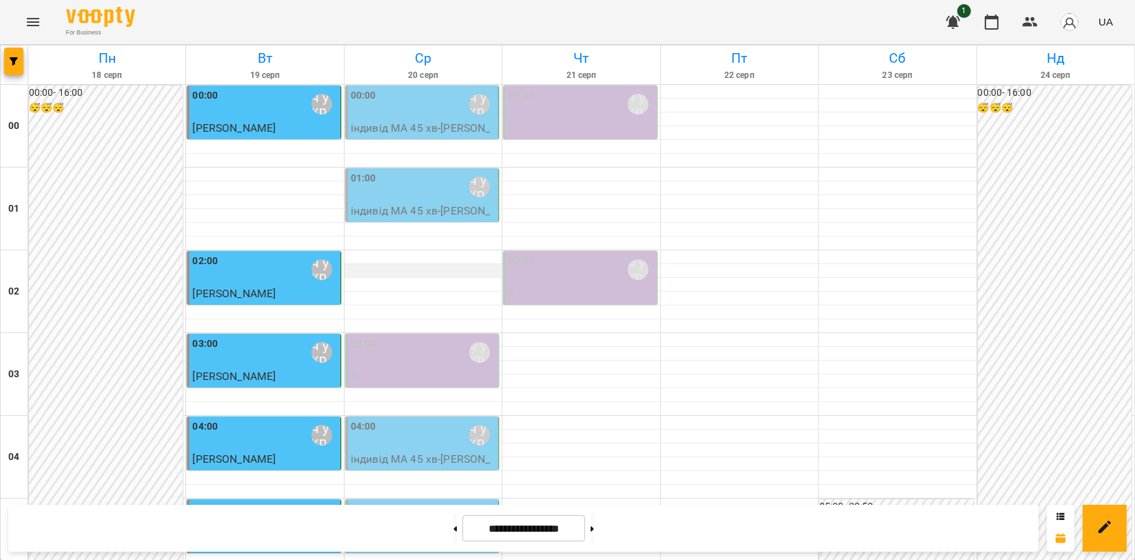
scroll to position [1496, 0]
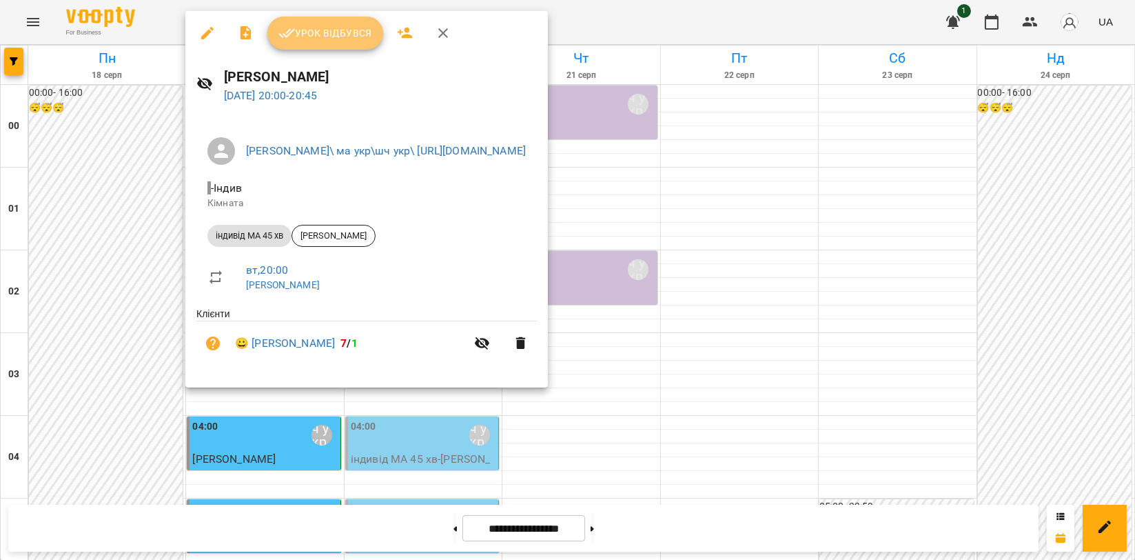
click at [343, 37] on span "Урок відбувся" at bounding box center [326, 33] width 94 height 17
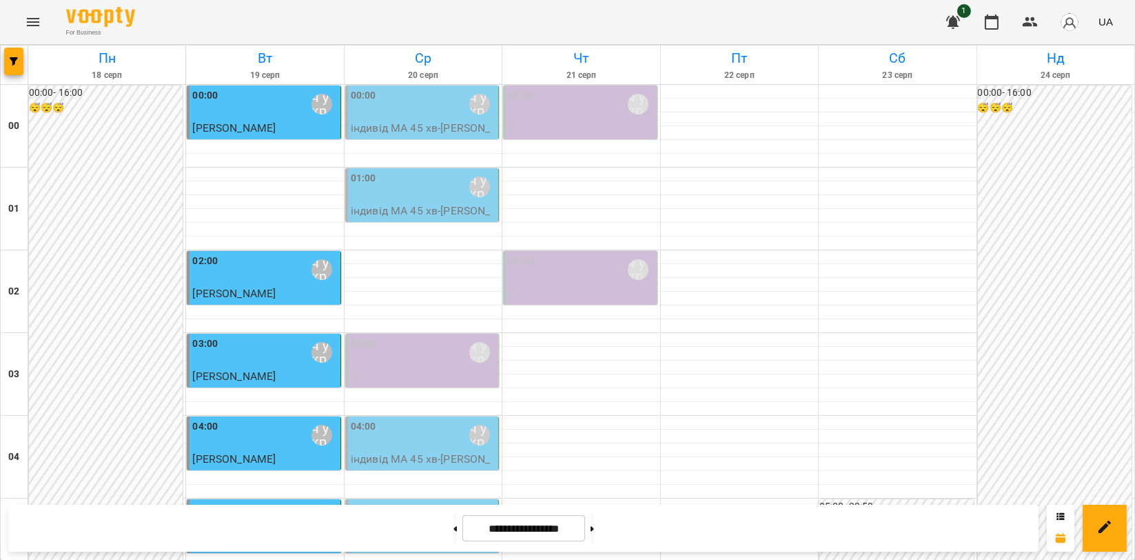
scroll to position [1573, 0]
